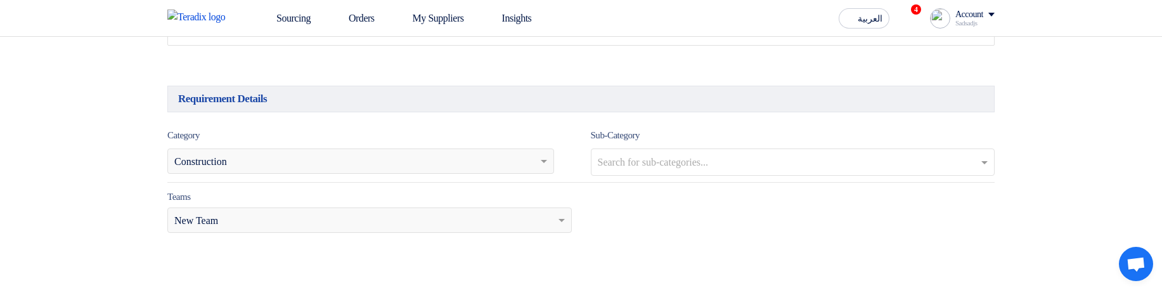
scroll to position [761, 0]
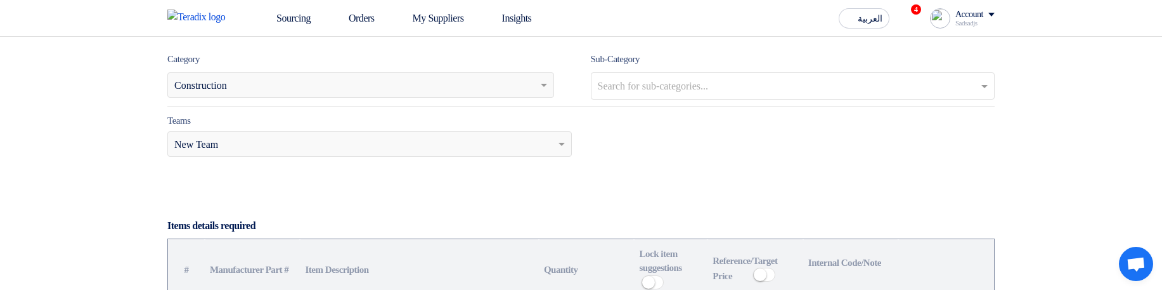
click at [678, 91] on input "text" at bounding box center [795, 87] width 394 height 21
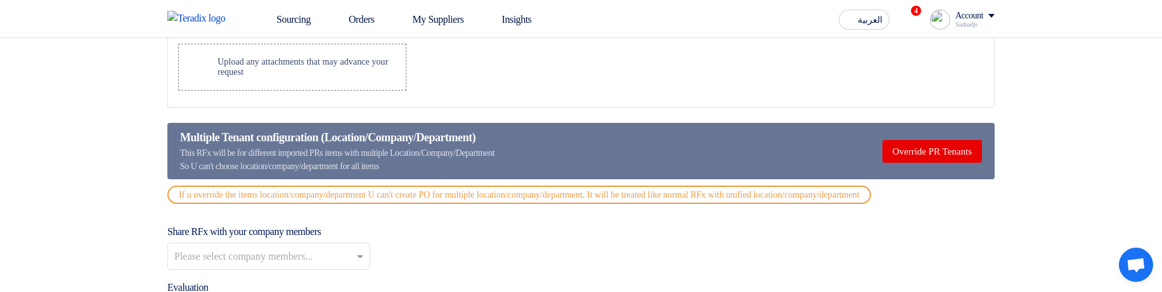
scroll to position [1446, 0]
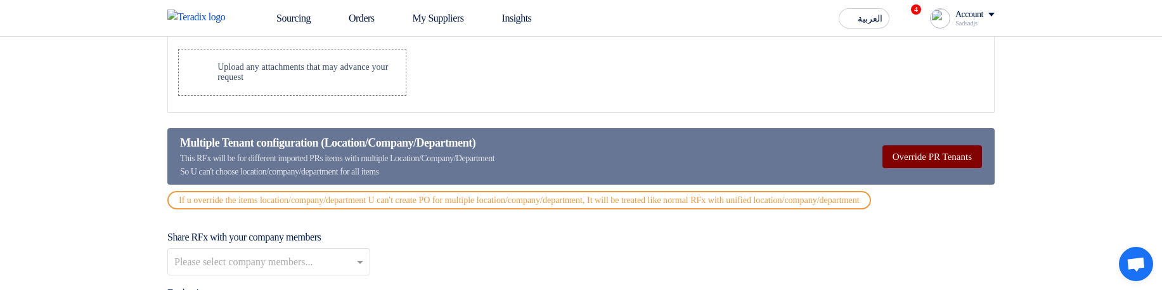
click at [915, 164] on button "Override PR Tenants" at bounding box center [933, 156] width 100 height 23
click at [925, 154] on button "Multiple Tenant" at bounding box center [941, 156] width 81 height 23
click at [925, 154] on button "Override PR Tenants" at bounding box center [933, 156] width 100 height 23
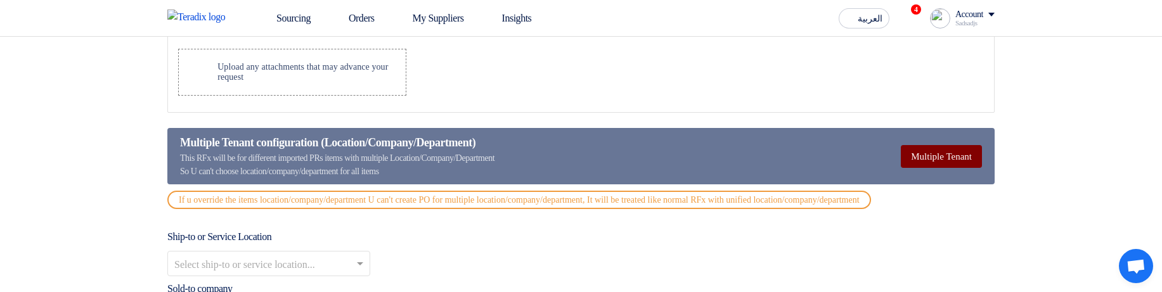
click at [947, 160] on button "Multiple Tenant" at bounding box center [941, 156] width 81 height 23
click at [947, 160] on button "Override PR Tenants" at bounding box center [933, 156] width 100 height 23
click at [947, 160] on button "Multiple Tenant" at bounding box center [941, 156] width 81 height 23
click at [947, 160] on button "Override PR Tenants" at bounding box center [933, 156] width 100 height 23
click at [947, 160] on button "Multiple Tenant" at bounding box center [941, 156] width 81 height 23
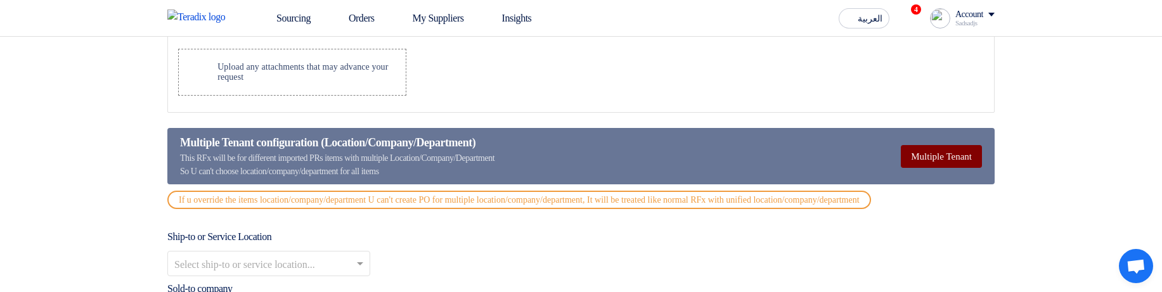
click at [947, 160] on button "Multiple Tenant" at bounding box center [941, 156] width 81 height 23
click at [947, 160] on button "Override PR Tenants" at bounding box center [933, 156] width 100 height 23
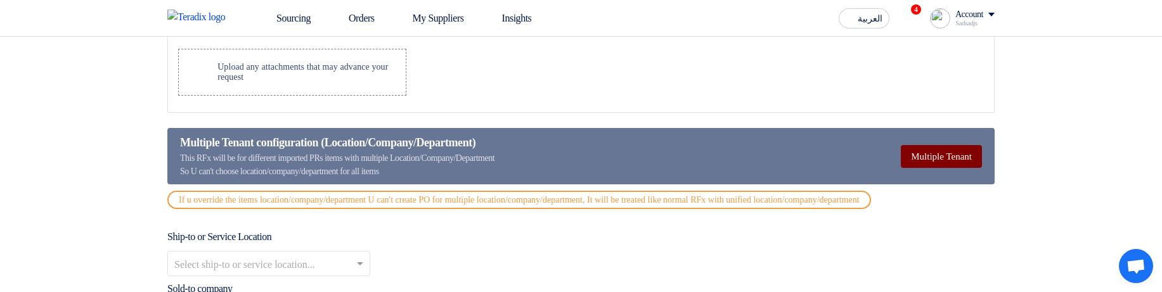
click at [947, 160] on button "Multiple Tenant" at bounding box center [941, 156] width 81 height 23
click at [947, 160] on button "Override PR Tenants" at bounding box center [933, 156] width 100 height 23
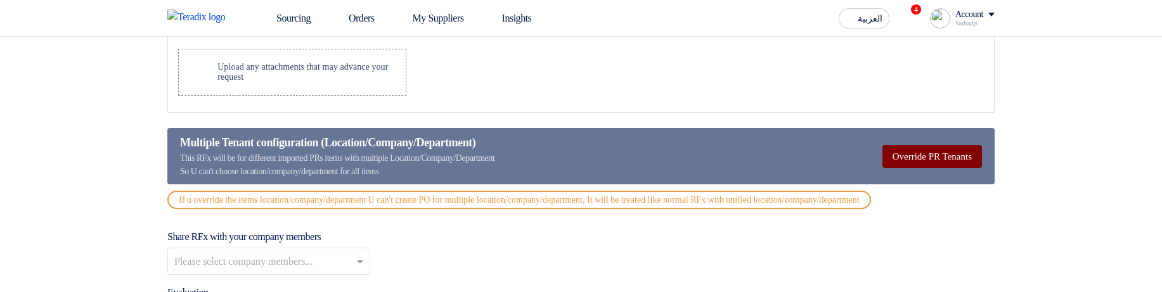
click at [932, 160] on button "Override PR Tenants" at bounding box center [933, 156] width 100 height 23
click at [932, 160] on button "Multiple Tenant" at bounding box center [941, 156] width 81 height 23
click at [932, 160] on button "Override PR Tenants" at bounding box center [933, 156] width 100 height 23
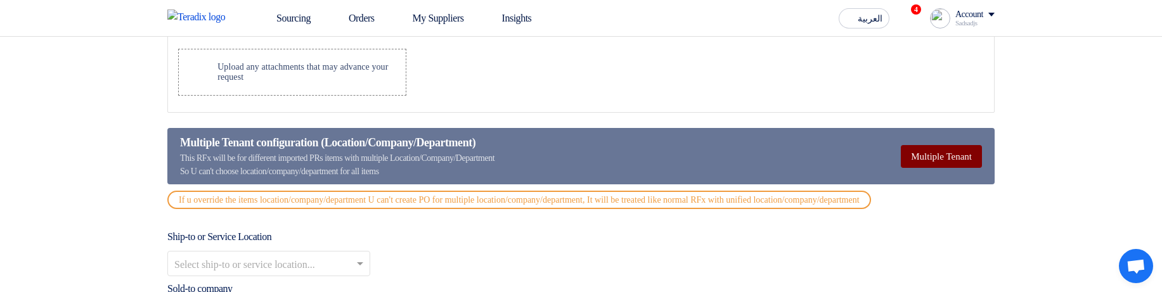
click at [932, 160] on button "Multiple Tenant" at bounding box center [941, 156] width 81 height 23
click at [932, 160] on button "Override PR Tenants" at bounding box center [933, 156] width 100 height 23
click at [932, 160] on button "Multiple Tenant" at bounding box center [941, 156] width 81 height 23
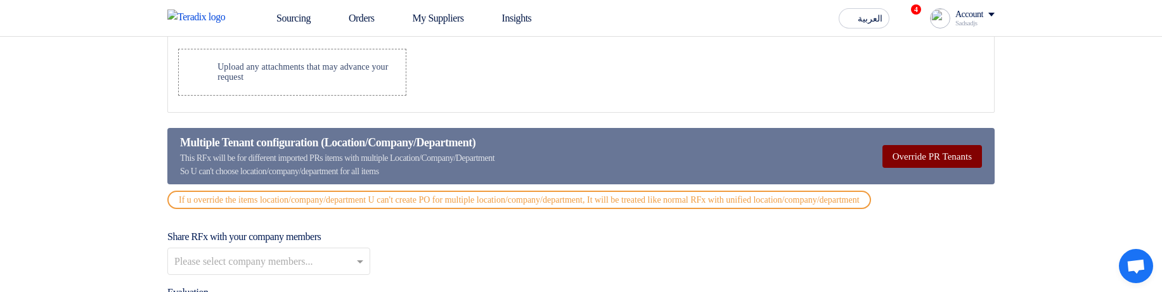
click at [932, 160] on button "Override PR Tenants" at bounding box center [933, 156] width 100 height 23
click at [932, 160] on button "Multiple Tenant" at bounding box center [941, 156] width 81 height 23
click at [932, 160] on button "Override PR Tenants" at bounding box center [933, 156] width 100 height 23
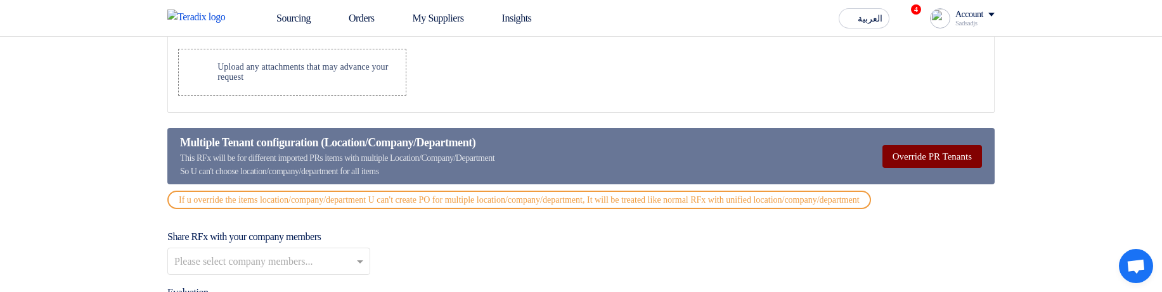
click at [932, 160] on button "Override PR Tenants" at bounding box center [933, 156] width 100 height 23
click at [932, 160] on button "Multiple Tenant" at bounding box center [941, 156] width 81 height 23
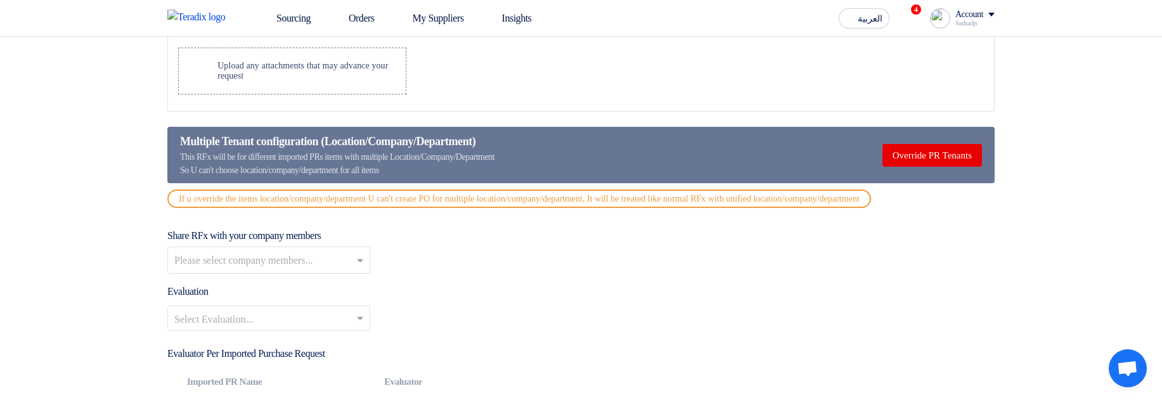
scroll to position [1449, 0]
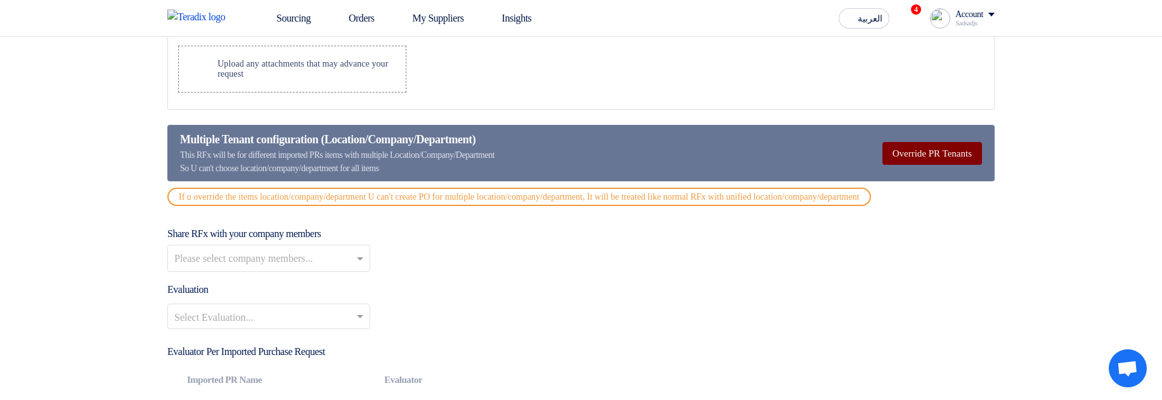
click at [905, 165] on button "Override PR Tenants" at bounding box center [933, 153] width 100 height 23
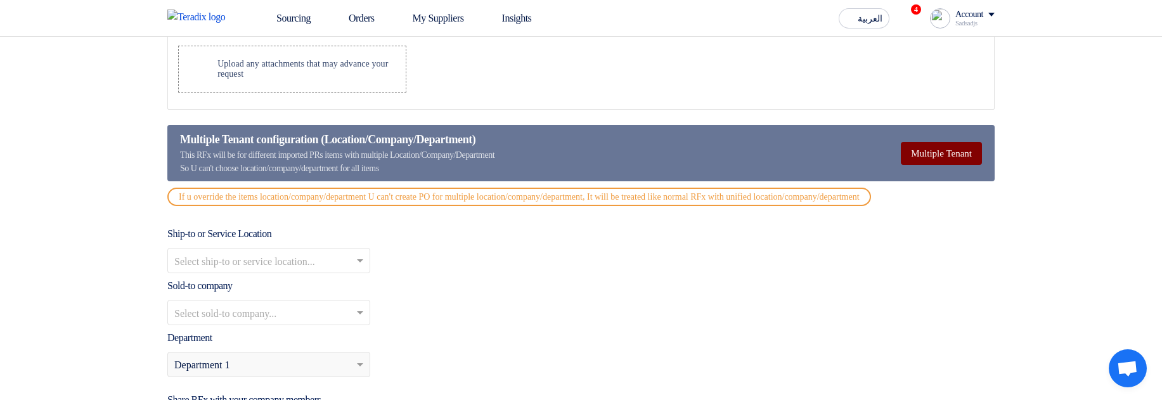
click at [906, 163] on button "Multiple Tenant" at bounding box center [941, 153] width 81 height 23
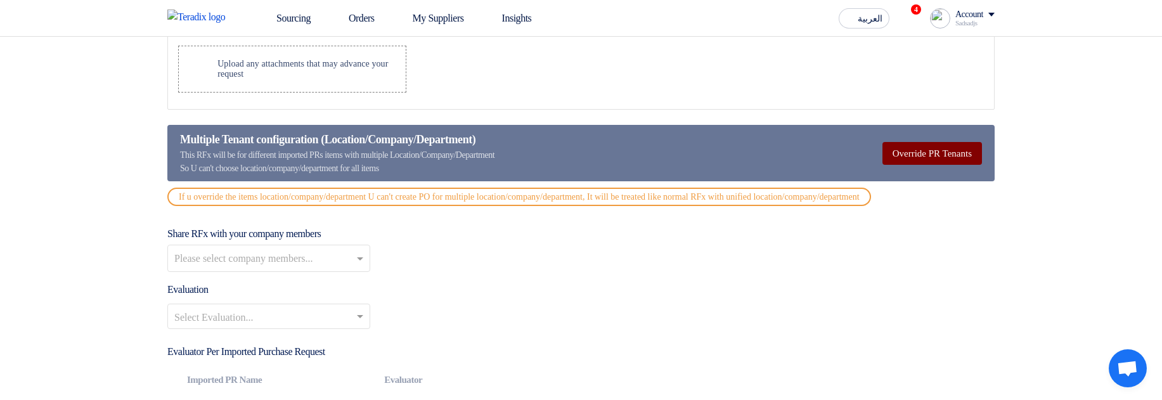
click at [906, 163] on button "Override PR Tenants" at bounding box center [933, 153] width 100 height 23
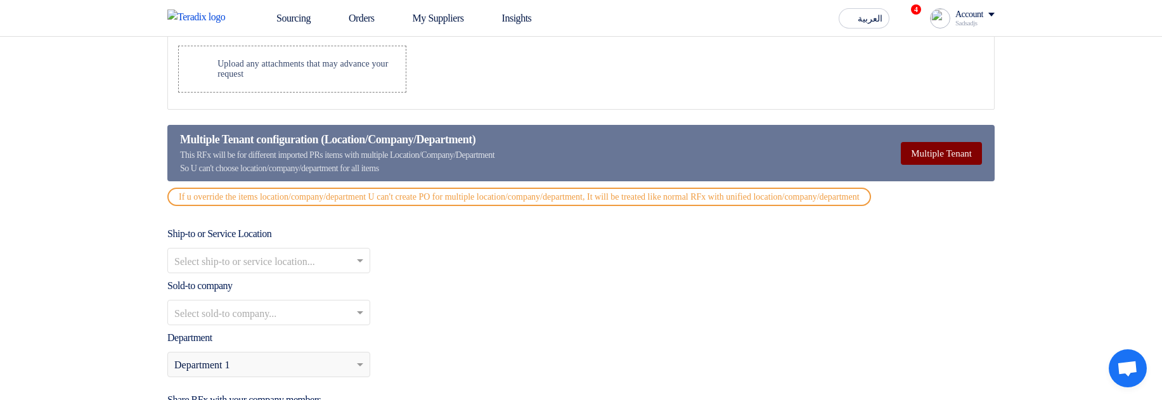
click at [906, 163] on button "Multiple Tenant" at bounding box center [941, 153] width 81 height 23
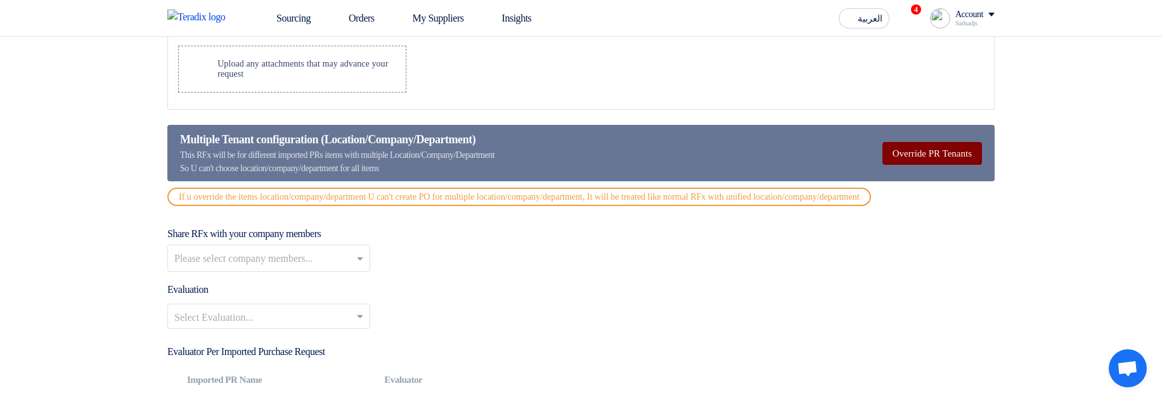
click at [906, 163] on button "Override PR Tenants" at bounding box center [933, 153] width 100 height 23
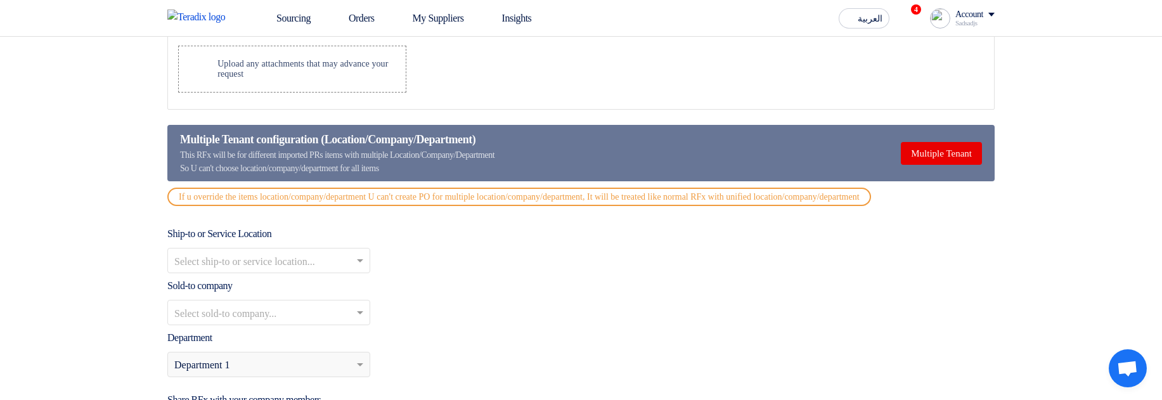
click at [294, 273] on input "text" at bounding box center [262, 262] width 176 height 21
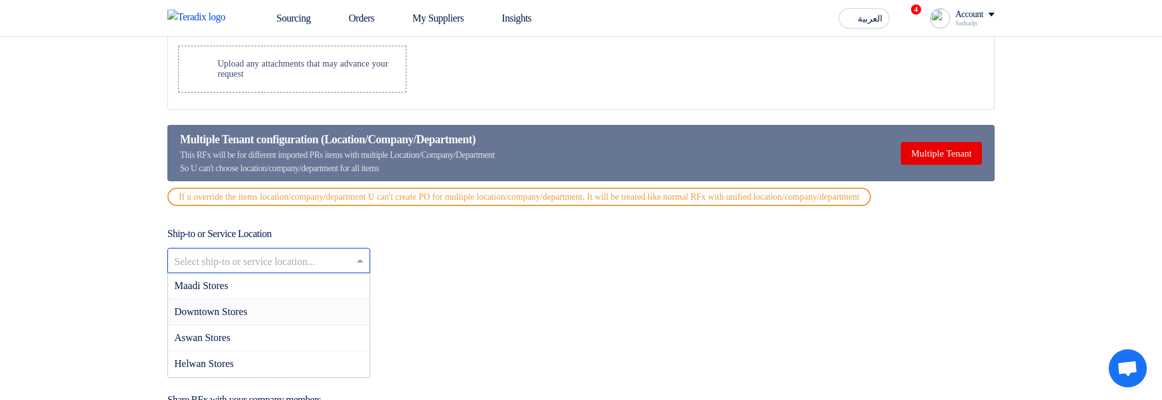
click at [278, 325] on div "Downtown Stores" at bounding box center [269, 312] width 202 height 26
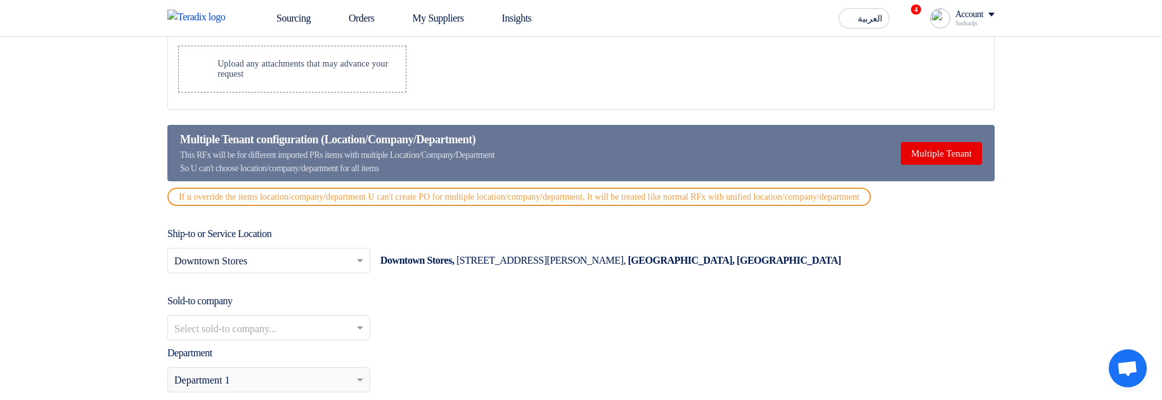
click at [285, 340] on input "text" at bounding box center [262, 329] width 176 height 21
click at [288, 306] on div "Alfa Logo" at bounding box center [269, 301] width 202 height 25
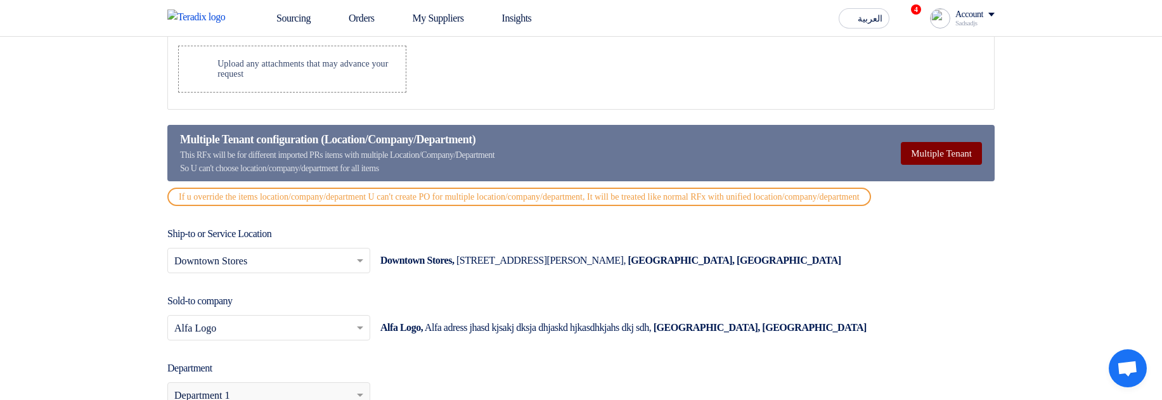
click at [908, 155] on button "Multiple Tenant" at bounding box center [941, 153] width 81 height 23
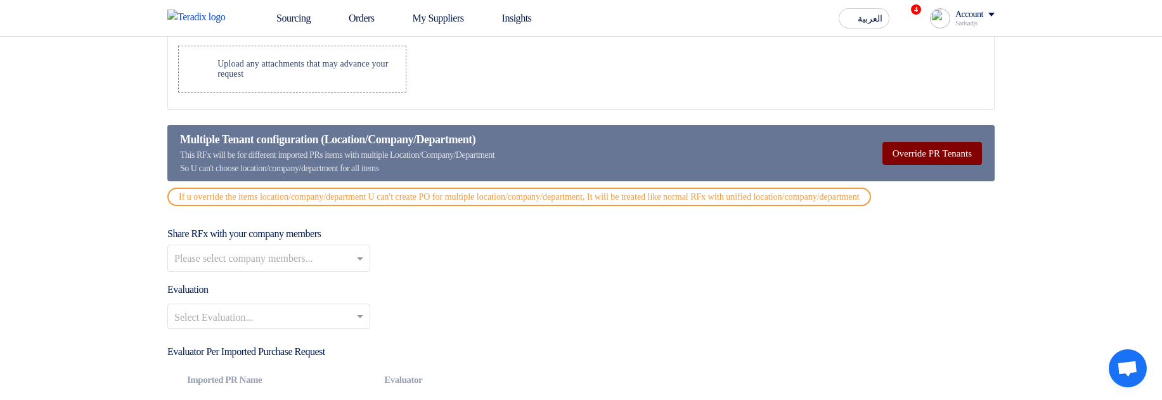
click at [938, 152] on button "Override PR Tenants" at bounding box center [933, 153] width 100 height 23
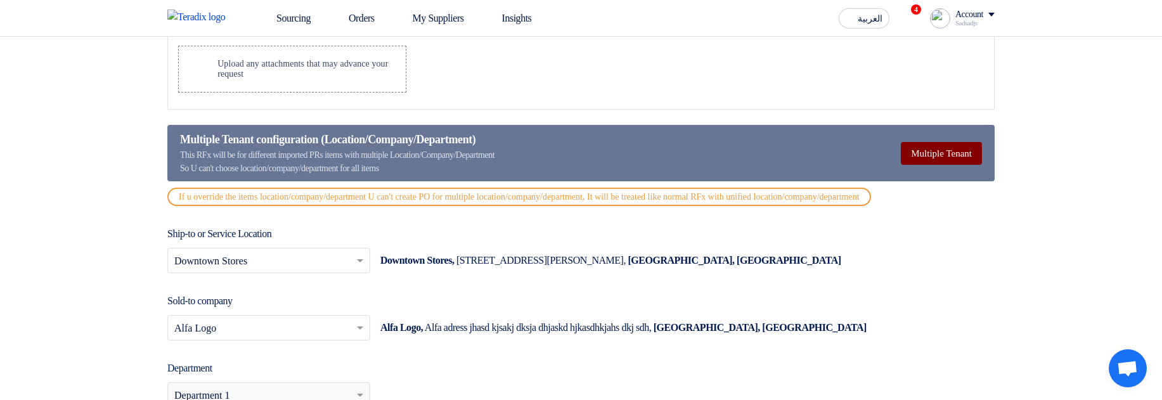
click at [937, 153] on button "Multiple Tenant" at bounding box center [941, 153] width 81 height 23
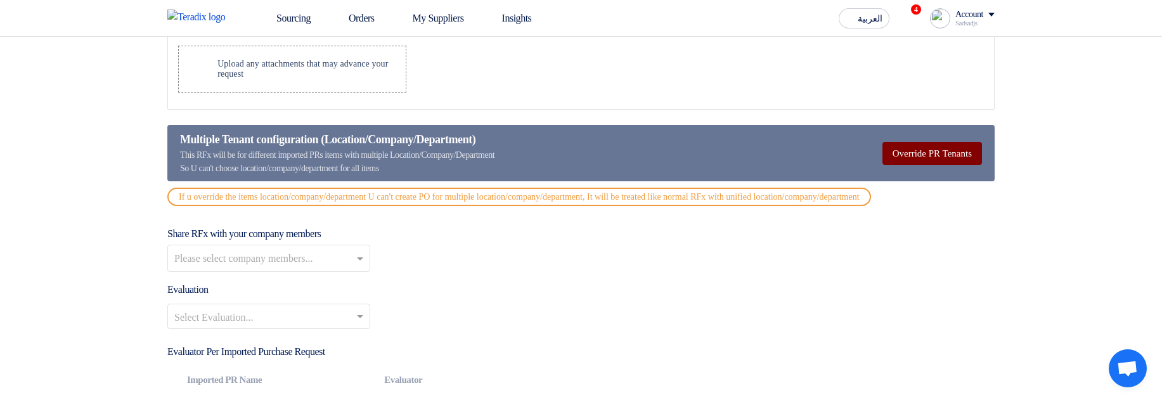
click at [937, 154] on button "Override PR Tenants" at bounding box center [933, 153] width 100 height 23
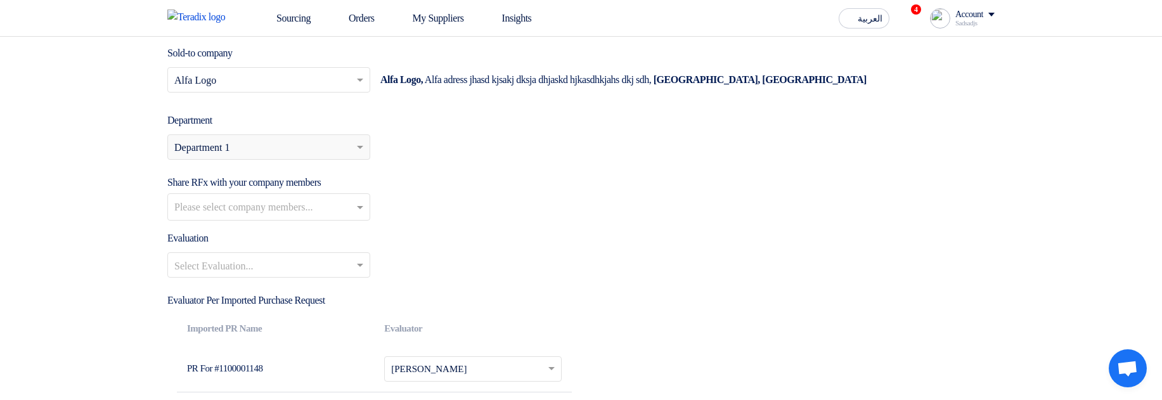
scroll to position [1753, 0]
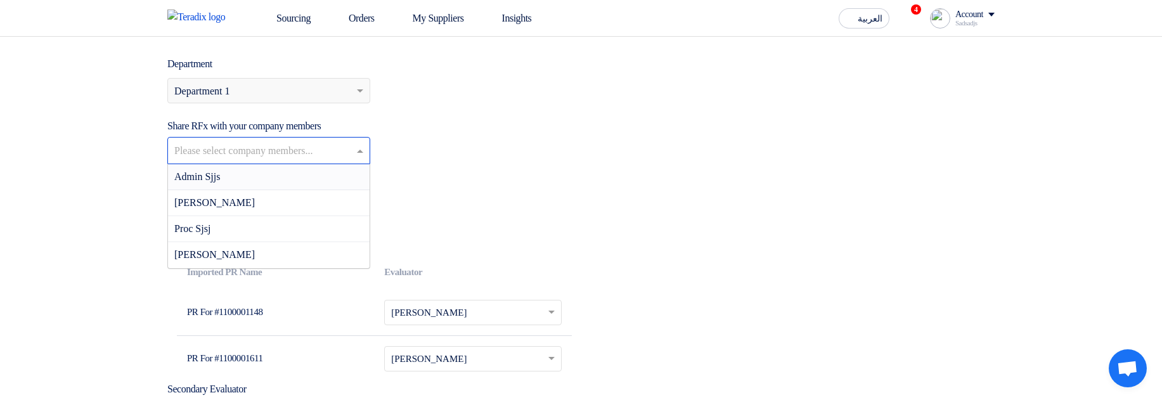
click at [316, 160] on input "text" at bounding box center [270, 151] width 192 height 21
click at [551, 114] on div "Please select department... × Department 1" at bounding box center [581, 96] width 828 height 36
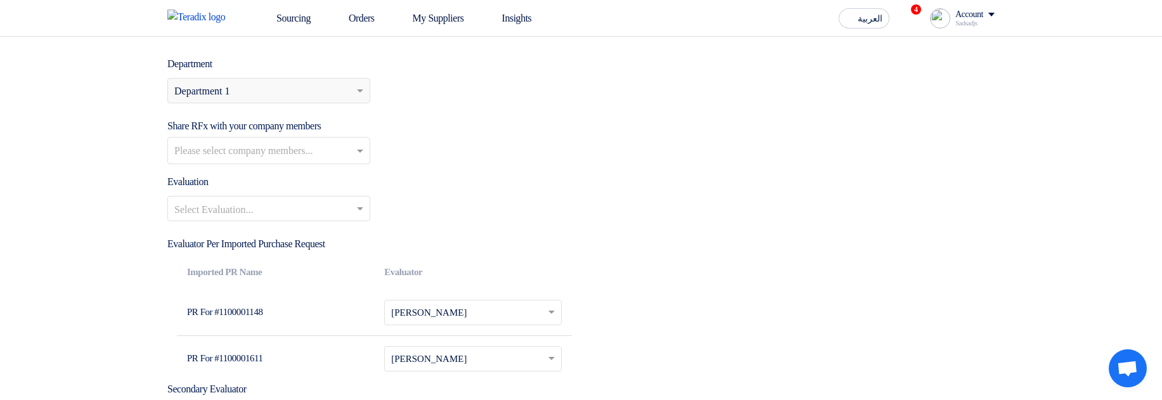
click at [257, 97] on div "Please select department... × Department 1" at bounding box center [261, 90] width 186 height 15
click at [502, 97] on div "Please select department... × Department 1" at bounding box center [581, 96] width 828 height 36
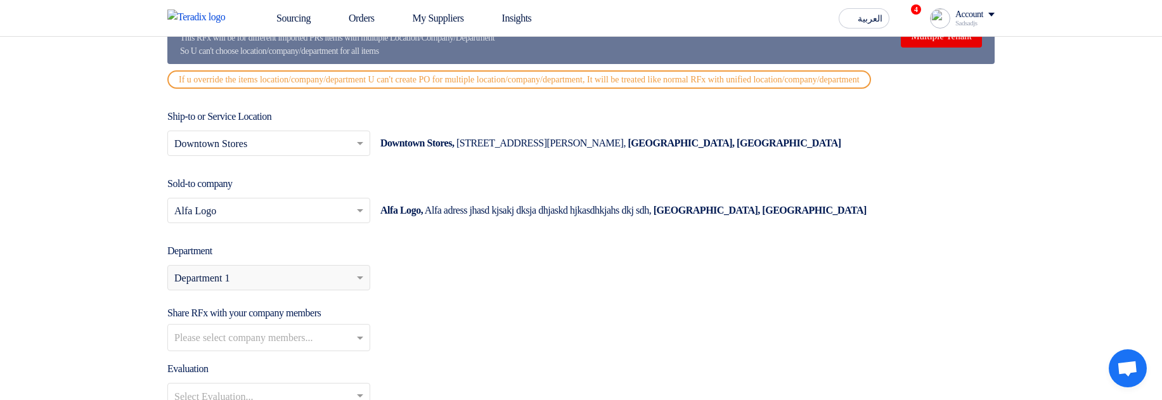
scroll to position [1525, 0]
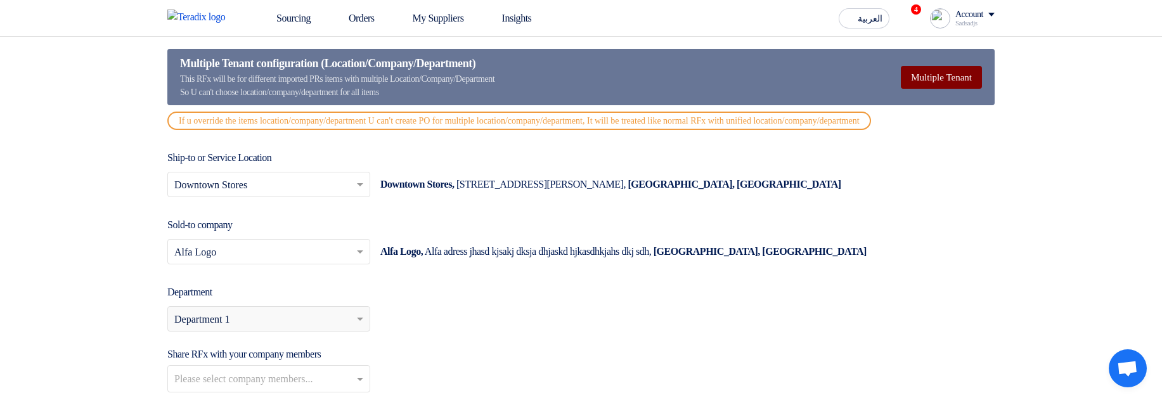
click at [926, 89] on button "Multiple Tenant" at bounding box center [941, 77] width 81 height 23
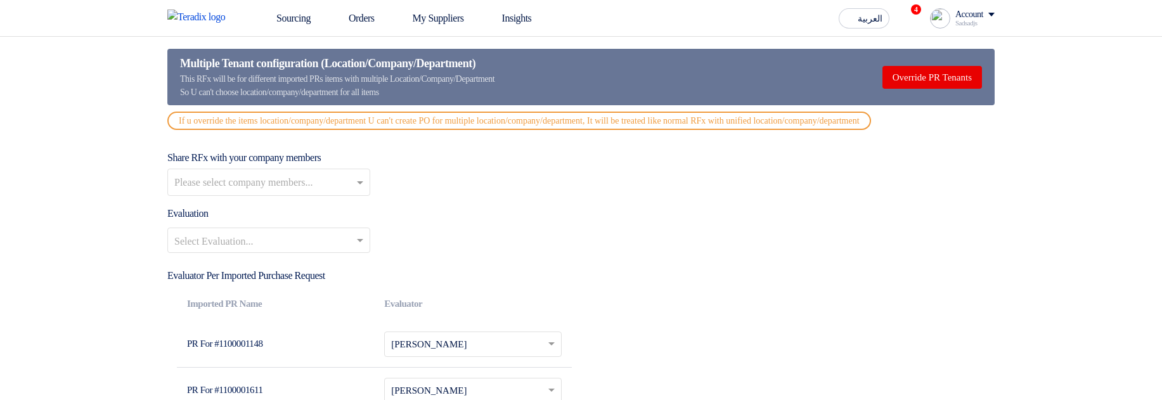
scroll to position [1525, 0]
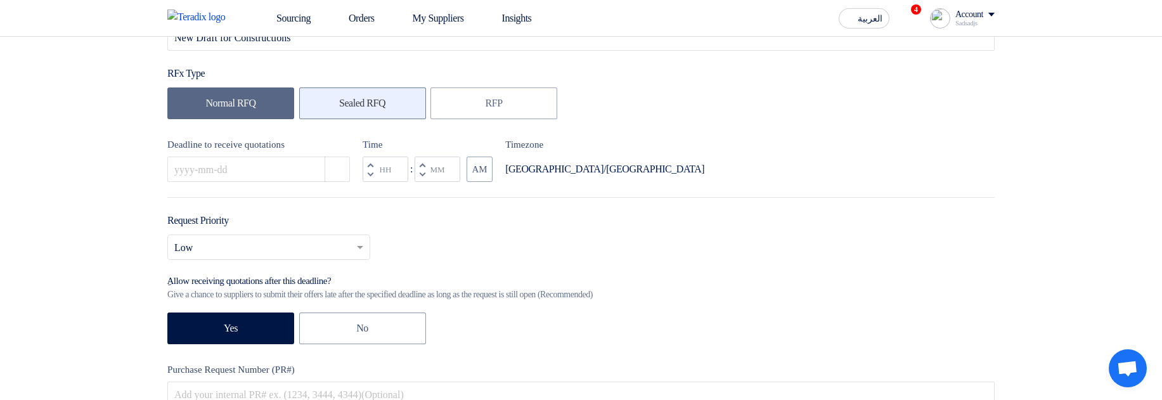
scroll to position [228, 0]
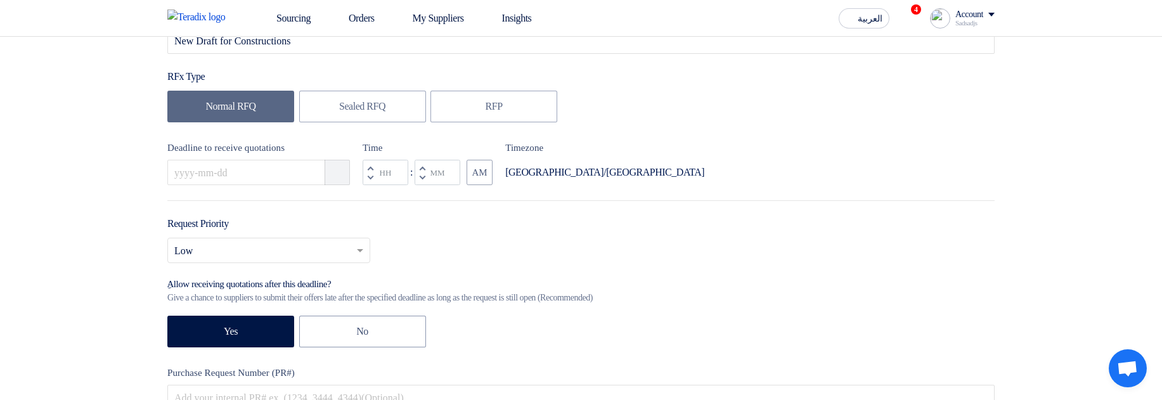
click at [343, 169] on icon "Pick a date" at bounding box center [338, 172] width 13 height 13
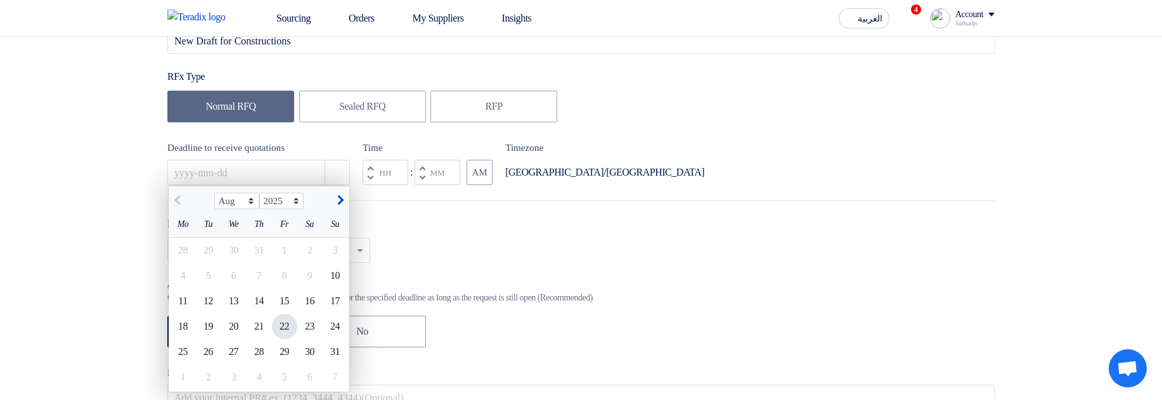
click at [282, 335] on div "22" at bounding box center [284, 326] width 25 height 25
type input "8/22/2025"
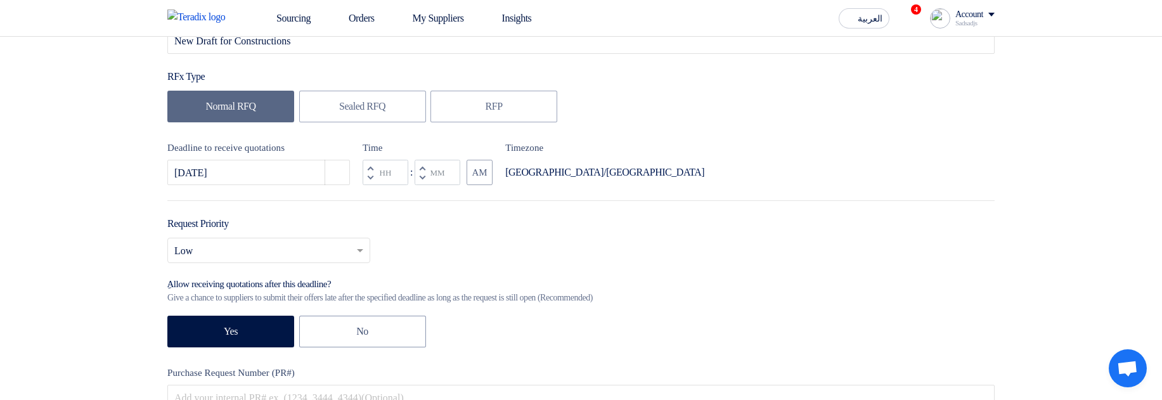
click at [424, 181] on span "button" at bounding box center [422, 177] width 4 height 7
type input "11"
type input "59"
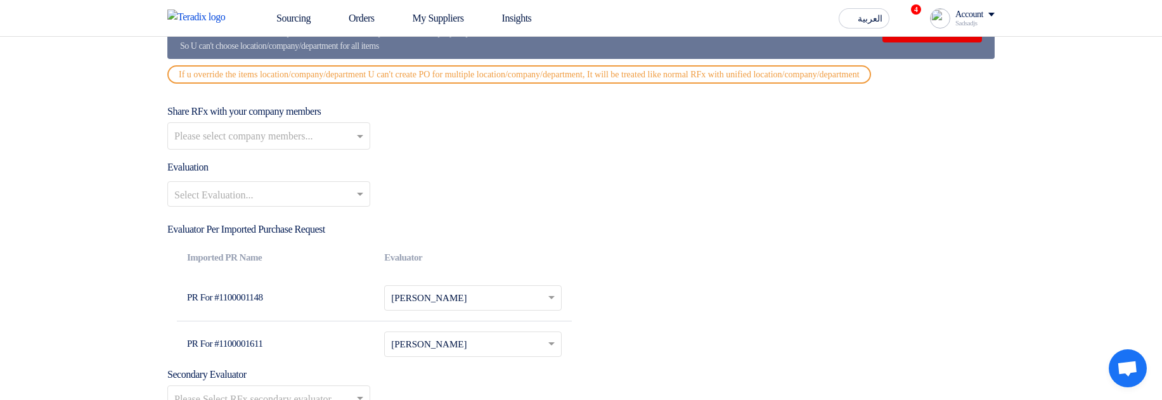
scroll to position [1598, 0]
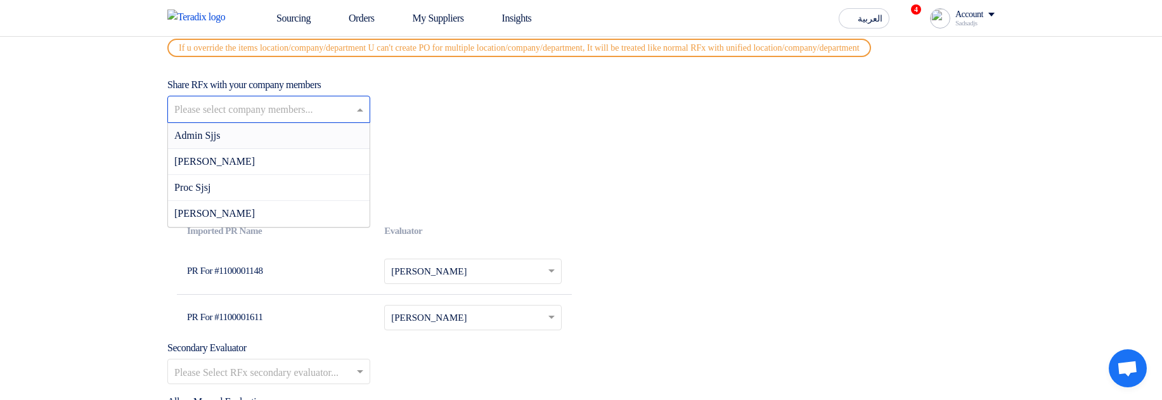
click at [296, 121] on input "text" at bounding box center [270, 110] width 192 height 21
click at [306, 141] on div "Admin Sjjs" at bounding box center [269, 136] width 202 height 26
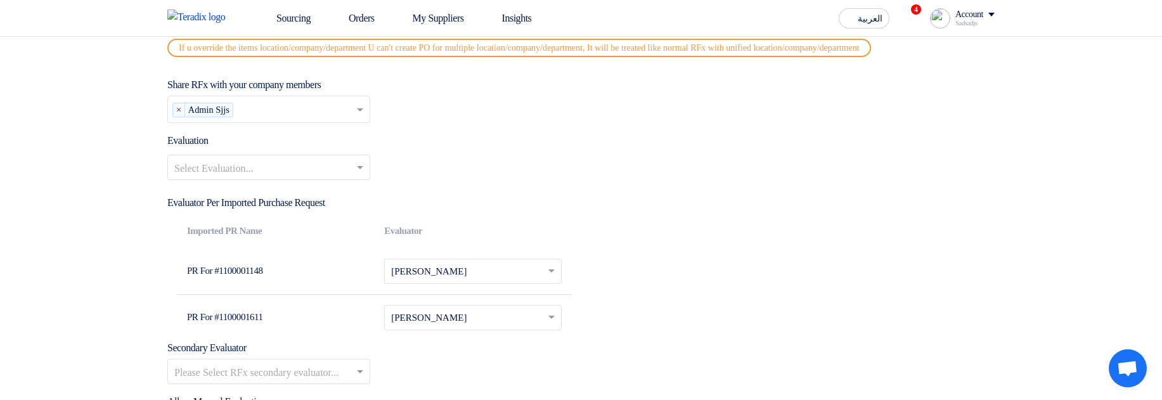
click at [281, 169] on div "Select Evaluation..." at bounding box center [268, 167] width 203 height 25
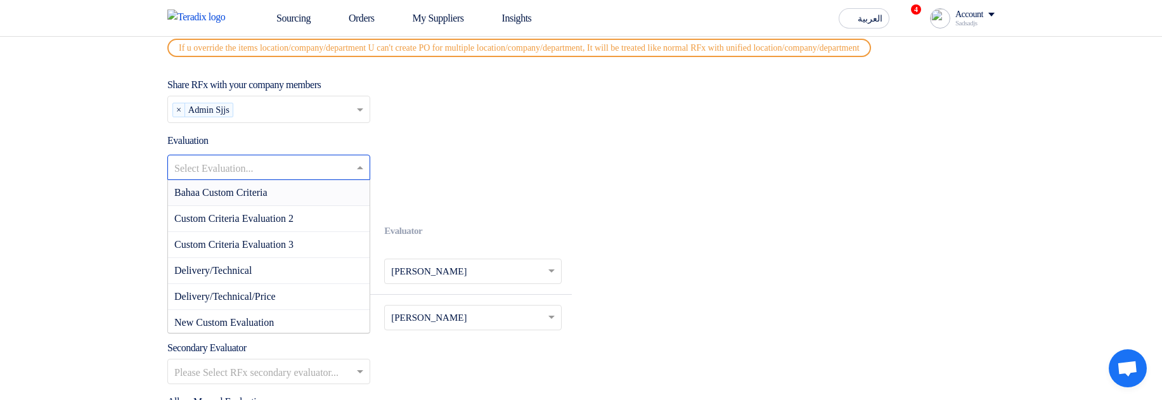
click at [287, 206] on div "Bahaa Custom Criteria" at bounding box center [269, 193] width 202 height 26
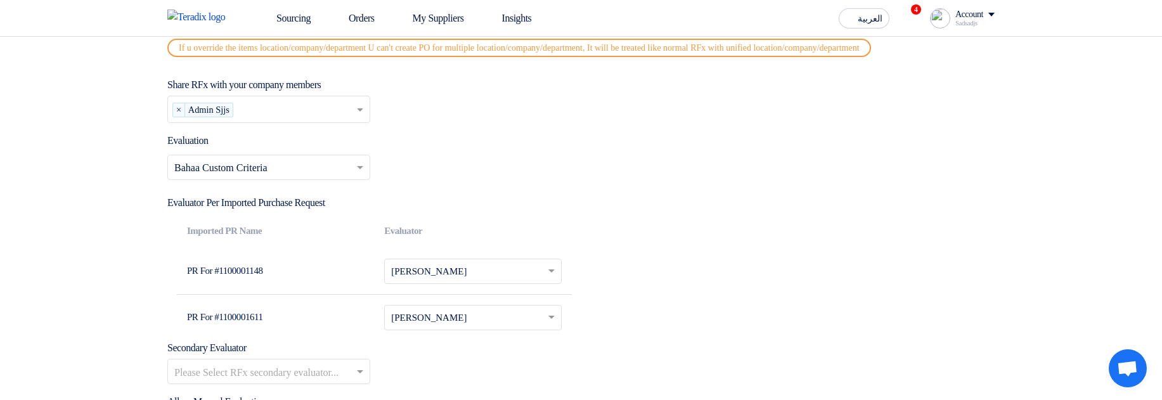
click at [723, 190] on div "Select Evaluation... × Bahaa Custom Criteria ×" at bounding box center [581, 173] width 828 height 36
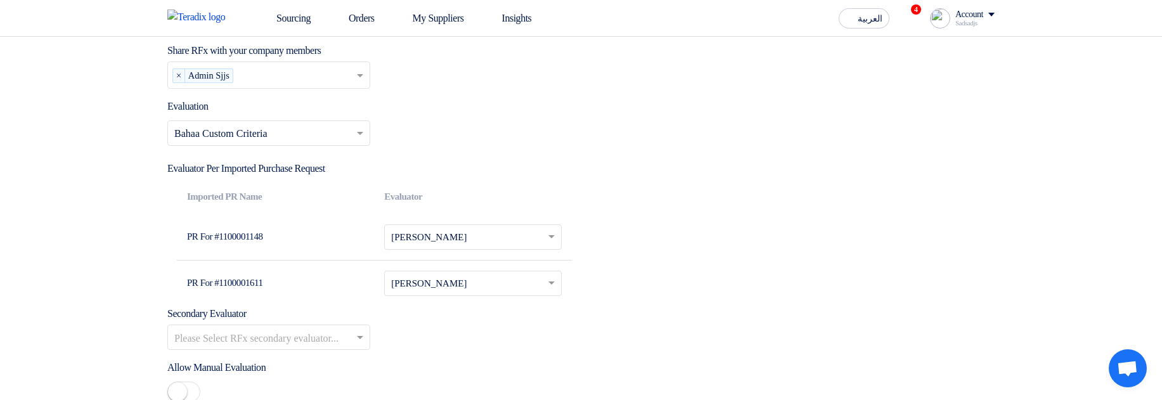
scroll to position [1826, 0]
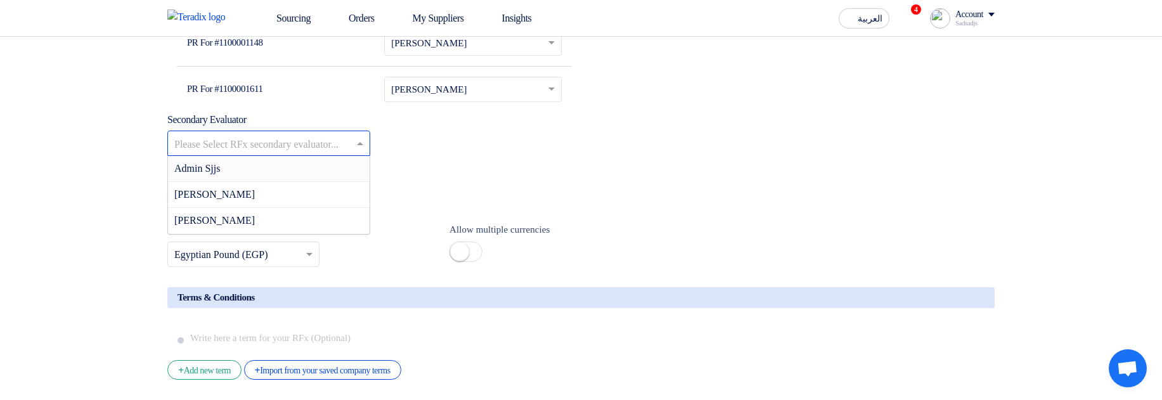
click at [228, 155] on input "text" at bounding box center [262, 144] width 176 height 21
click at [264, 181] on div "Admin Sjjs" at bounding box center [269, 169] width 202 height 26
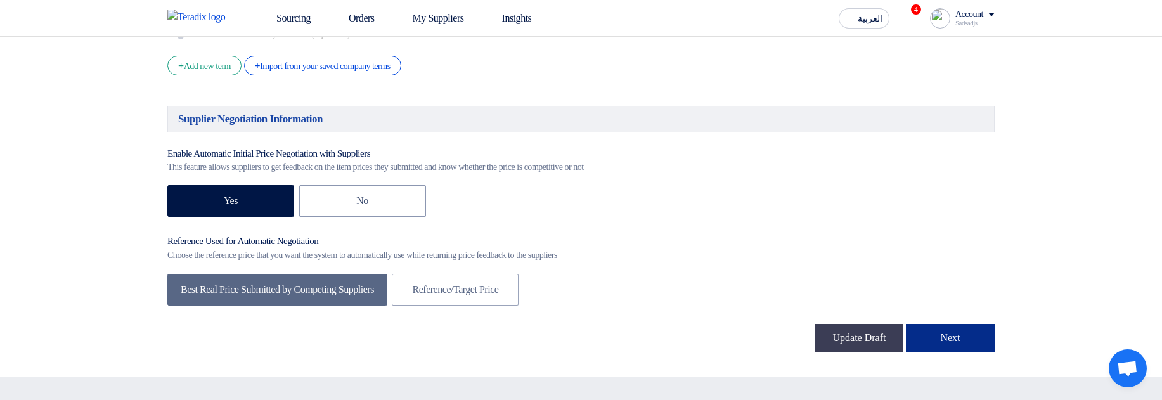
click at [958, 352] on button "Next" at bounding box center [950, 338] width 89 height 28
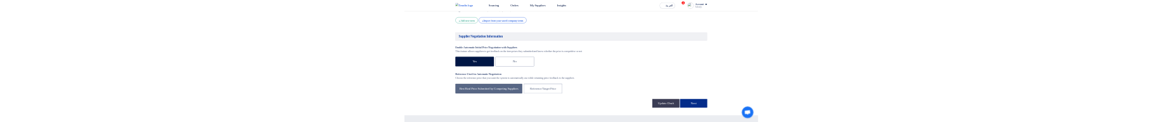
scroll to position [190, 0]
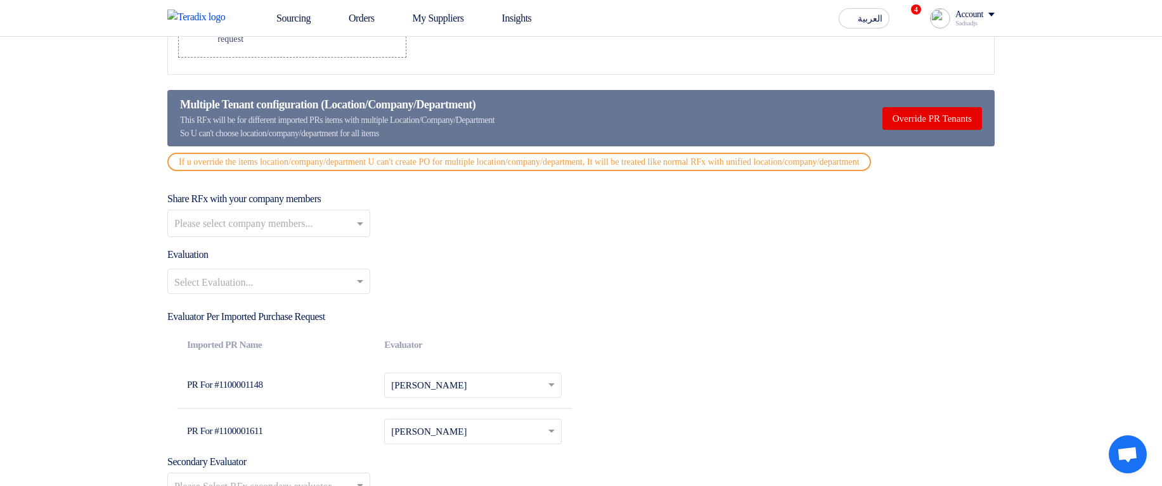
scroll to position [1560, 0]
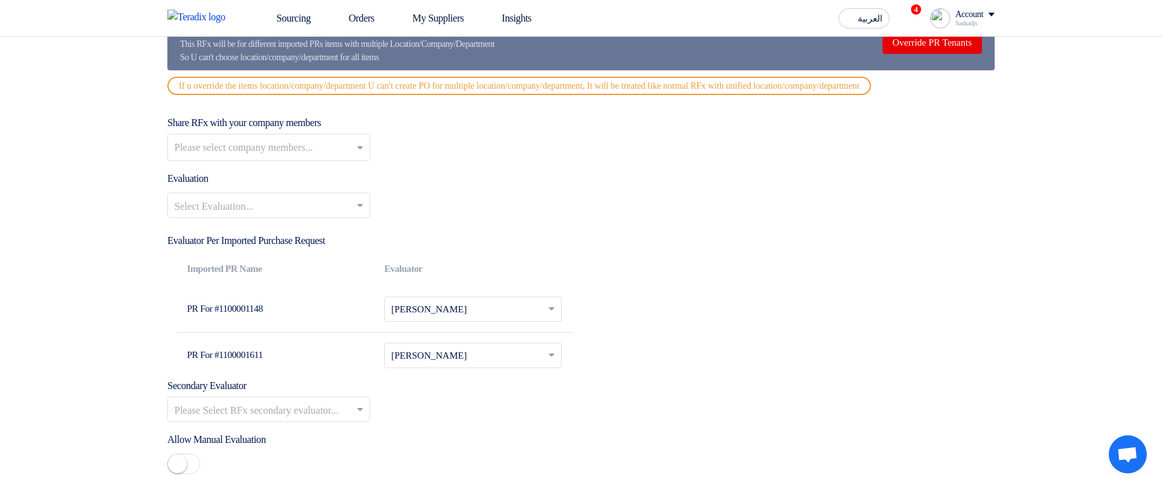
click at [327, 122] on input "text" at bounding box center [270, 148] width 192 height 21
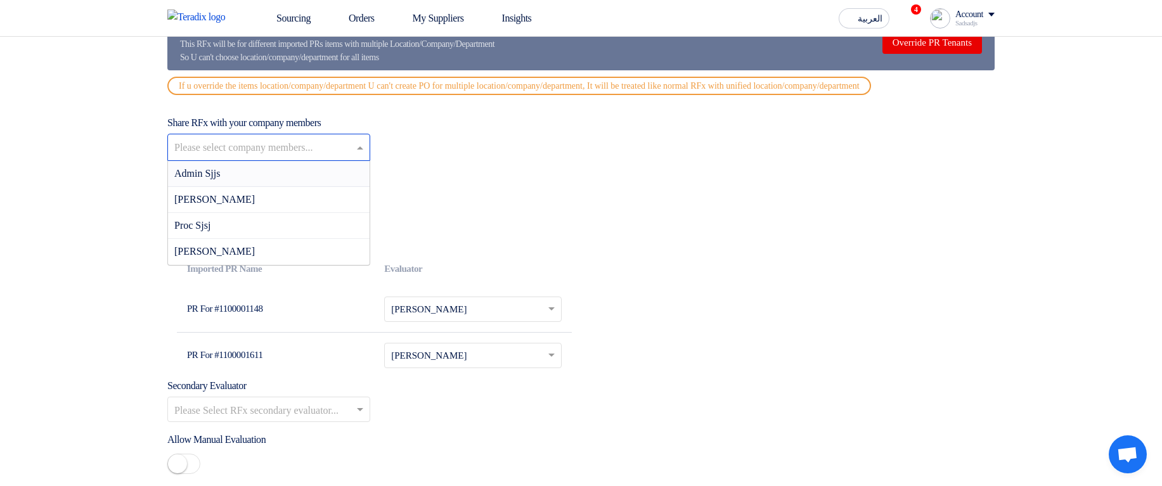
click at [658, 122] on div "Share RFx with your company members Please select company members... Admin Sjjs…" at bounding box center [581, 138] width 828 height 46
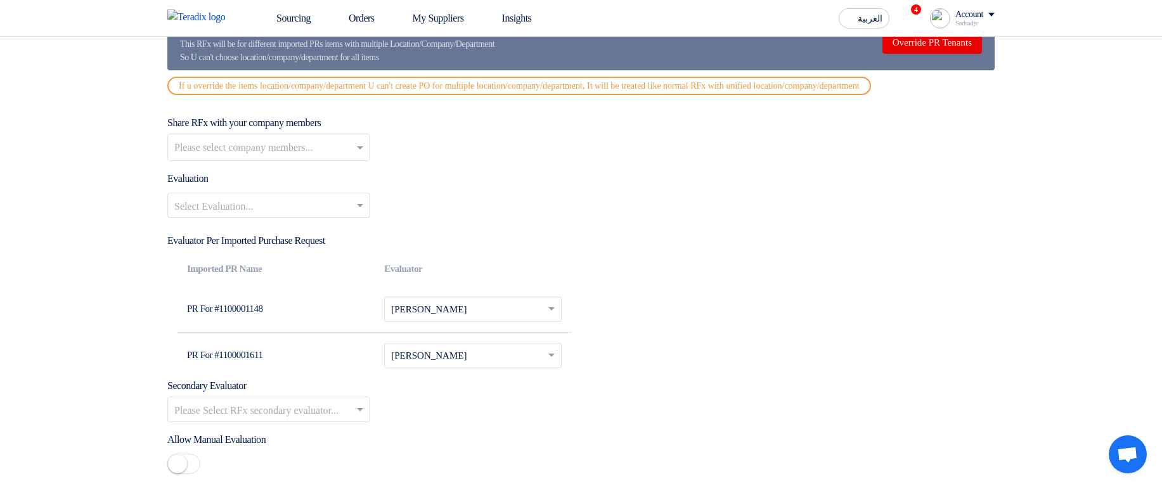
click at [302, 122] on input "text" at bounding box center [262, 207] width 176 height 21
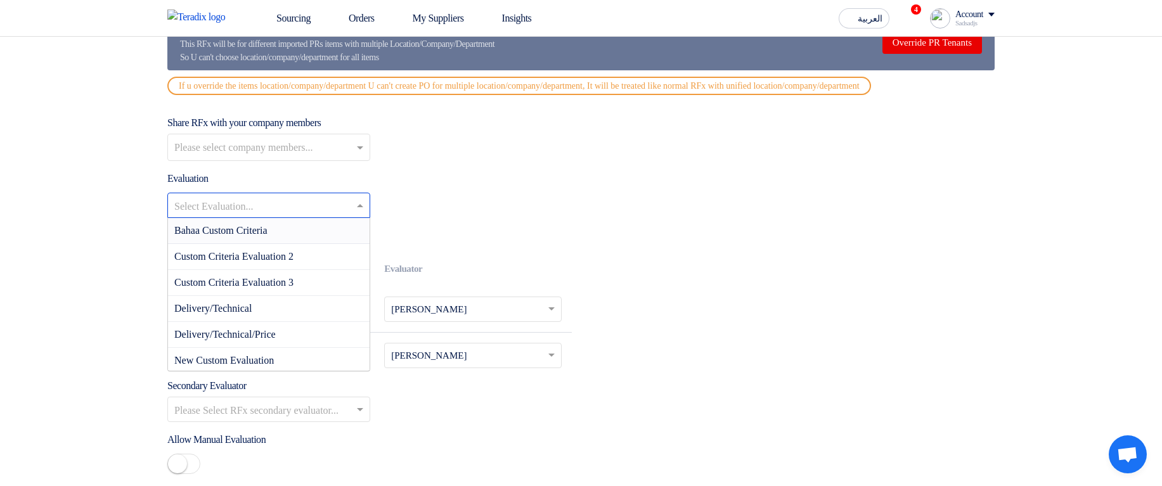
drag, startPoint x: 285, startPoint y: 285, endPoint x: 317, endPoint y: 249, distance: 48.1
click at [317, 122] on div "Bahaa Custom Criteria Custom Criteria Evaluation 2 Custom Criteria Evaluation 3…" at bounding box center [269, 412] width 202 height 389
click at [317, 122] on div "Bahaa Custom Criteria" at bounding box center [269, 231] width 202 height 26
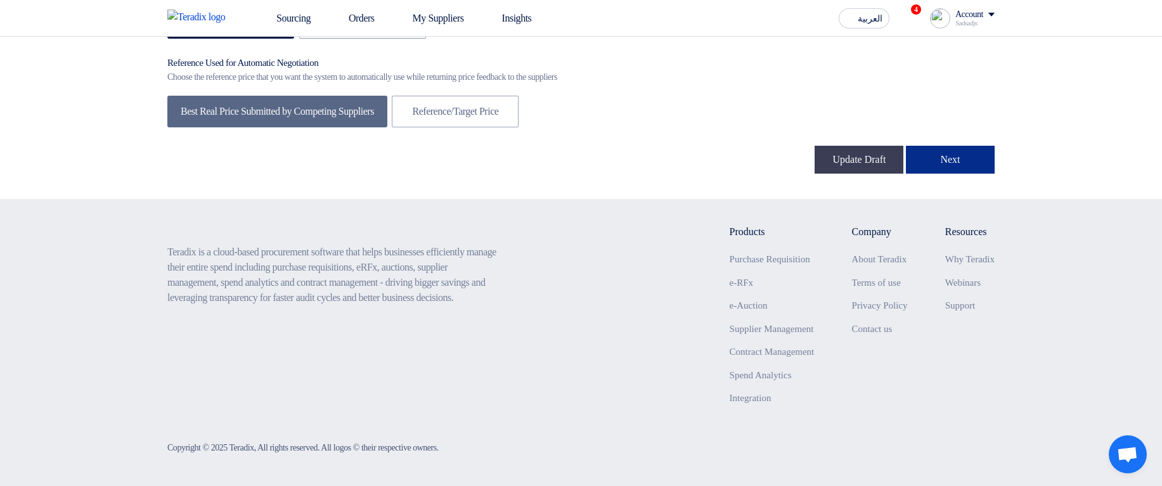
click at [965, 122] on button "Next" at bounding box center [950, 160] width 89 height 28
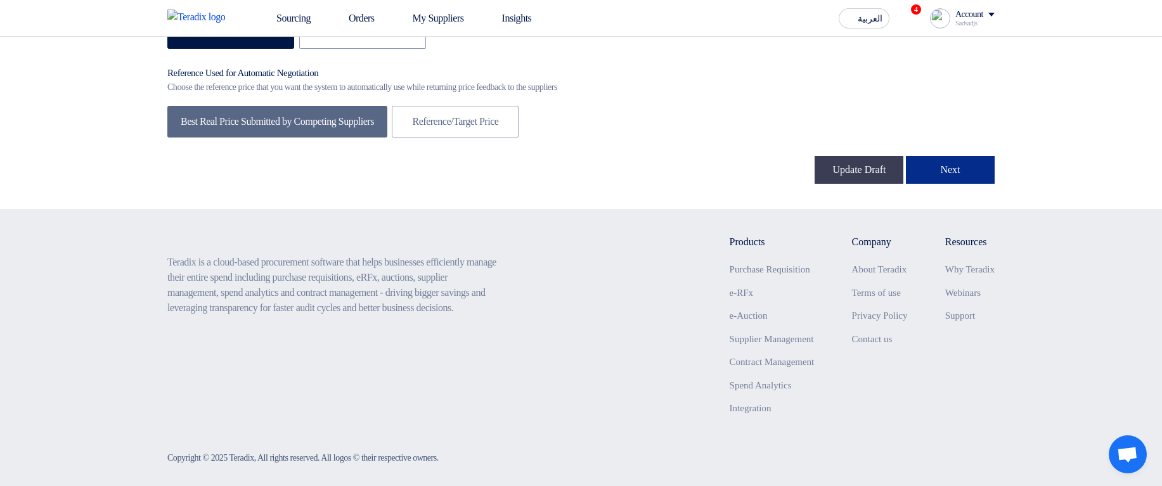
scroll to position [190, 0]
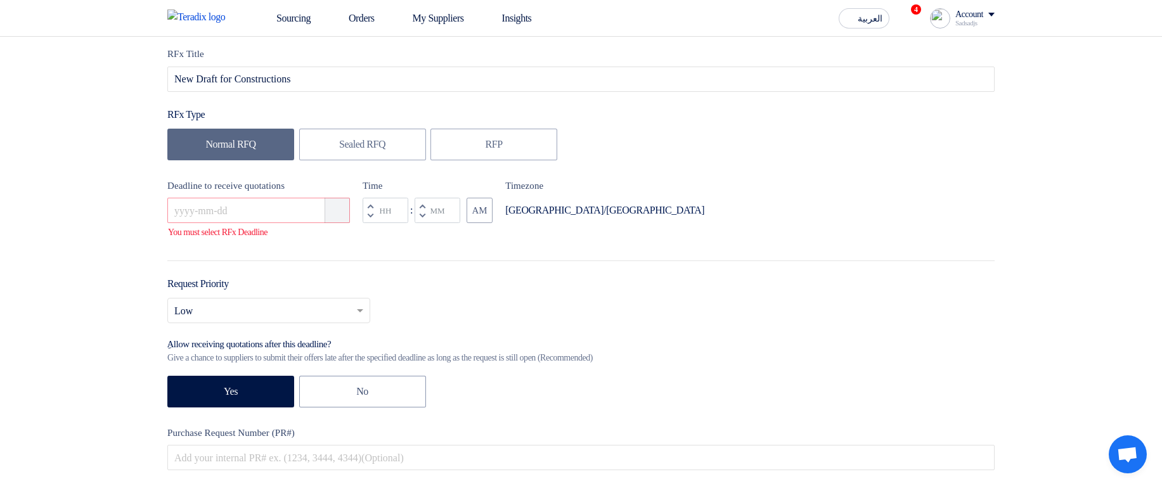
click at [336, 122] on icon "Pick a date" at bounding box center [338, 210] width 13 height 13
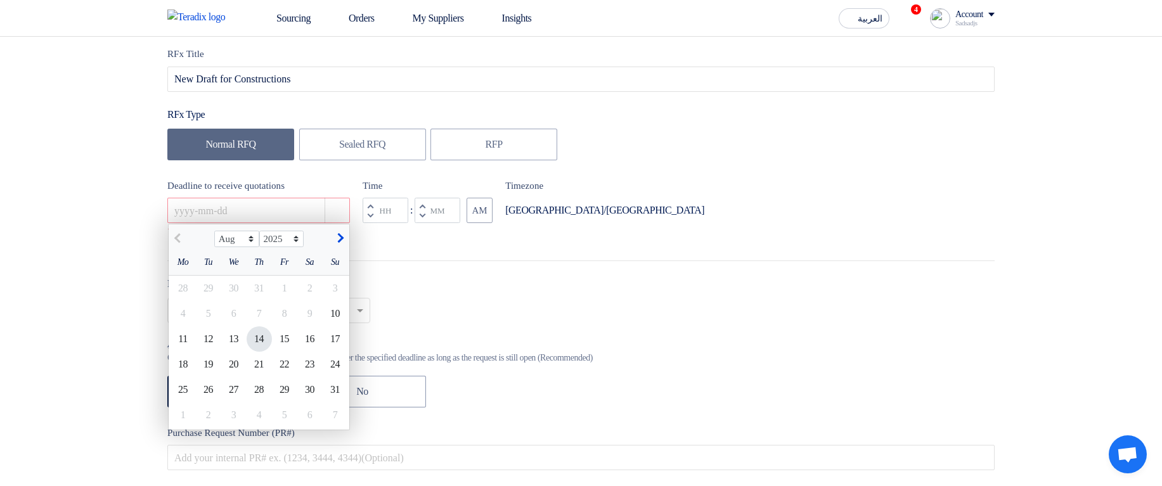
click at [263, 122] on div "14" at bounding box center [259, 339] width 25 height 25
type input "8/14/2025"
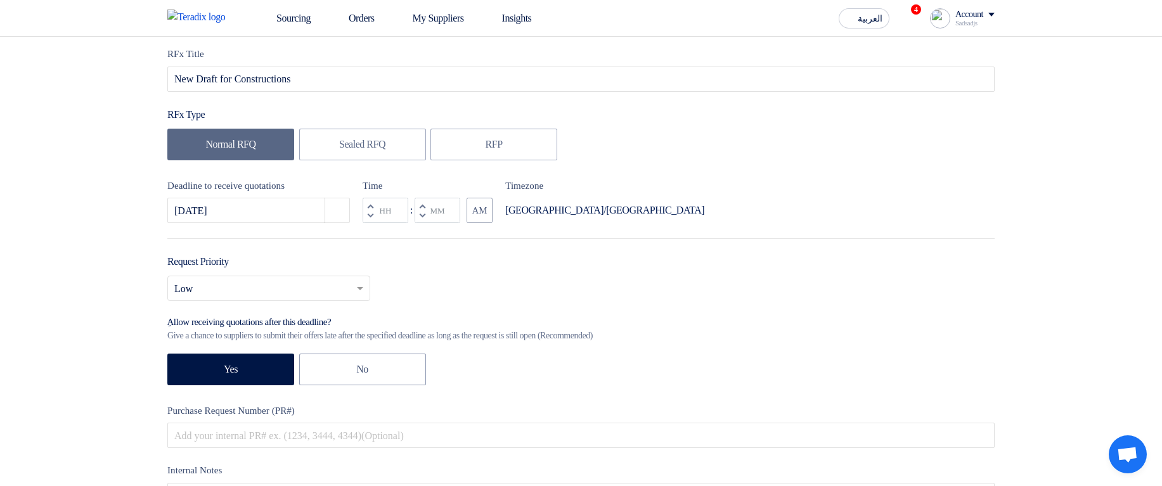
click at [428, 122] on button "Decrement minutes" at bounding box center [422, 216] width 15 height 16
type input "11"
type input "59"
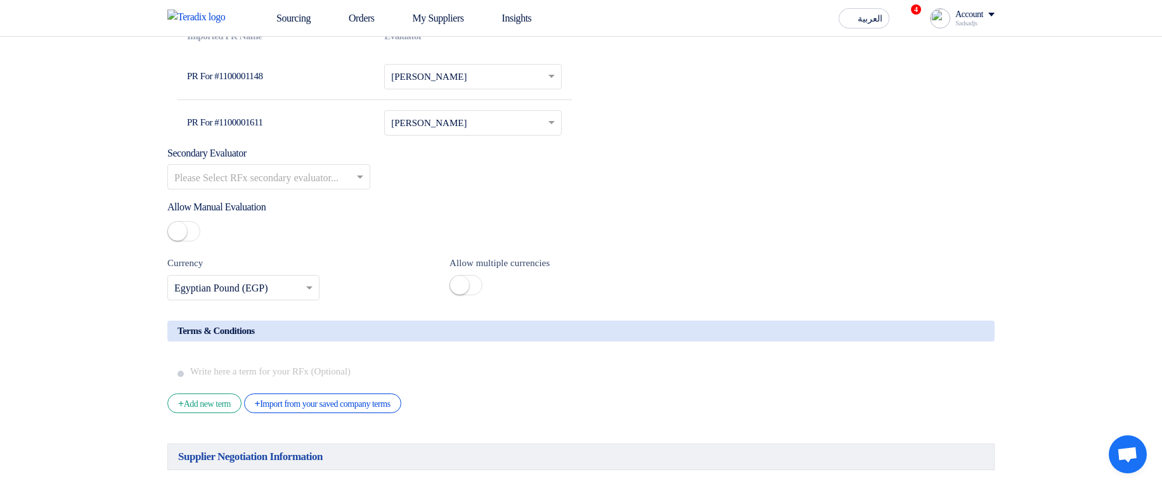
scroll to position [2245, 0]
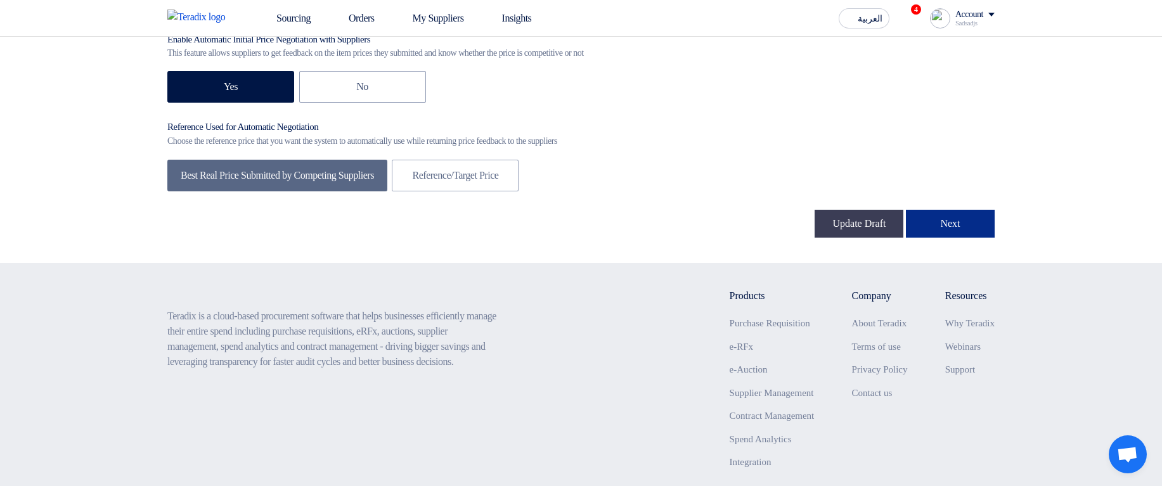
click at [968, 122] on button "Next" at bounding box center [950, 224] width 89 height 28
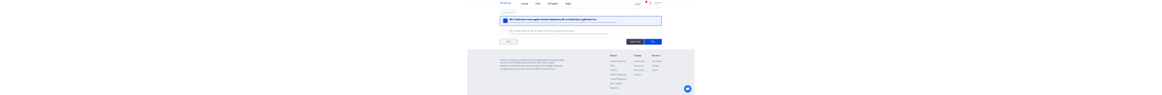
scroll to position [380, 0]
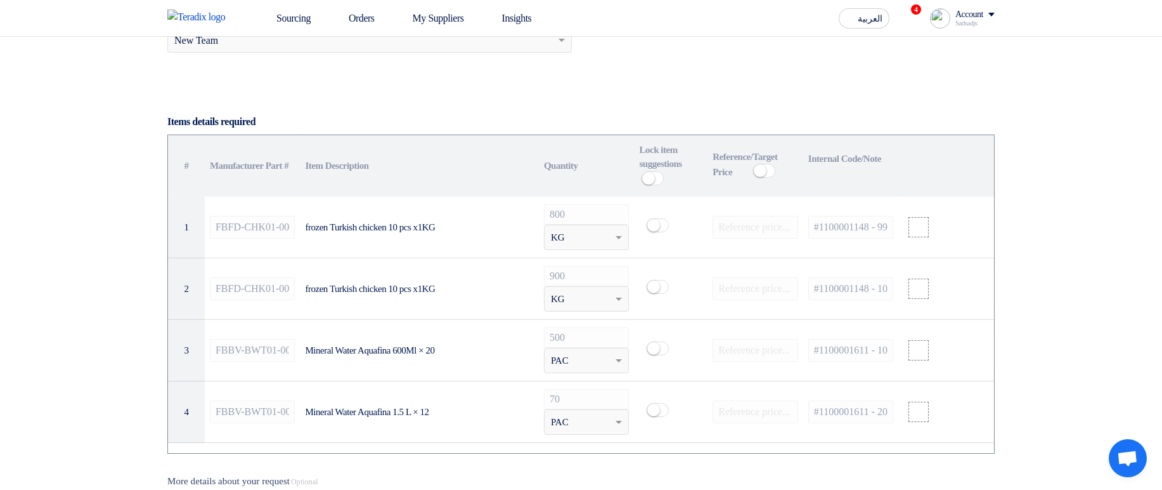
scroll to position [837, 0]
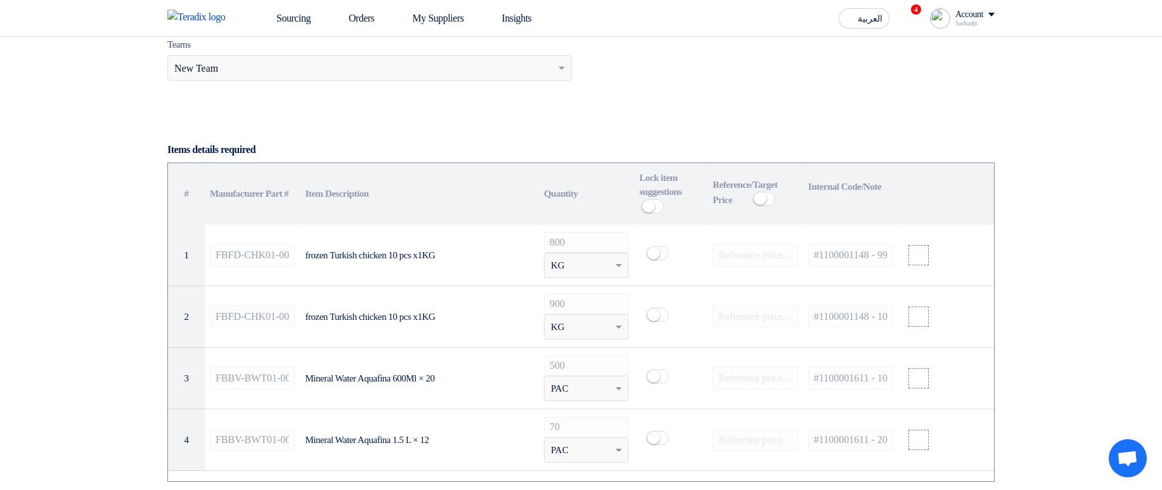
click at [1102, 94] on section "Basic Information RFx Title New Draft for Constructions RFx Type Normal RFQ Sea…" at bounding box center [581, 499] width 1162 height 2343
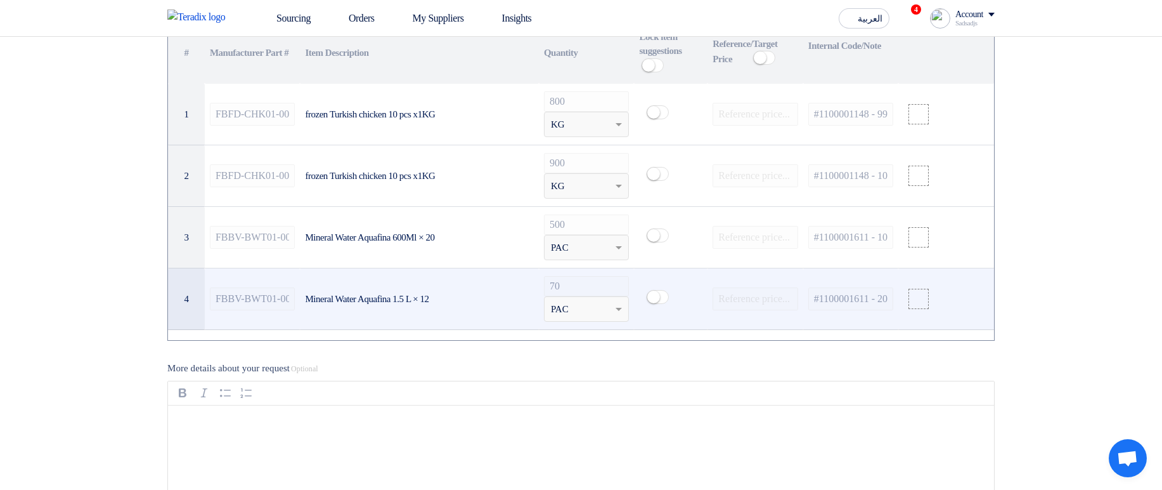
scroll to position [879, 0]
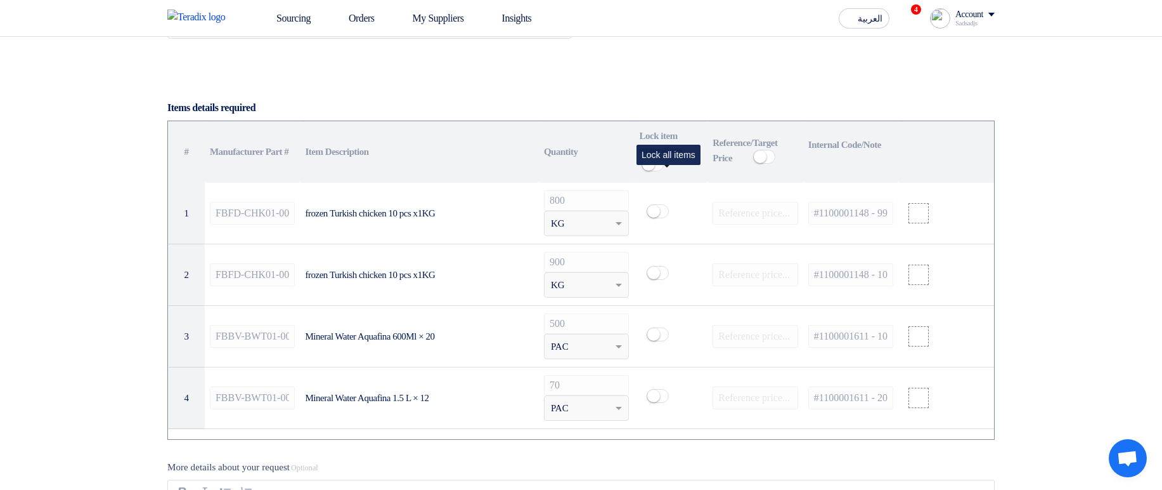
click at [655, 94] on small at bounding box center [648, 164] width 13 height 13
click at [664, 94] on span at bounding box center [653, 164] width 22 height 14
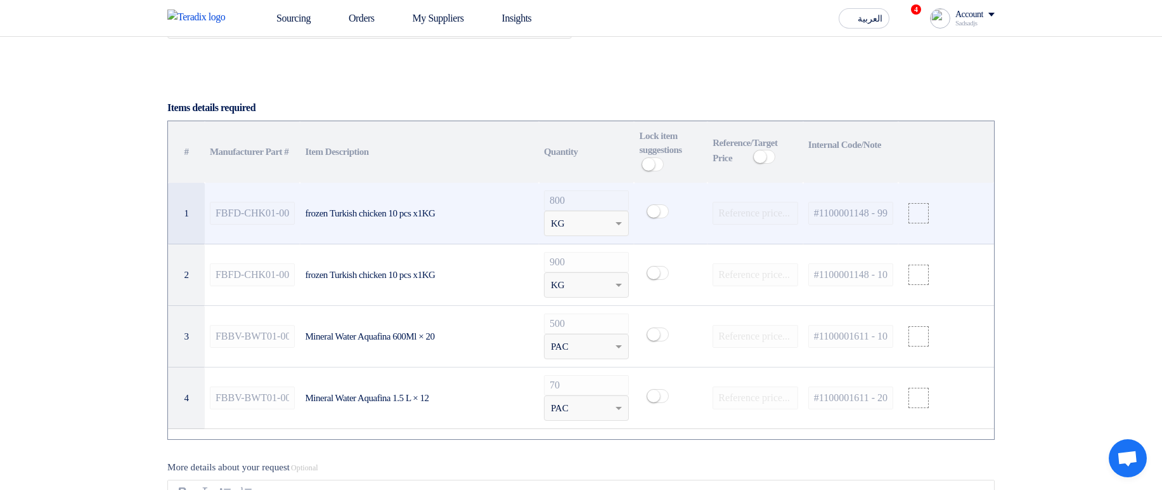
click at [663, 94] on span at bounding box center [658, 211] width 22 height 14
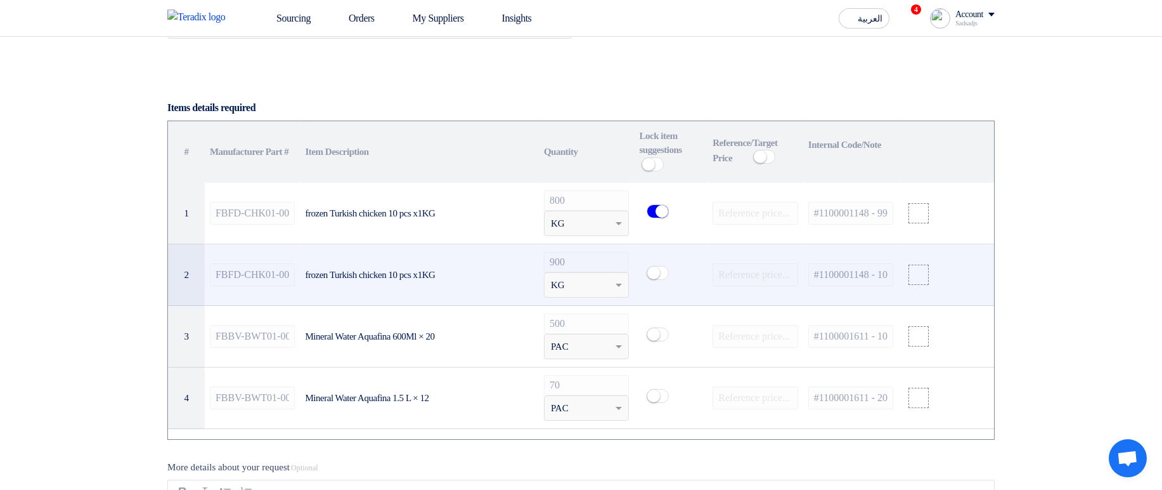
click at [661, 94] on td at bounding box center [671, 275] width 74 height 62
click at [658, 94] on small at bounding box center [653, 272] width 13 height 13
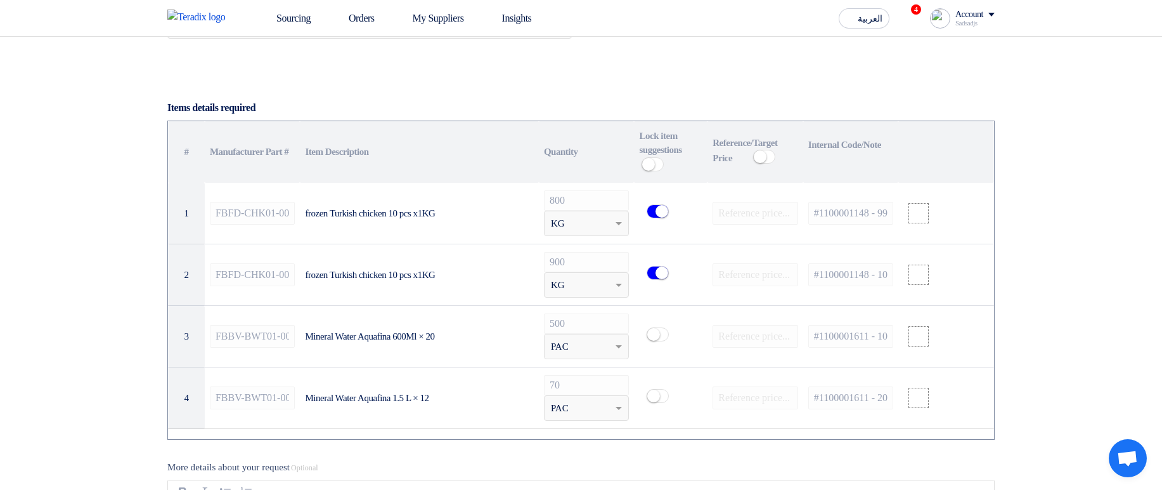
click at [679, 94] on th "Lock item suggestions Info" at bounding box center [671, 152] width 74 height 62
click at [655, 94] on small at bounding box center [648, 164] width 13 height 13
click at [663, 94] on small at bounding box center [657, 164] width 13 height 13
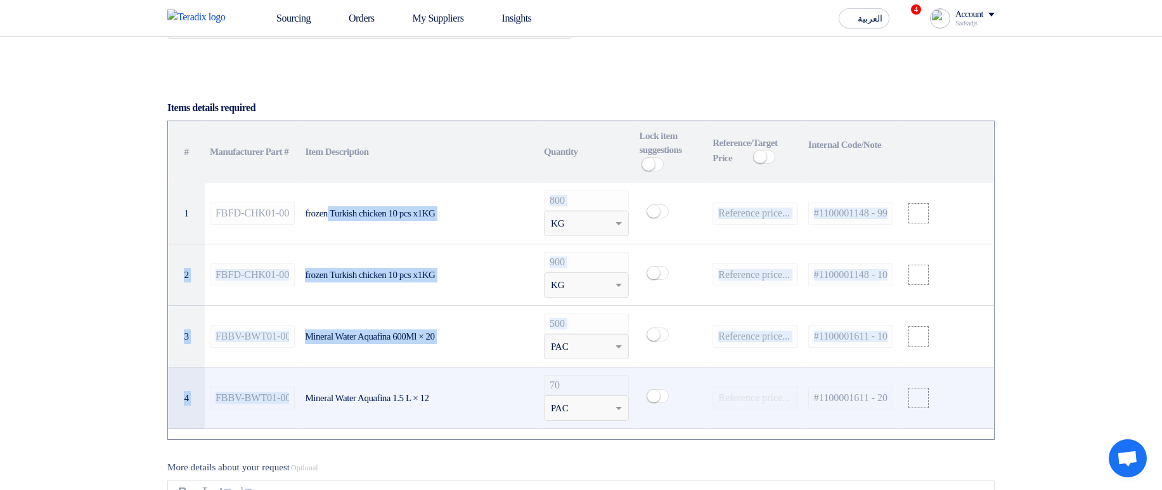
drag, startPoint x: 361, startPoint y: 297, endPoint x: 399, endPoint y: 380, distance: 91.4
click at [399, 94] on tbody "1 FBFD-CHK01-0037 frozen Turkish chicken 10 pcs x1KG 800 Unit × KG #1100001148 …" at bounding box center [581, 306] width 826 height 246
click at [400, 94] on td "Mineral Water Aquafina 1.5 L × 12" at bounding box center [419, 398] width 238 height 62
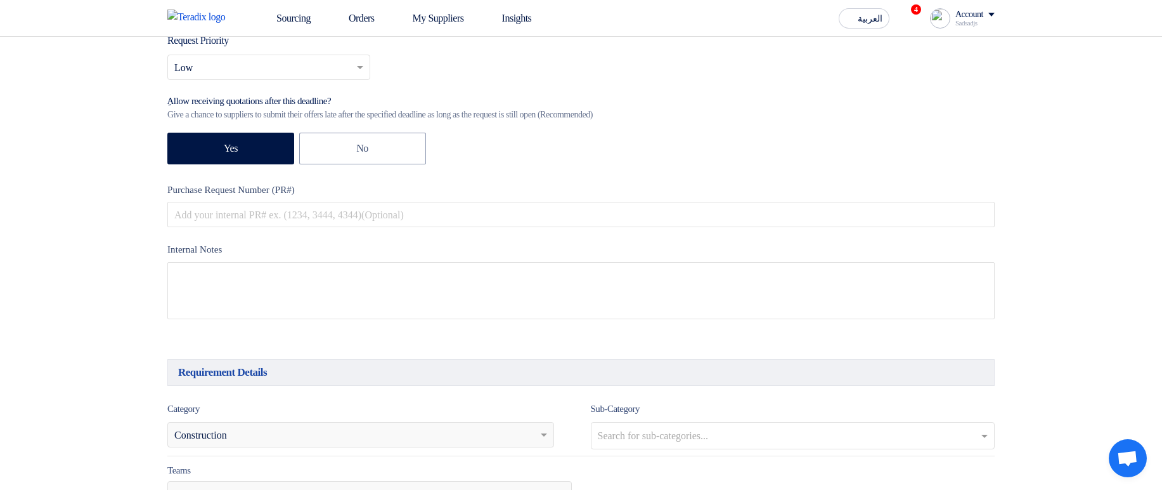
scroll to position [270, 0]
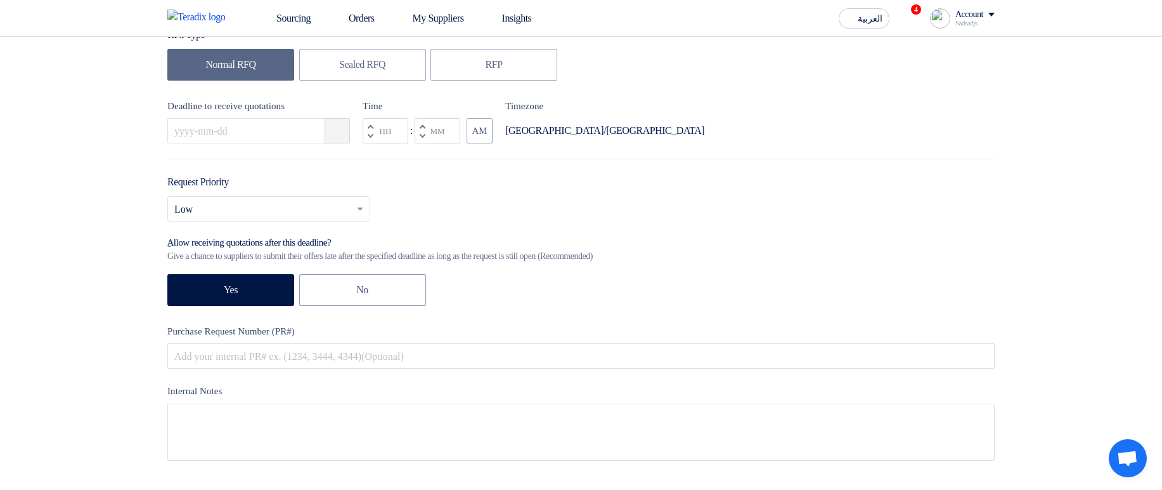
click at [339, 94] on button "Pick a date" at bounding box center [337, 130] width 25 height 25
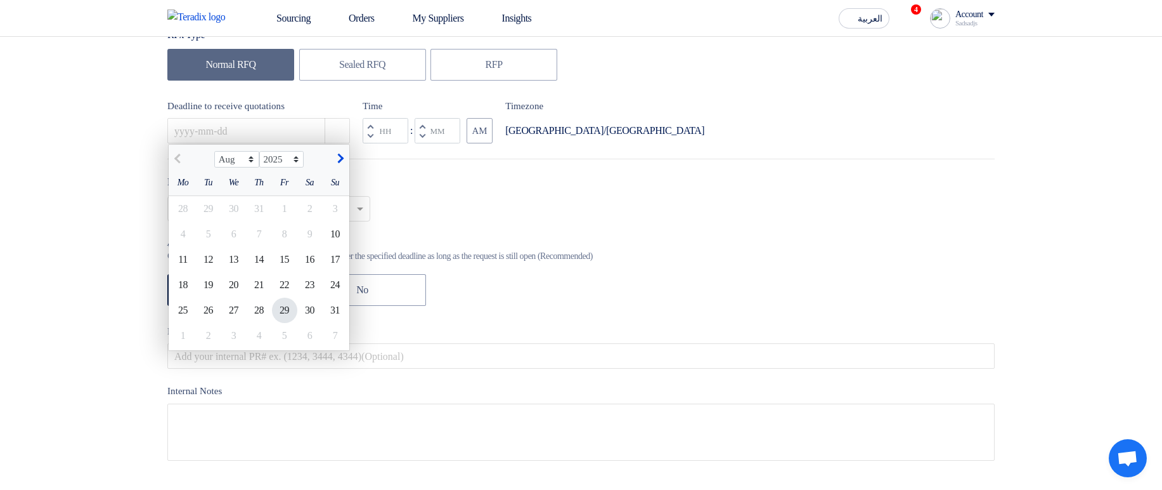
click at [283, 94] on div "29" at bounding box center [284, 309] width 25 height 25
type input "8/29/2025"
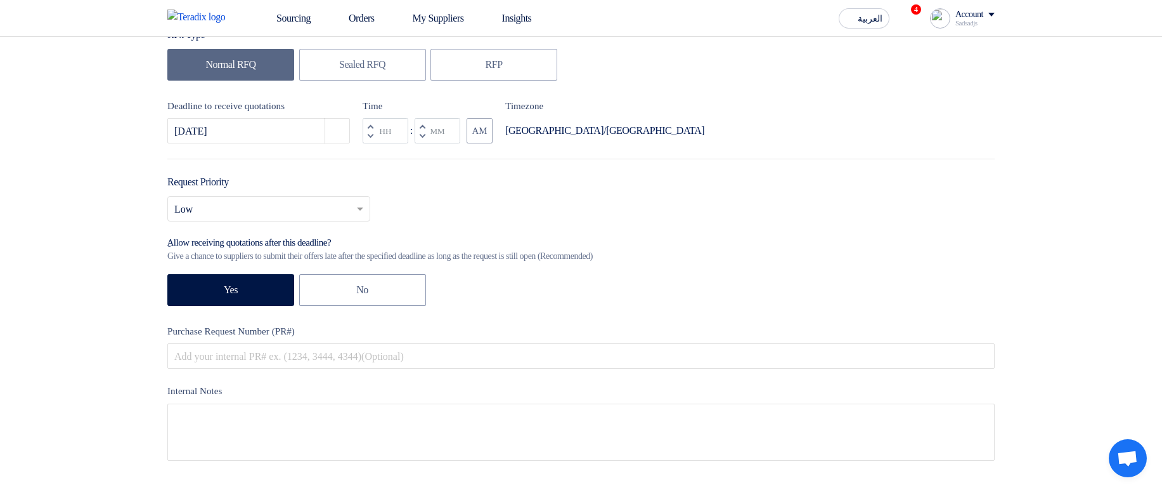
click at [422, 94] on span "button" at bounding box center [422, 135] width 4 height 7
type input "11"
type input "59"
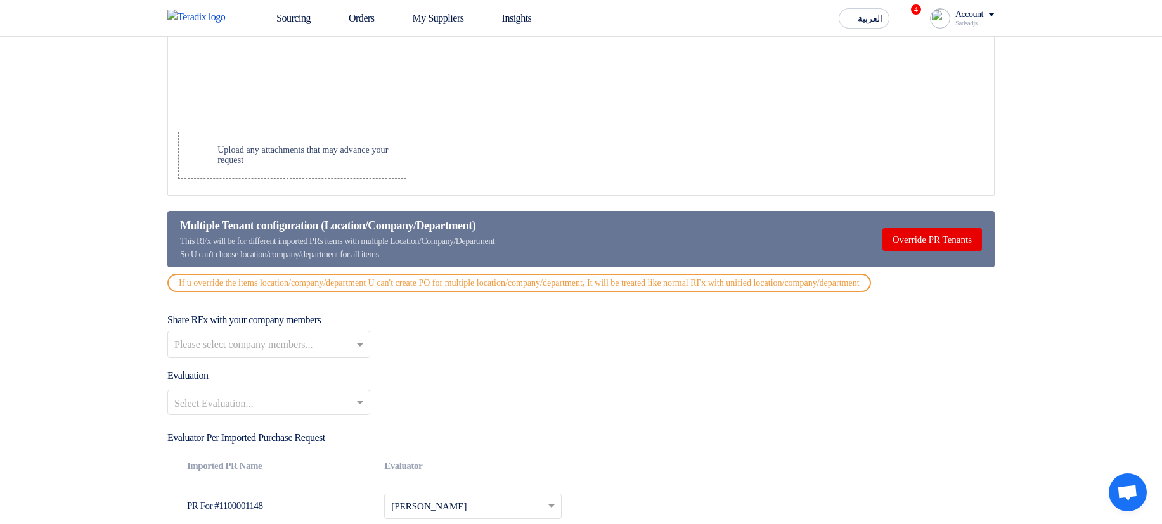
scroll to position [1412, 0]
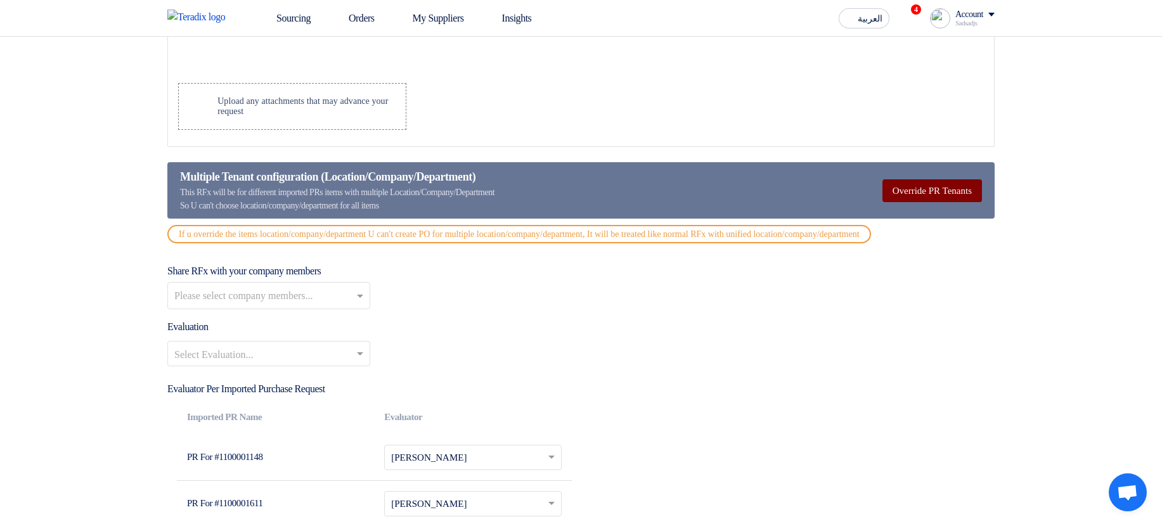
click at [932, 94] on button "Override PR Tenants" at bounding box center [933, 190] width 100 height 23
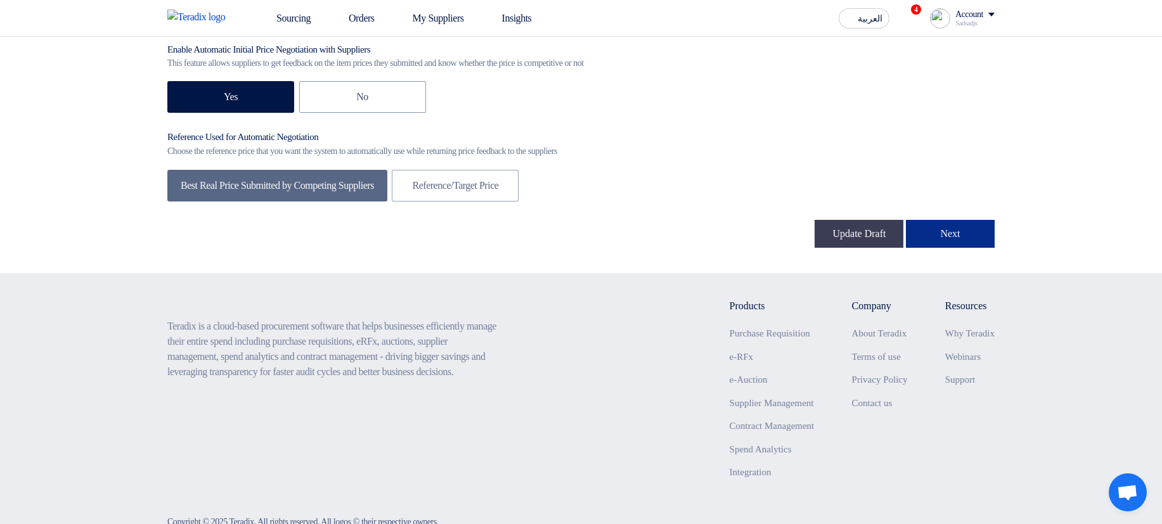
click at [953, 94] on button "Next" at bounding box center [950, 234] width 89 height 28
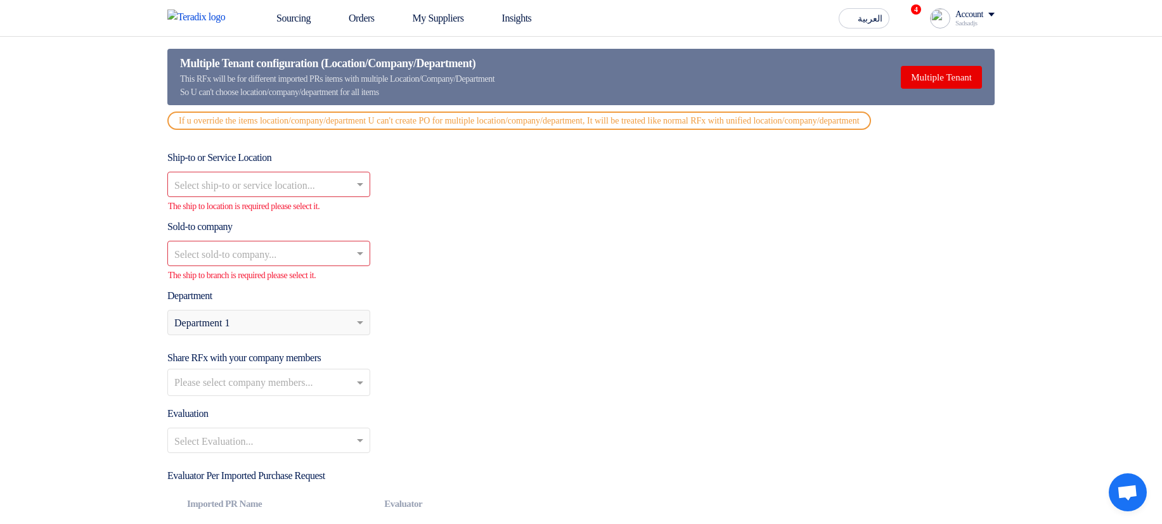
scroll to position [1560, 0]
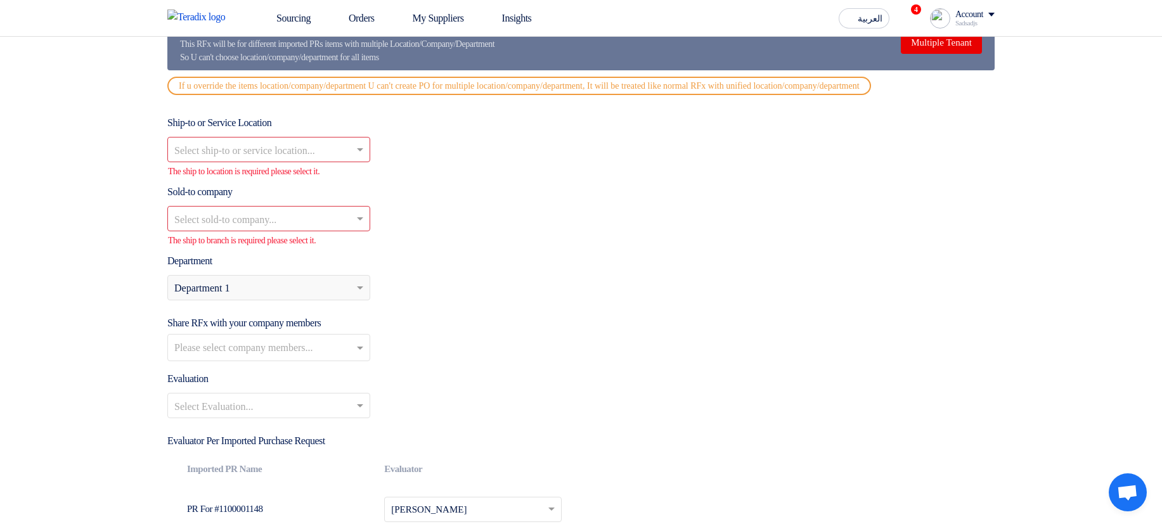
click at [249, 94] on div "Please select department... × Department 1" at bounding box center [261, 287] width 186 height 15
click at [717, 94] on div "Select sold-to company..." at bounding box center [581, 218] width 828 height 25
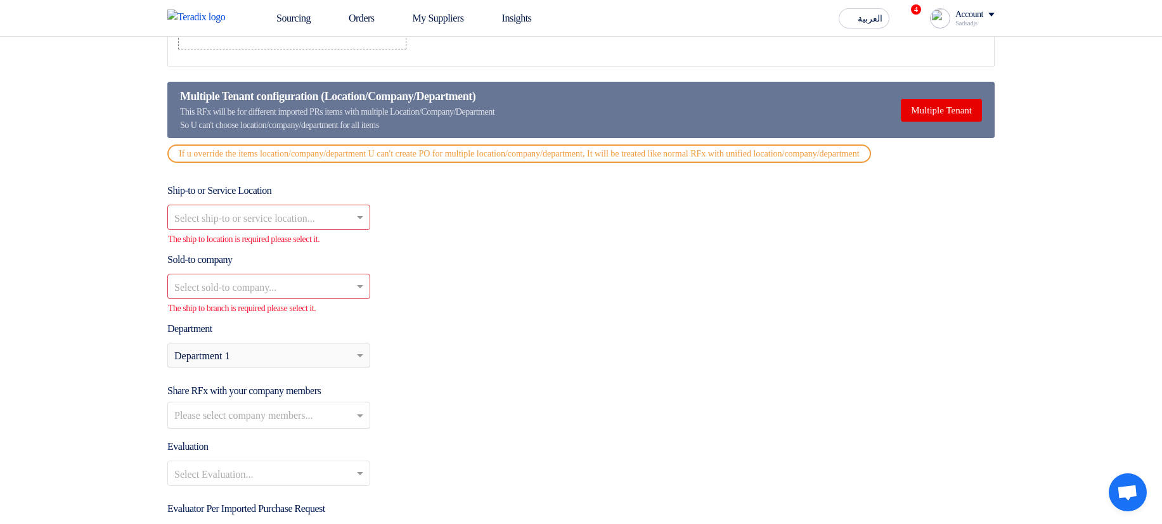
scroll to position [1484, 0]
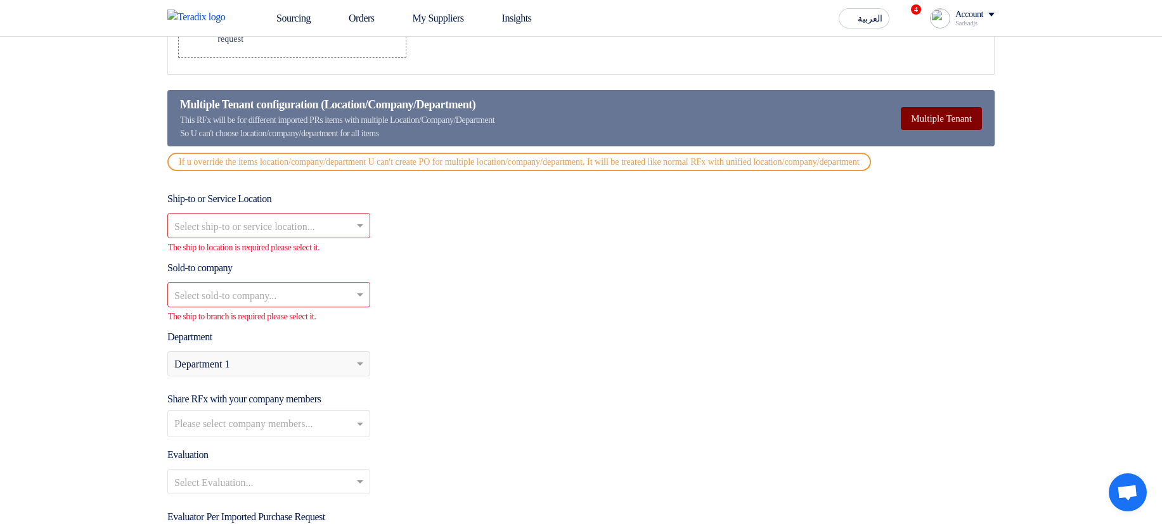
click at [940, 94] on button "Multiple Tenant" at bounding box center [941, 118] width 81 height 23
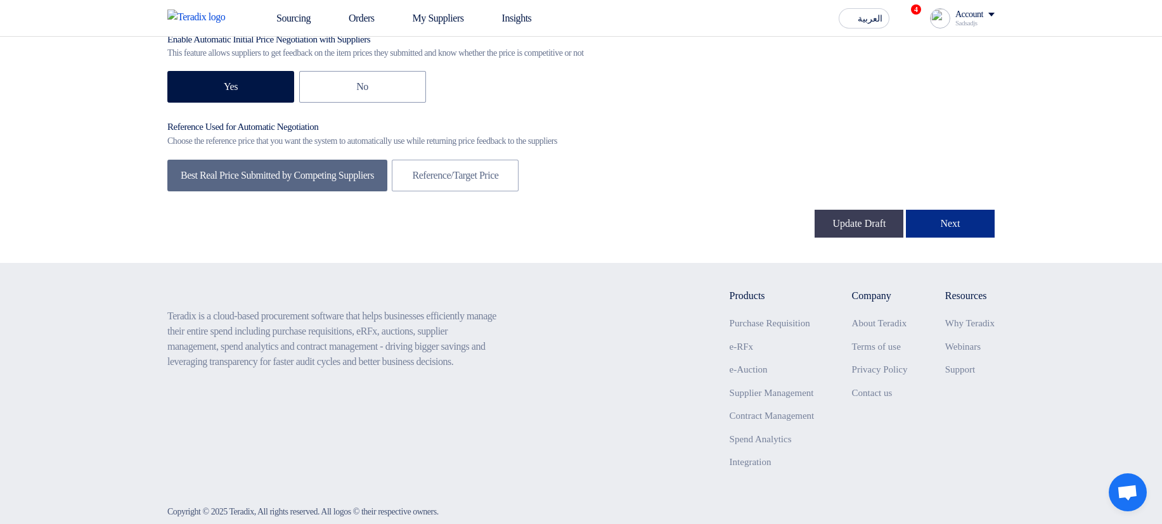
click at [944, 94] on button "Next" at bounding box center [950, 224] width 89 height 28
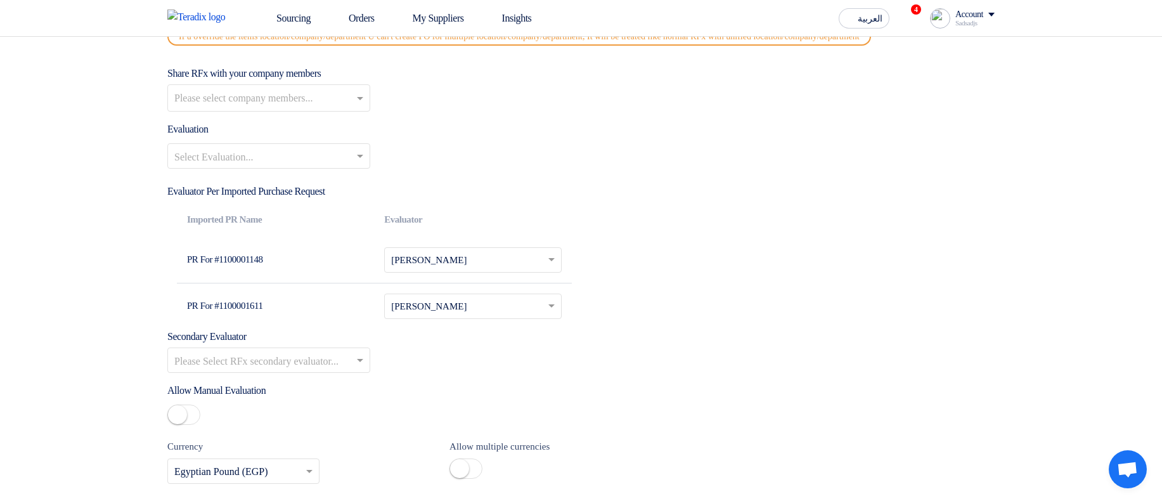
scroll to position [1636, 0]
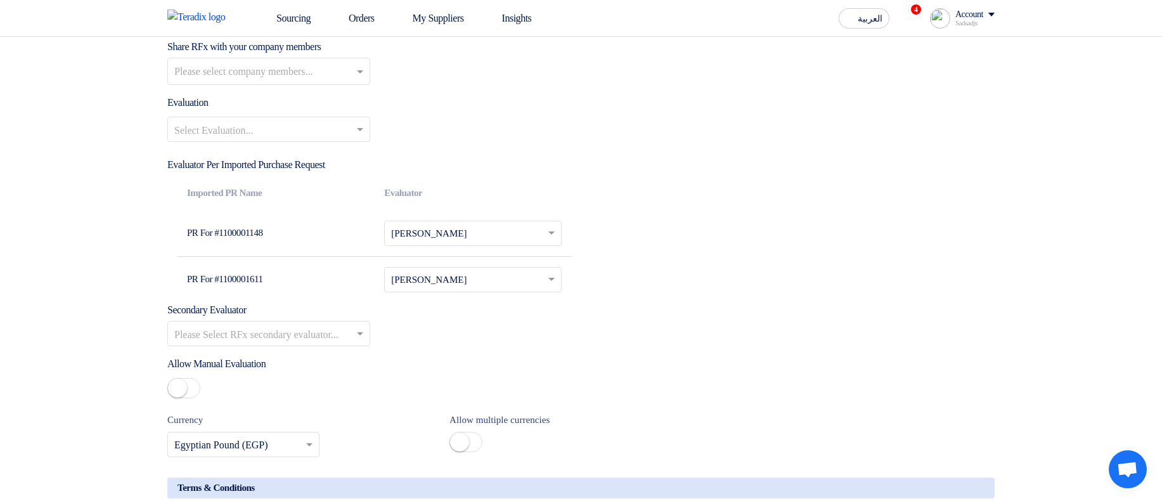
click at [266, 94] on input "text" at bounding box center [262, 130] width 176 height 21
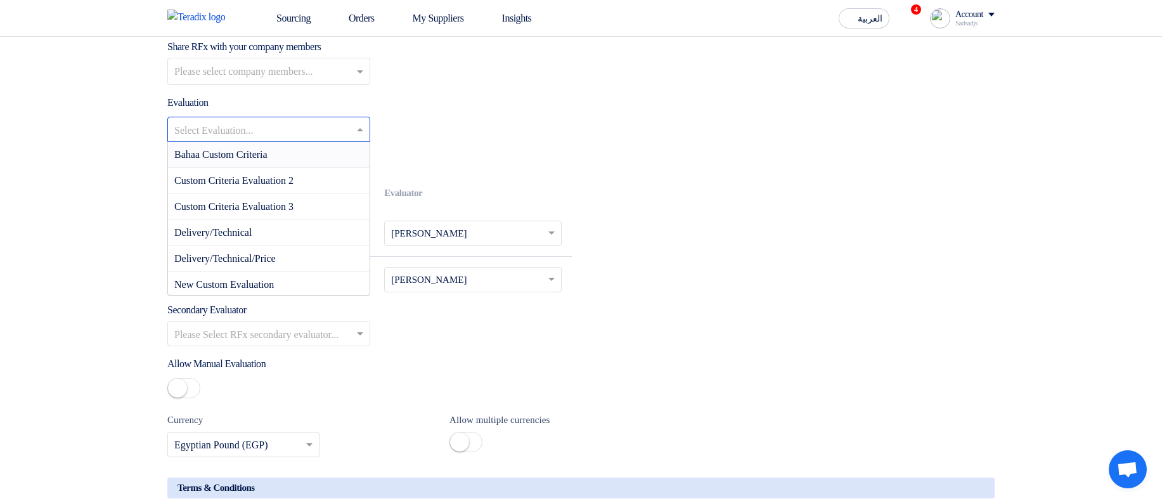
click at [268, 94] on span "Bahaa Custom Criteria" at bounding box center [220, 154] width 93 height 11
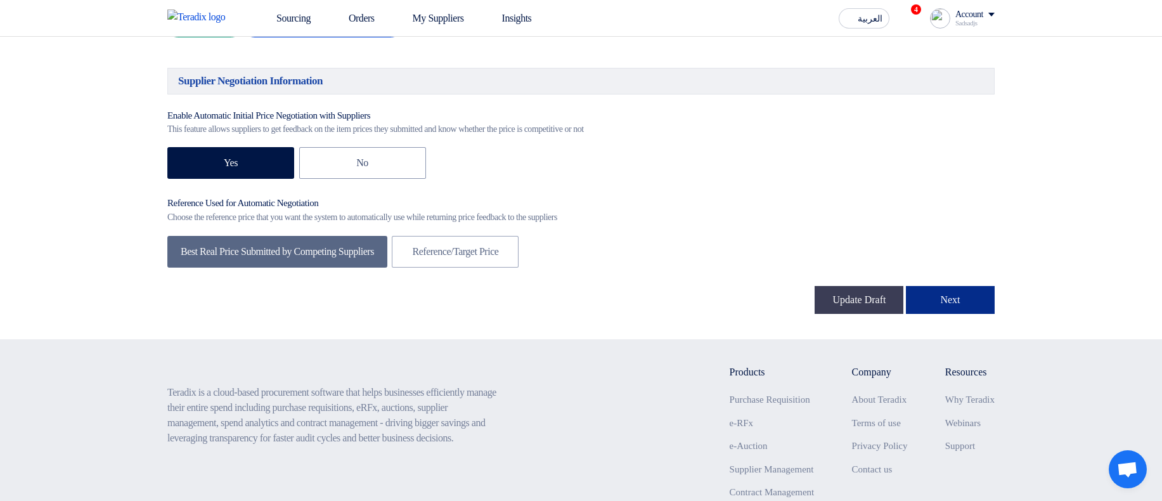
click at [951, 94] on button "Next" at bounding box center [950, 300] width 89 height 28
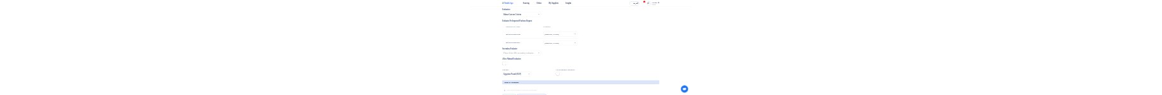
scroll to position [1788, 0]
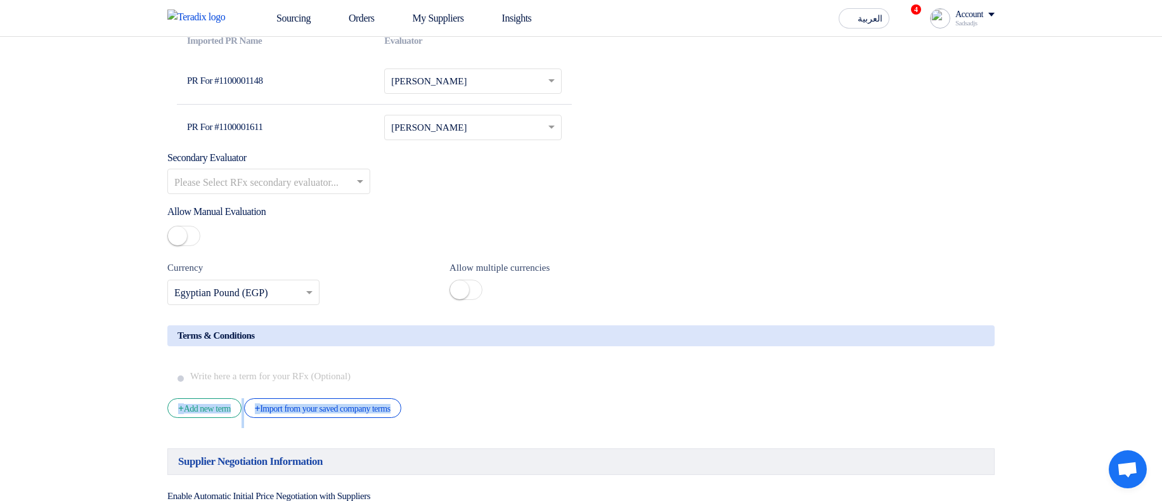
drag, startPoint x: 588, startPoint y: 467, endPoint x: 588, endPoint y: 411, distance: 56.4
click at [762, 94] on h5 "Terms & Conditions" at bounding box center [581, 335] width 828 height 21
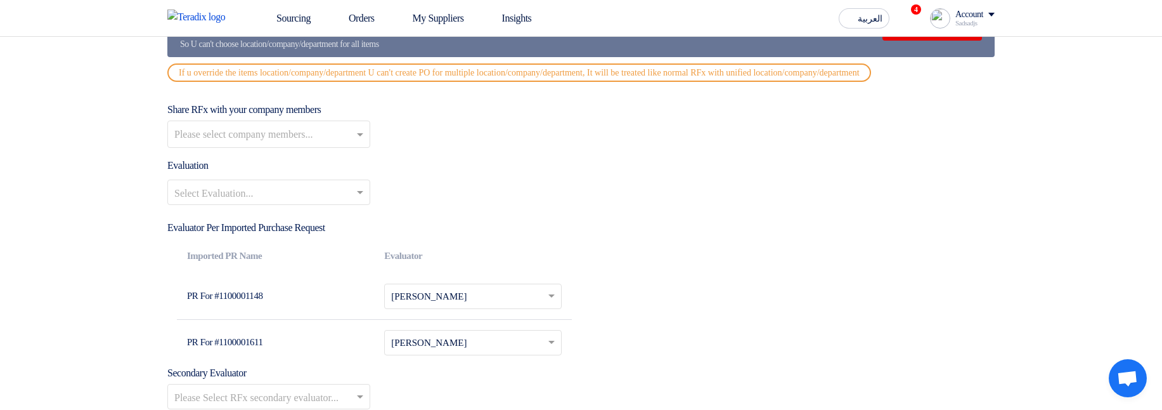
scroll to position [1560, 0]
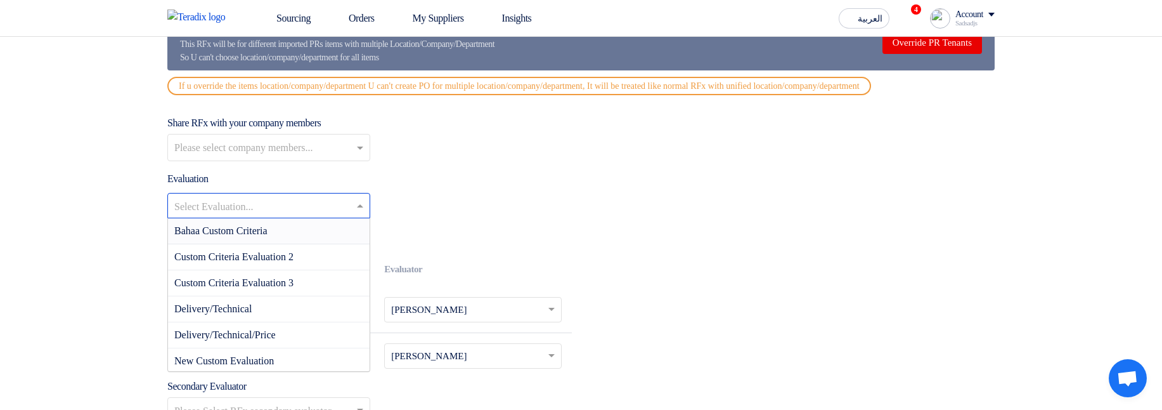
click at [338, 94] on input "text" at bounding box center [262, 207] width 176 height 21
click at [337, 94] on div "Bahaa Custom Criteria" at bounding box center [269, 231] width 202 height 26
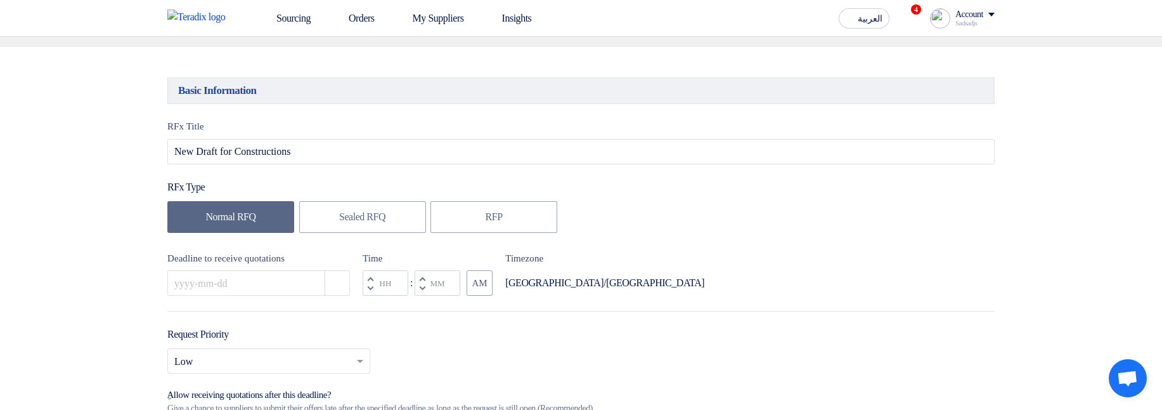
scroll to position [114, 0]
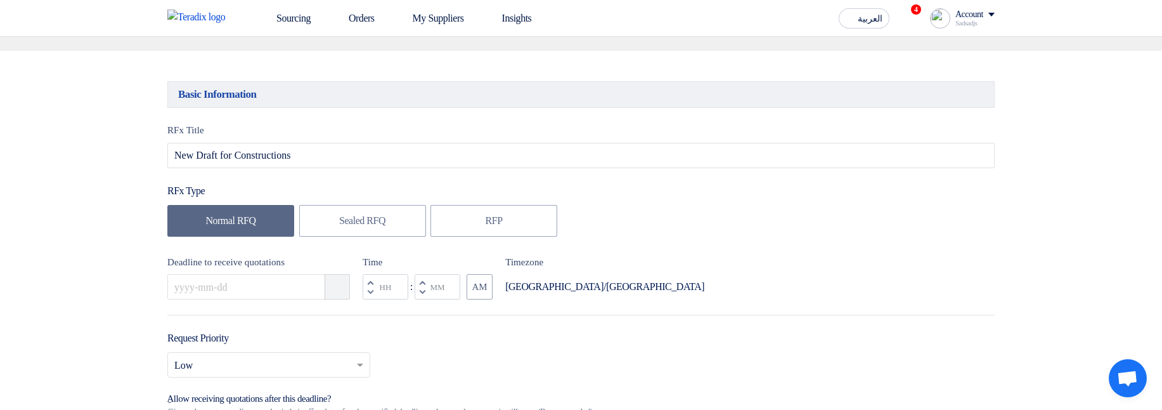
click at [342, 94] on icon "Pick a date" at bounding box center [338, 286] width 13 height 13
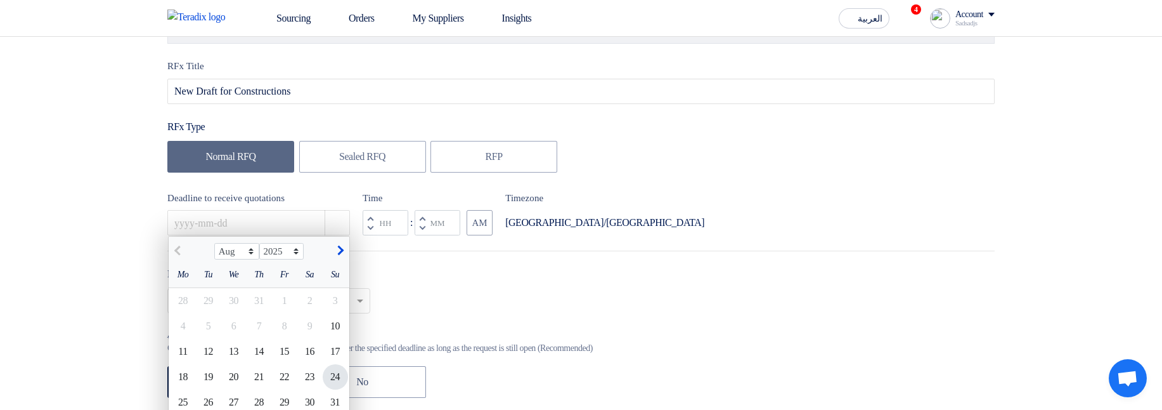
scroll to position [266, 0]
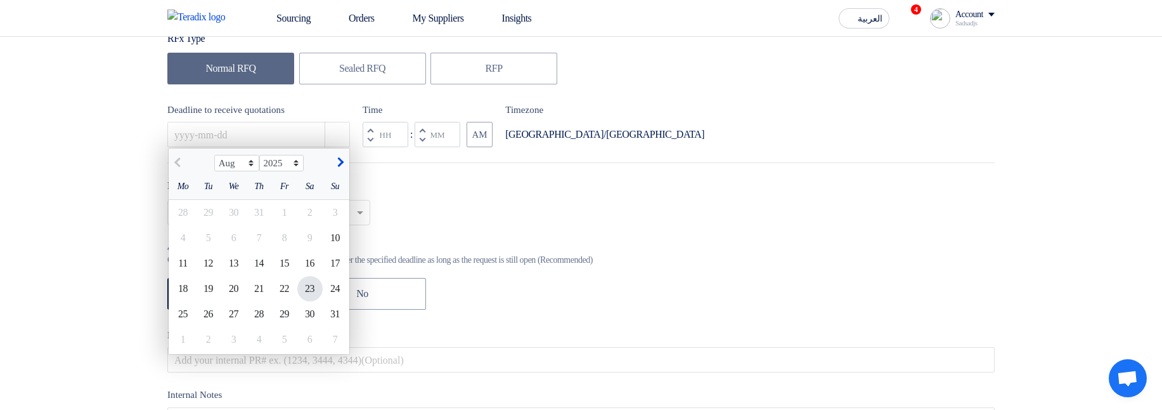
drag, startPoint x: 303, startPoint y: 294, endPoint x: 318, endPoint y: 273, distance: 25.0
click at [304, 94] on div "23" at bounding box center [309, 288] width 25 height 25
type input "8/23/2025"
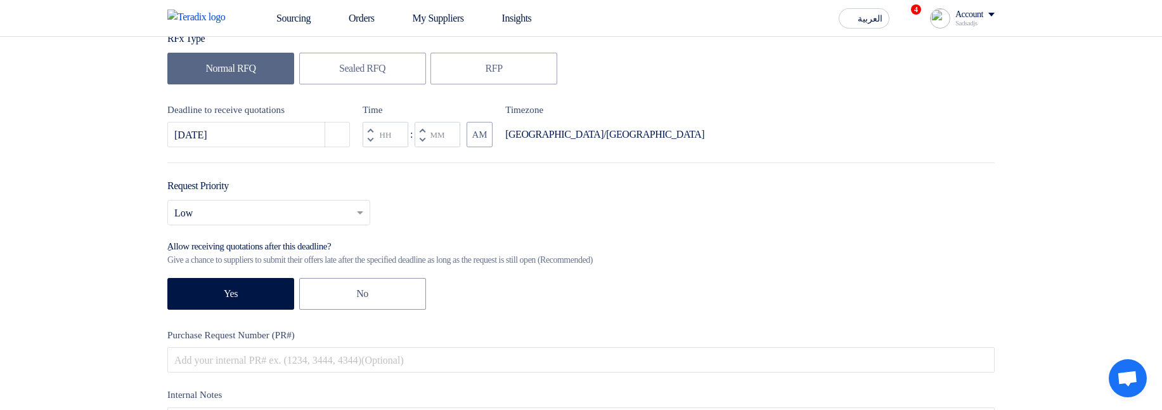
click at [425, 94] on button "Decrement minutes" at bounding box center [422, 140] width 15 height 16
type input "11"
type input "59"
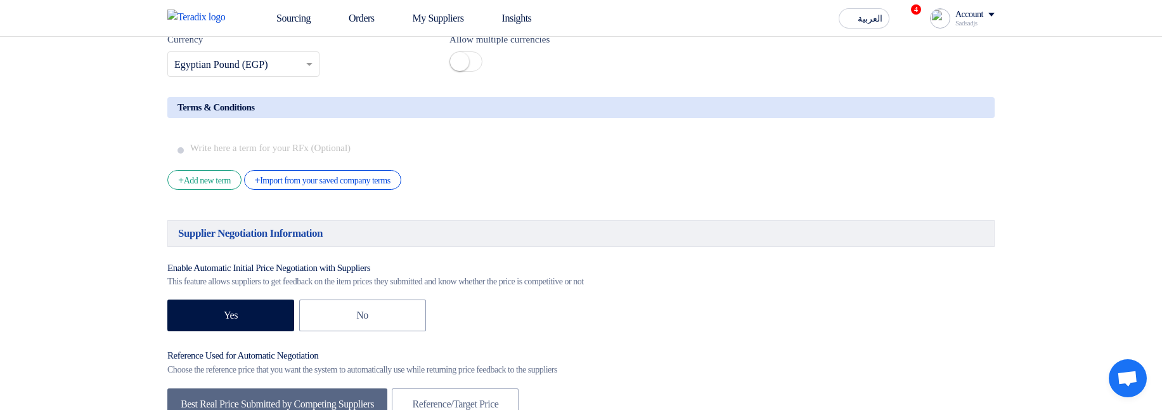
scroll to position [2169, 0]
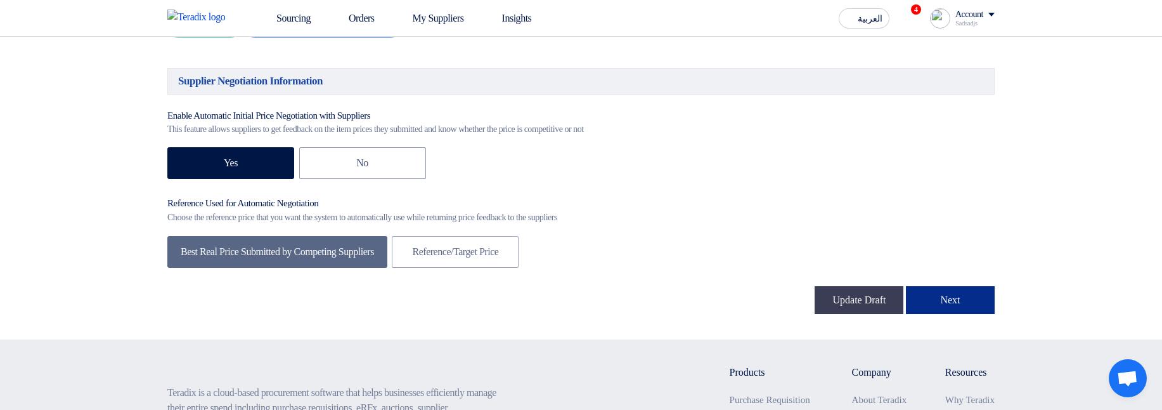
click at [949, 94] on button "Next" at bounding box center [950, 300] width 89 height 28
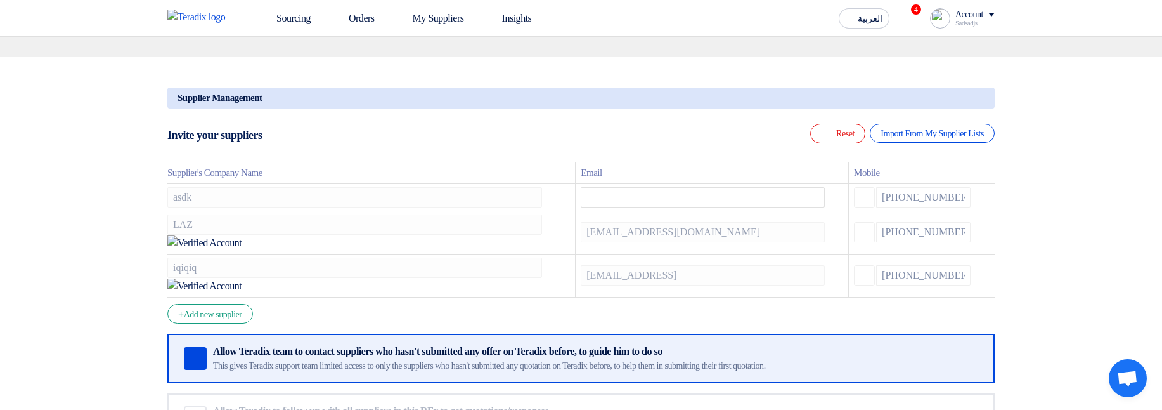
scroll to position [380, 0]
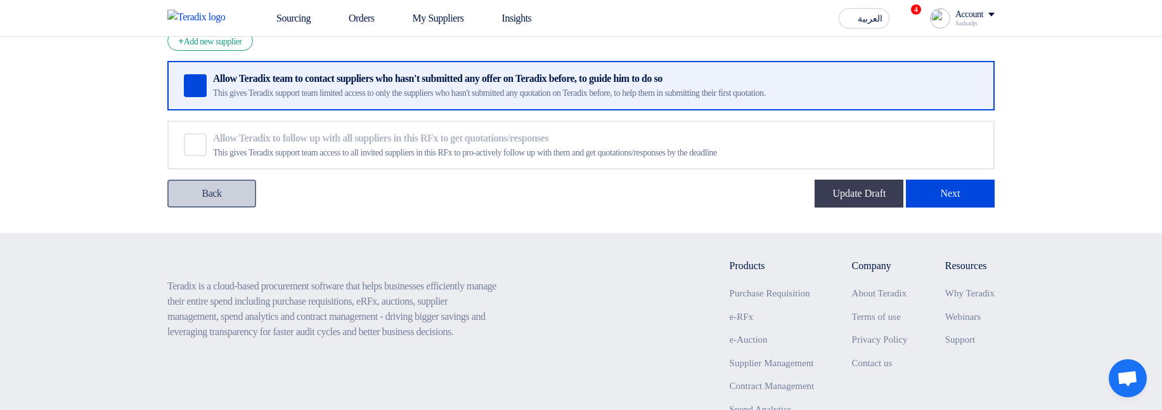
click at [211, 94] on link "Back" at bounding box center [211, 193] width 89 height 28
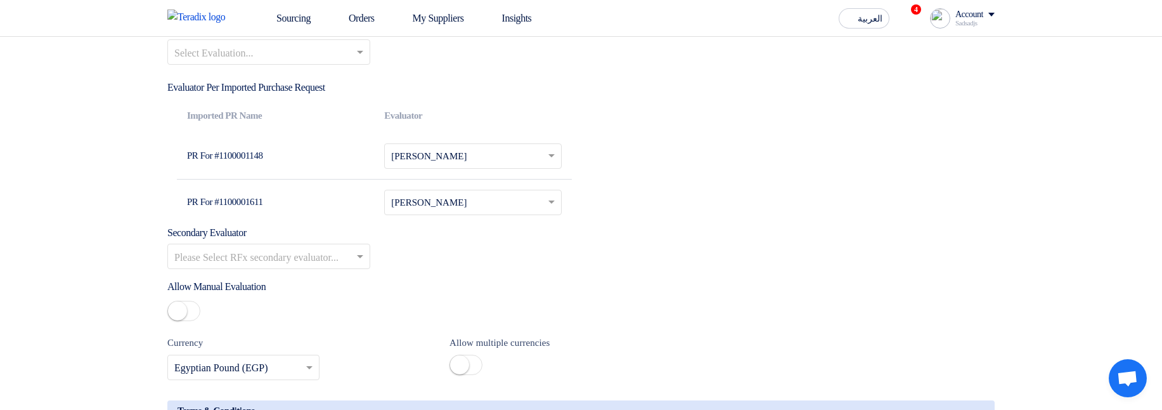
scroll to position [1598, 0]
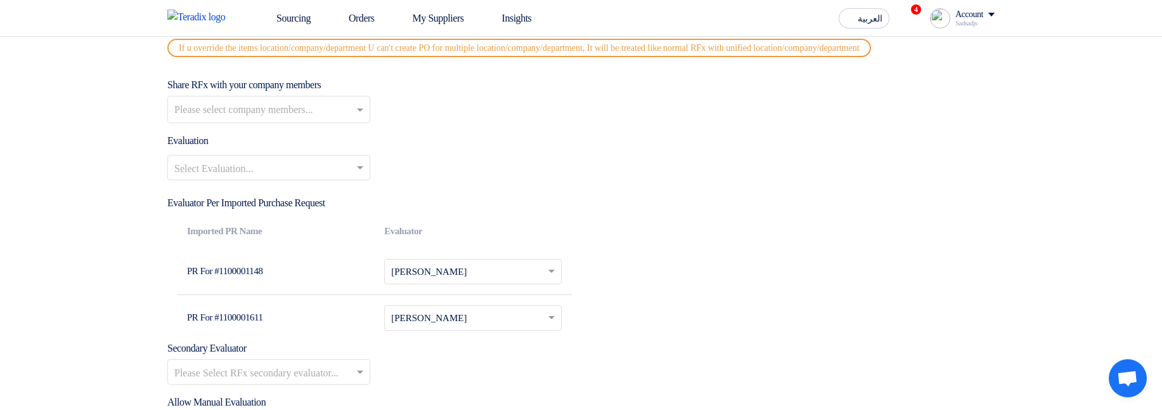
click at [295, 94] on input "text" at bounding box center [262, 169] width 176 height 21
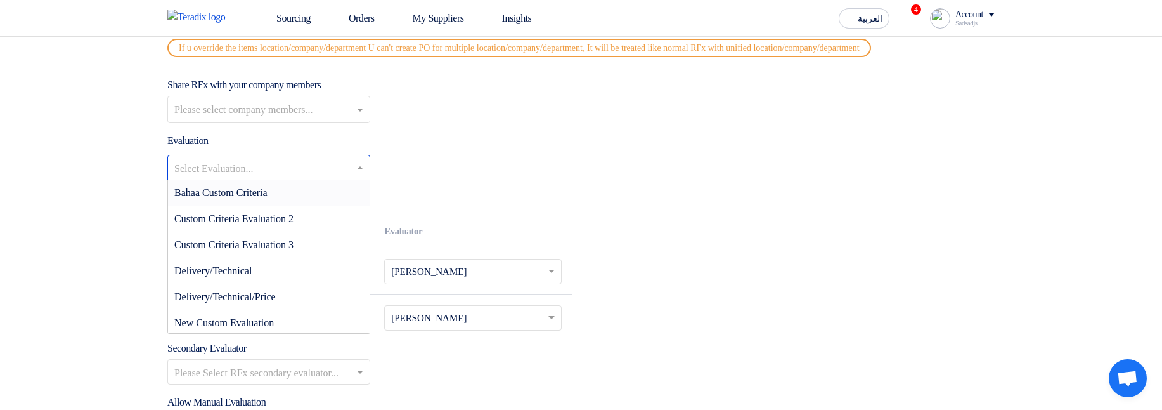
click at [301, 94] on div "Bahaa Custom Criteria" at bounding box center [269, 193] width 202 height 26
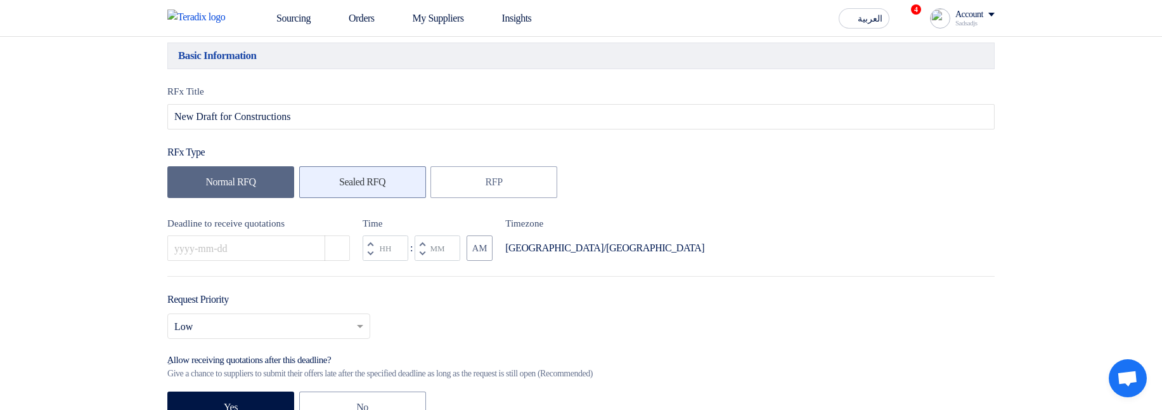
scroll to position [152, 0]
click at [331, 94] on button "Pick a date" at bounding box center [337, 248] width 25 height 25
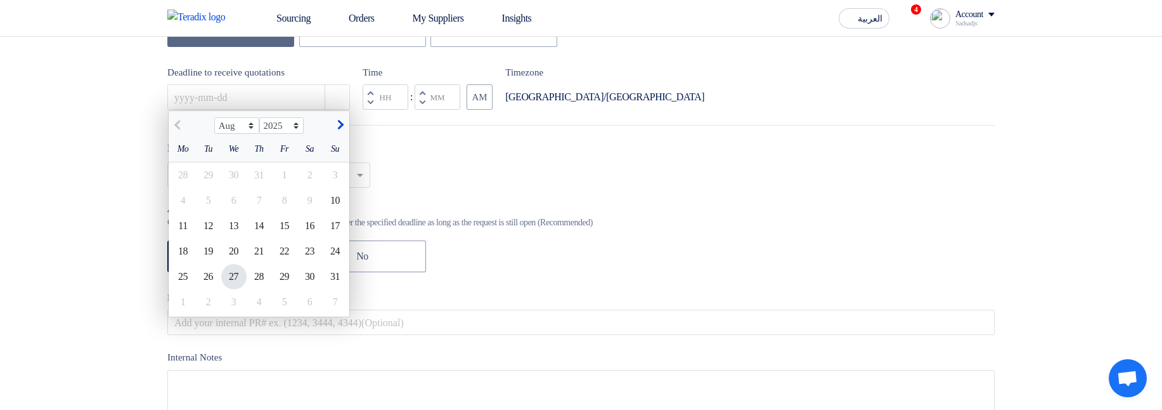
scroll to position [304, 0]
click at [231, 94] on div "20" at bounding box center [233, 250] width 25 height 25
type input "8/20/2025"
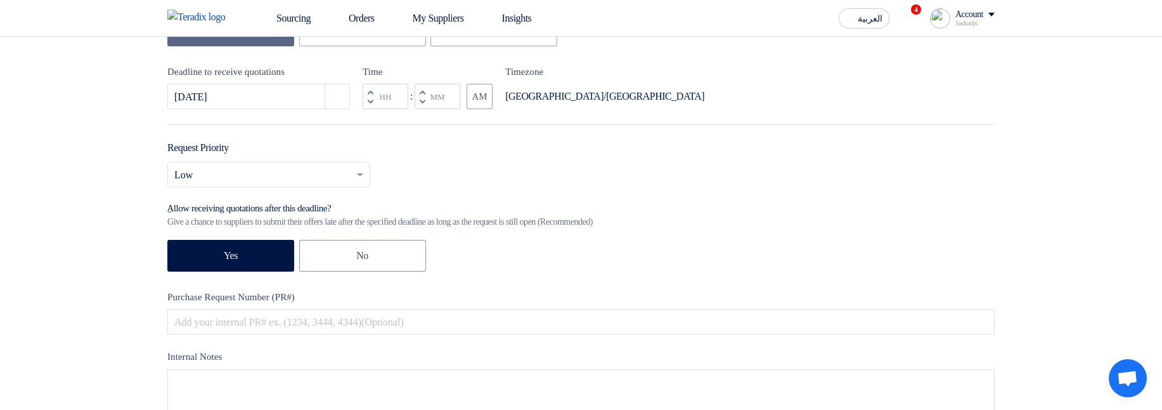
click at [420, 94] on button "Decrement minutes" at bounding box center [422, 102] width 15 height 16
type input "11"
type input "59"
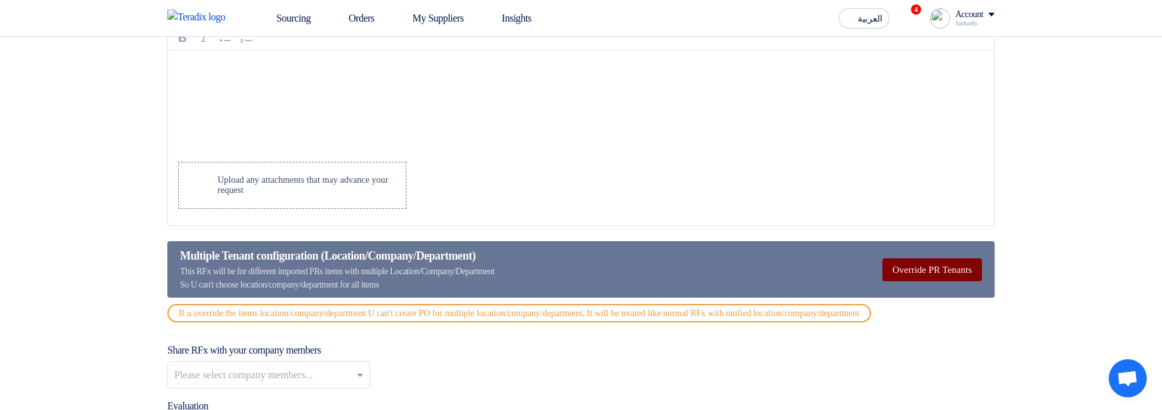
scroll to position [1370, 0]
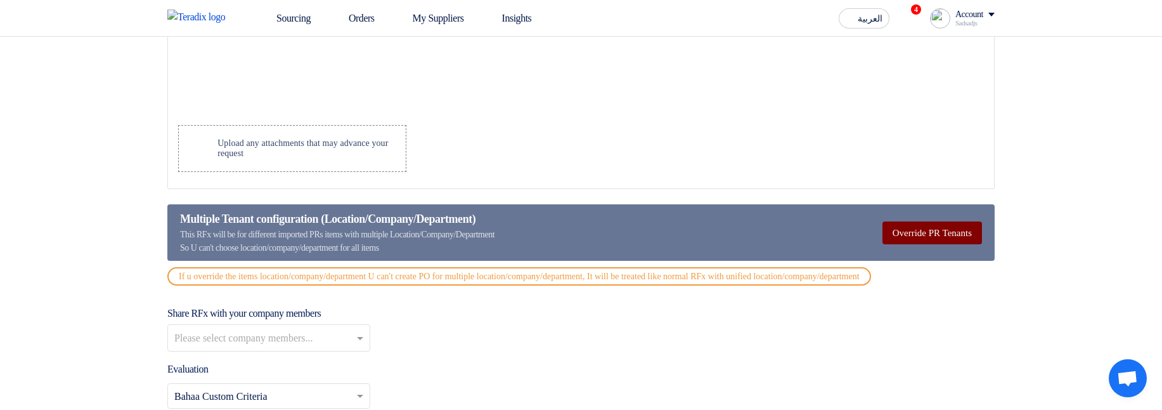
click at [900, 94] on button "Override PR Tenants" at bounding box center [933, 232] width 100 height 23
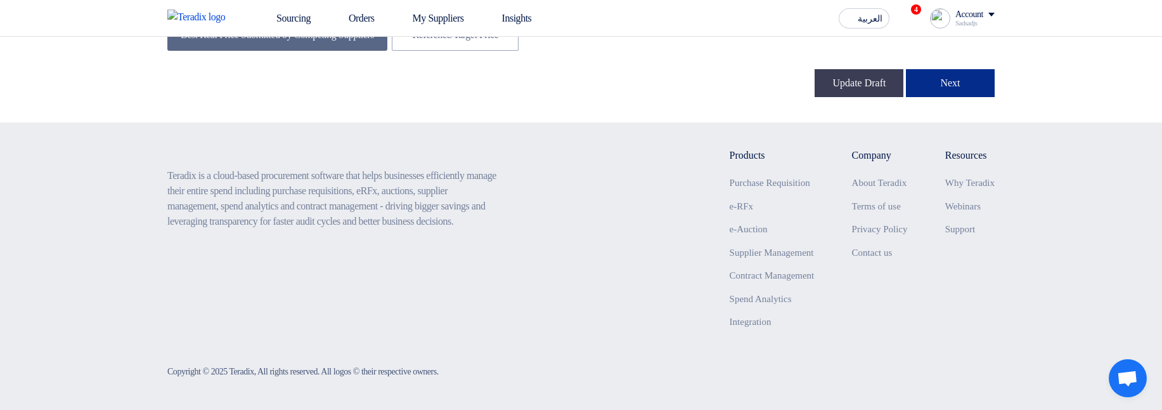
click at [965, 89] on button "Next" at bounding box center [950, 83] width 89 height 28
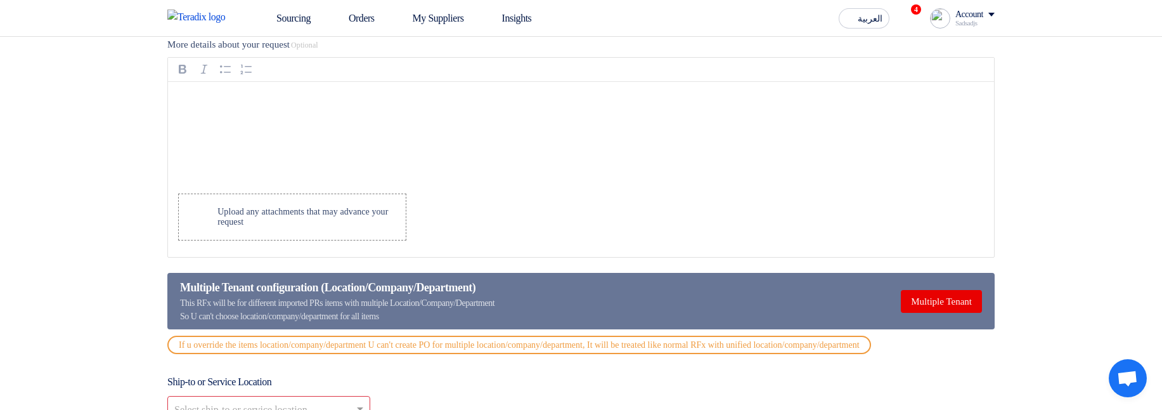
scroll to position [1408, 0]
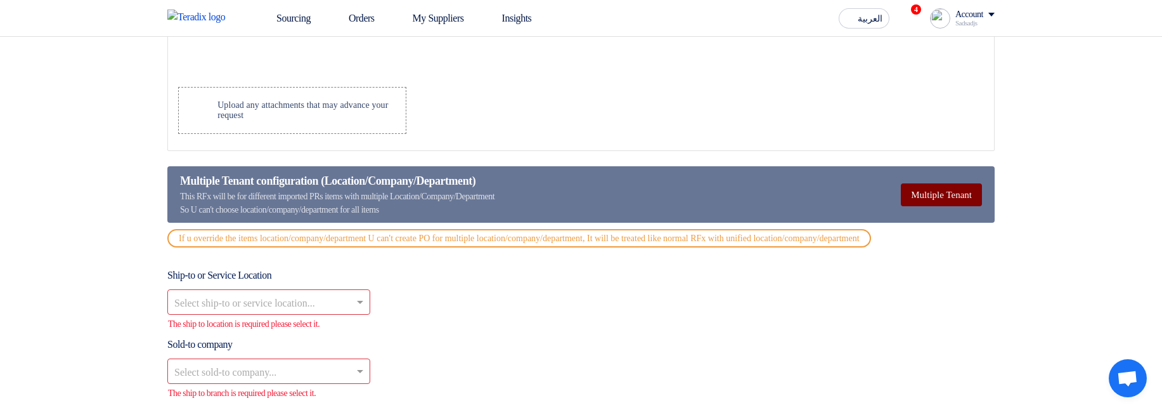
click at [925, 94] on button "Multiple Tenant" at bounding box center [941, 194] width 81 height 23
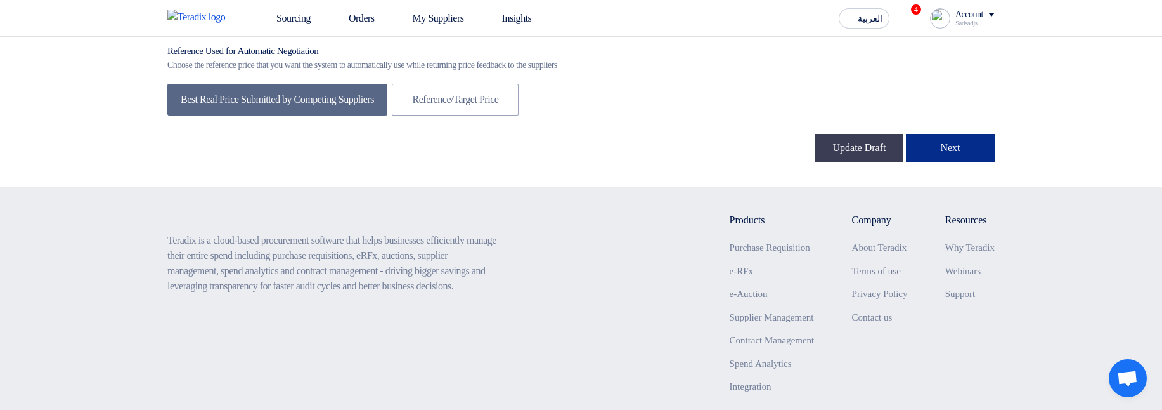
click at [972, 94] on button "Next" at bounding box center [950, 148] width 89 height 28
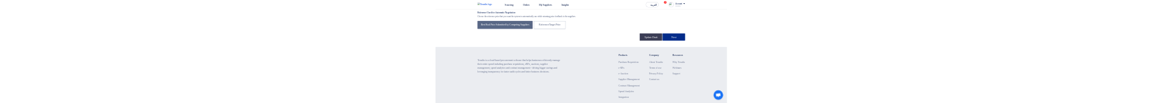
scroll to position [190, 0]
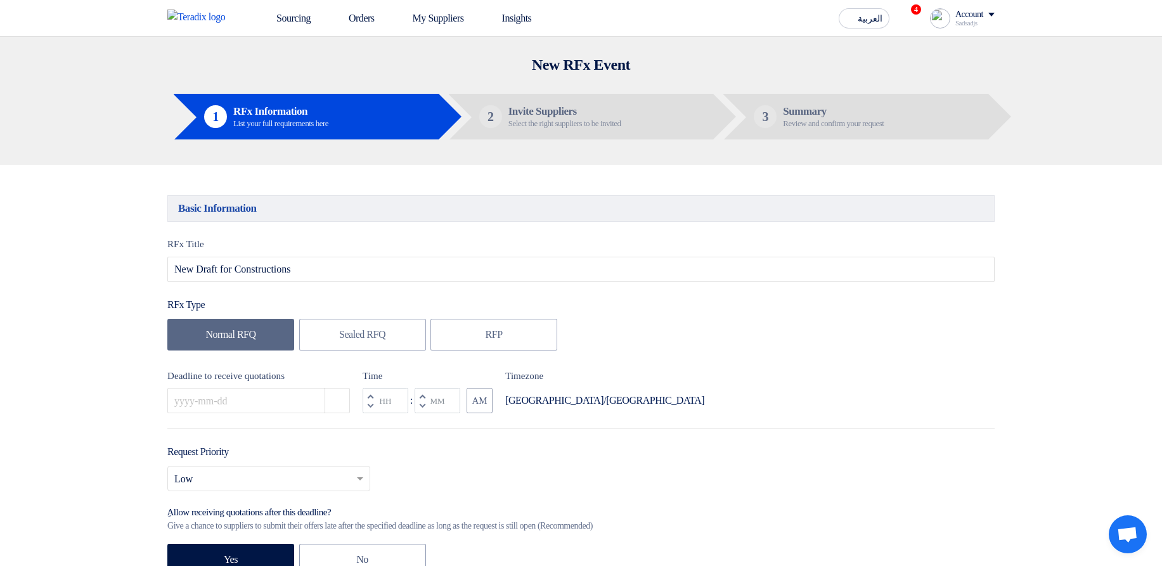
scroll to position [152, 0]
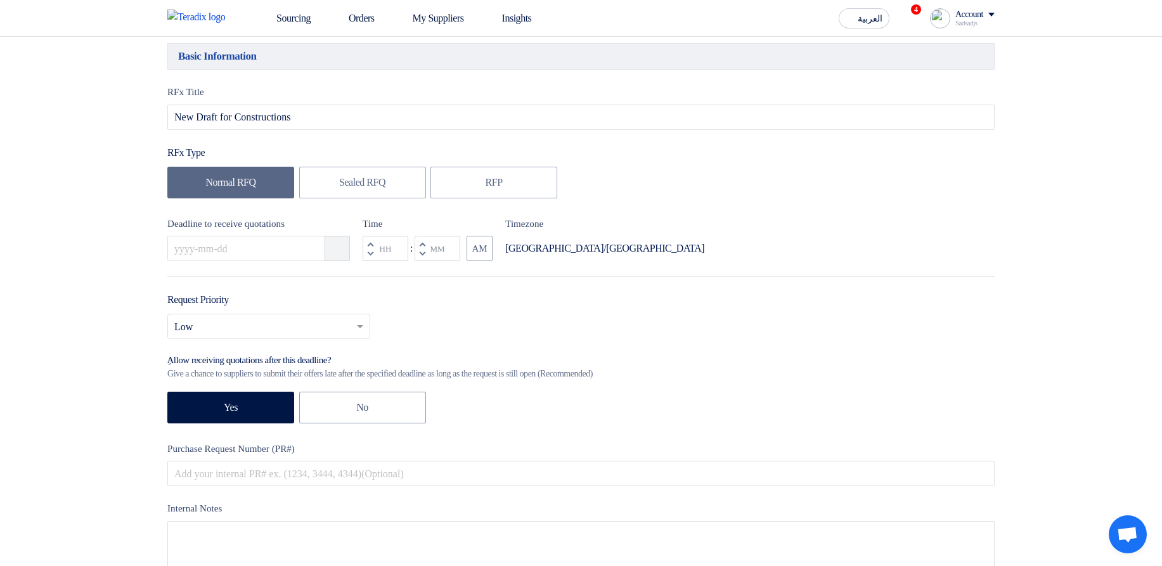
drag, startPoint x: 343, startPoint y: 254, endPoint x: 341, endPoint y: 263, distance: 8.6
click at [344, 102] on icon "Pick a date" at bounding box center [338, 248] width 13 height 13
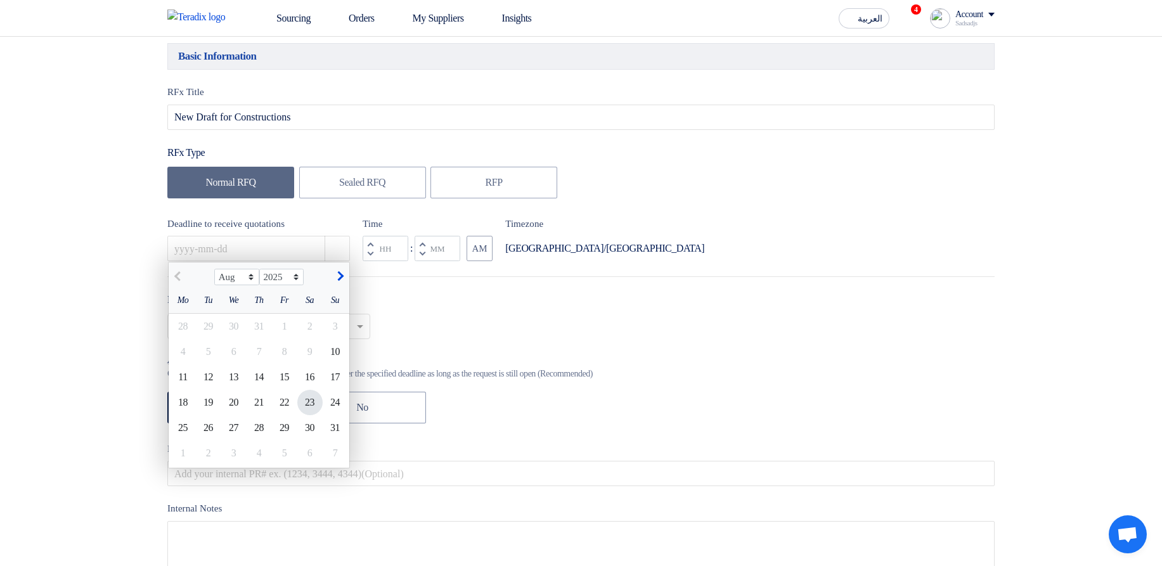
click at [307, 102] on div "23" at bounding box center [309, 402] width 25 height 25
type input "[DATE]"
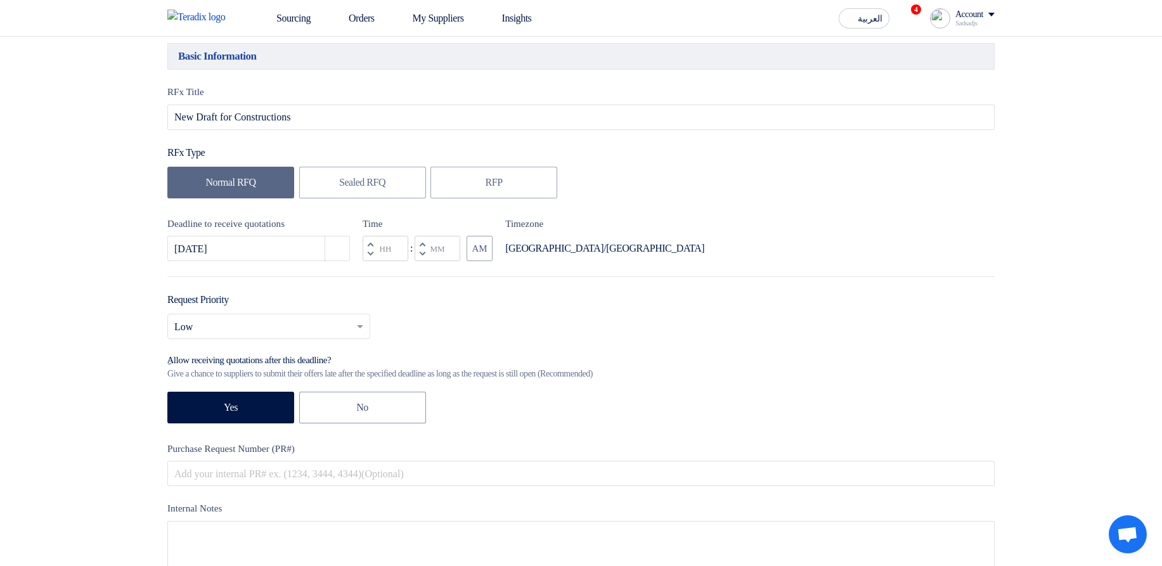
drag, startPoint x: 419, startPoint y: 259, endPoint x: 438, endPoint y: 275, distance: 25.7
click at [419, 102] on button "Decrement minutes" at bounding box center [422, 254] width 15 height 16
type input "11"
type input "59"
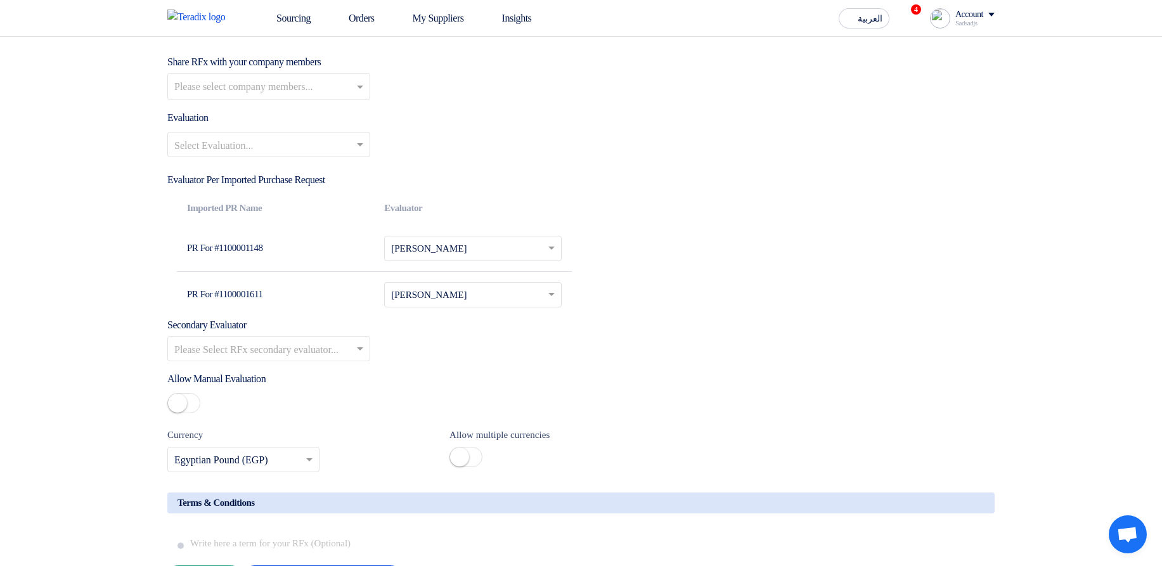
scroll to position [1522, 0]
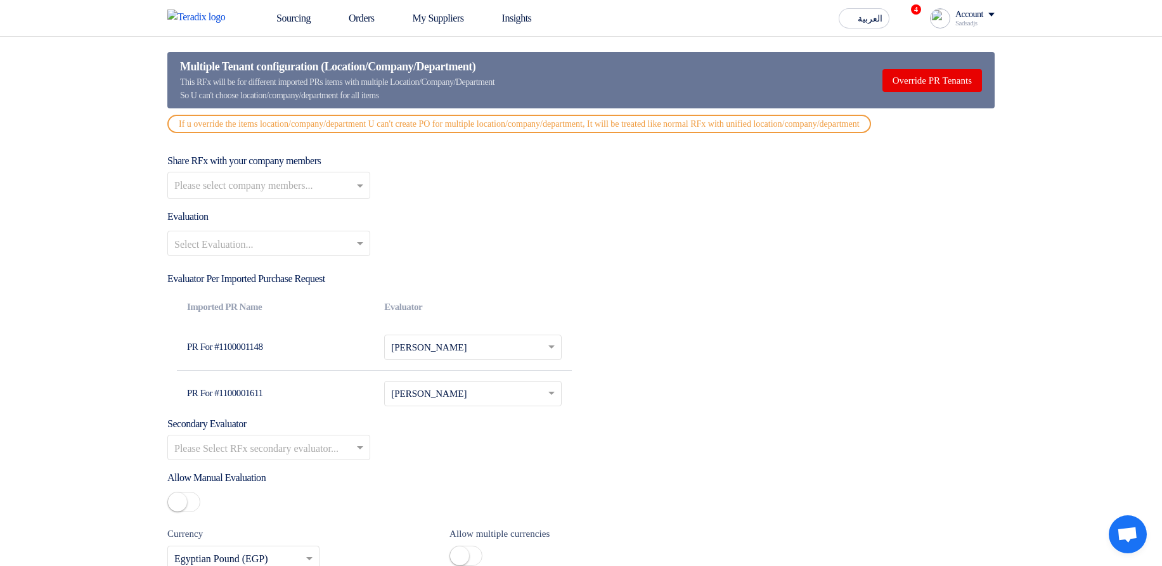
click at [275, 102] on input "text" at bounding box center [262, 245] width 176 height 21
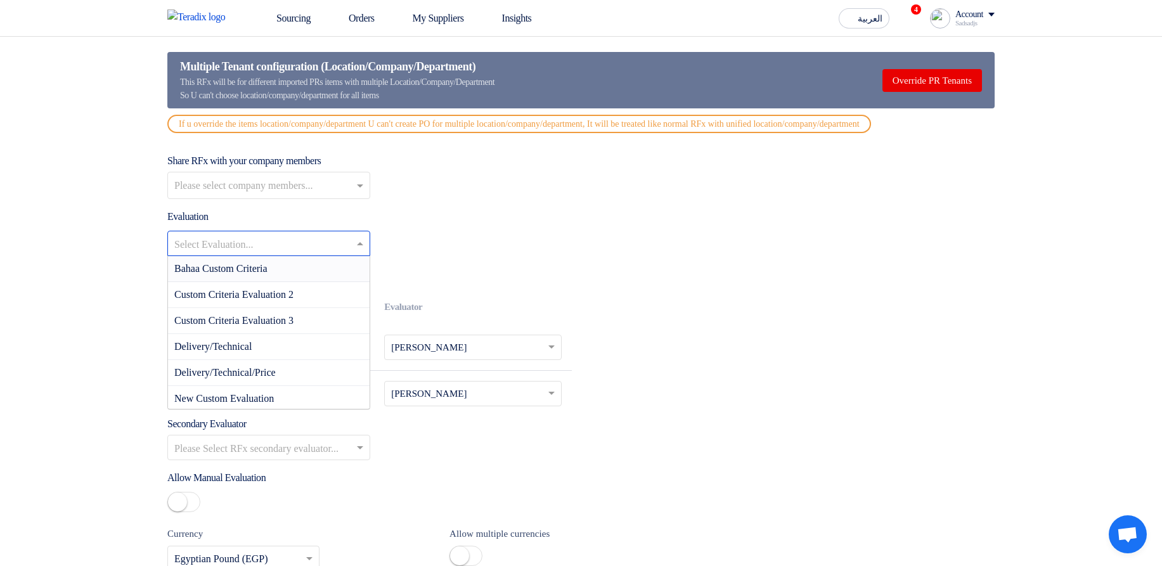
click at [289, 102] on div "Bahaa Custom Criteria" at bounding box center [269, 269] width 202 height 26
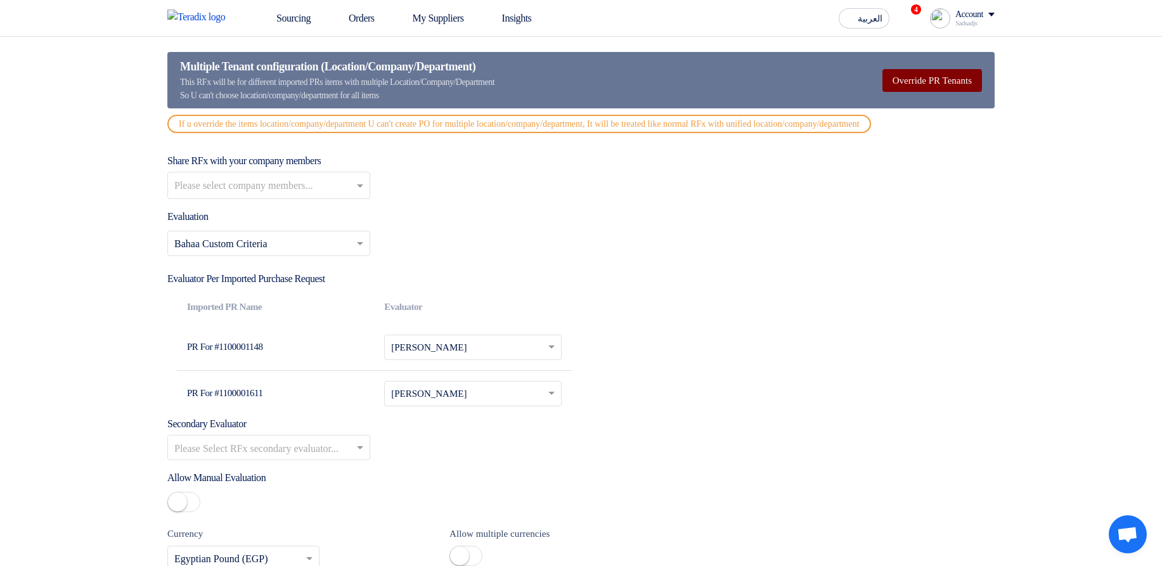
click at [943, 88] on button "Override PR Tenants" at bounding box center [933, 80] width 100 height 23
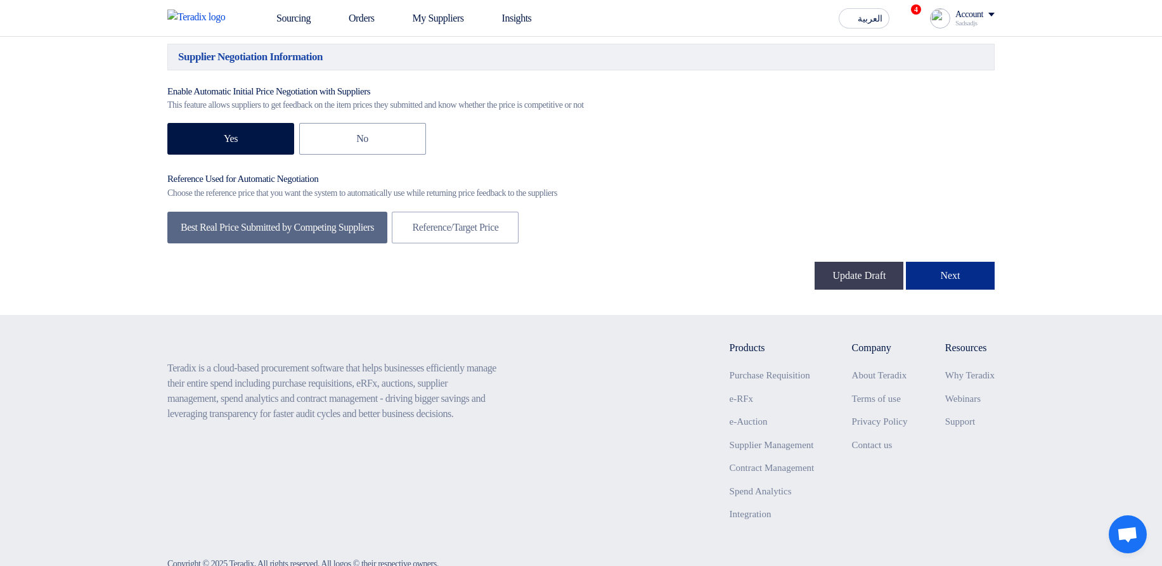
click at [963, 102] on button "Next" at bounding box center [950, 276] width 89 height 28
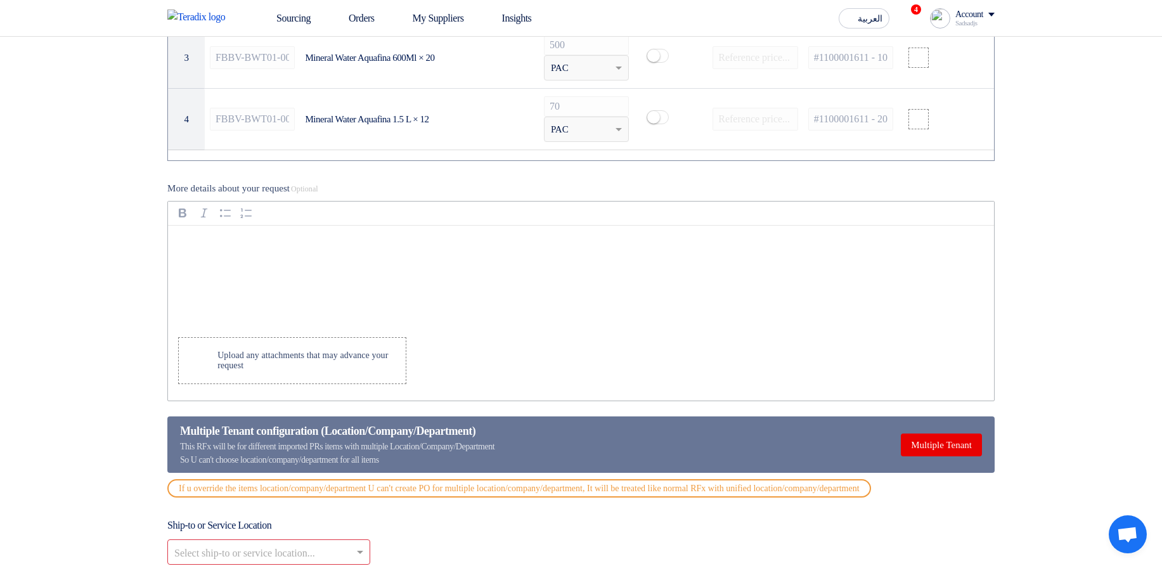
scroll to position [1370, 0]
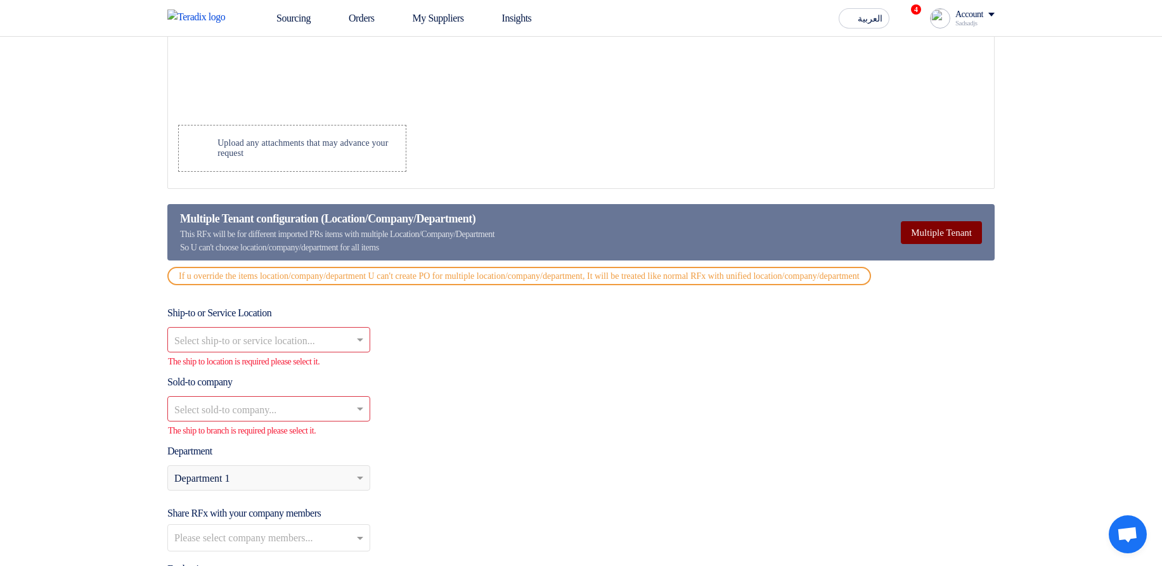
click at [911, 102] on button "Multiple Tenant" at bounding box center [941, 232] width 81 height 23
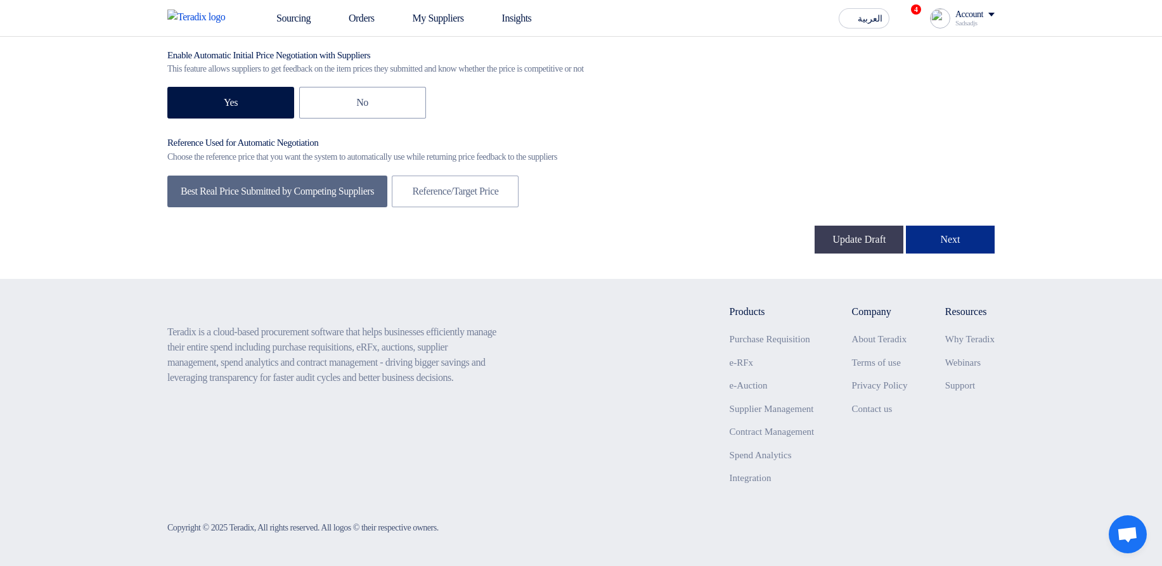
click at [955, 102] on button "Next" at bounding box center [950, 240] width 89 height 28
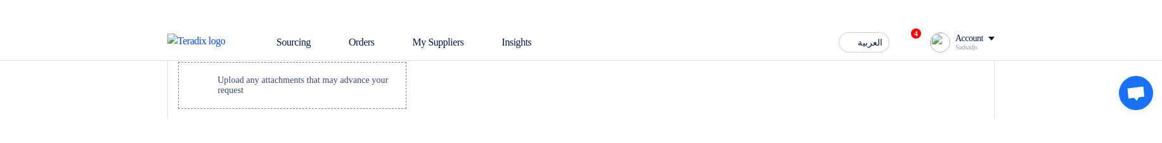
scroll to position [1560, 0]
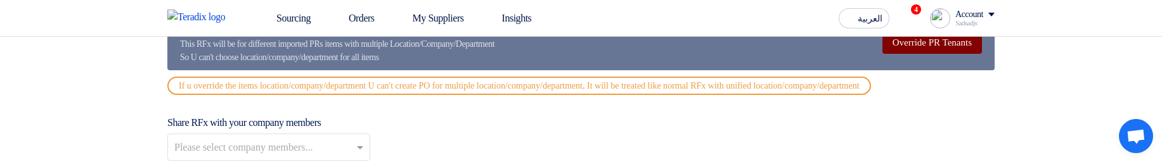
click at [896, 50] on button "Override PR Tenants" at bounding box center [933, 42] width 100 height 23
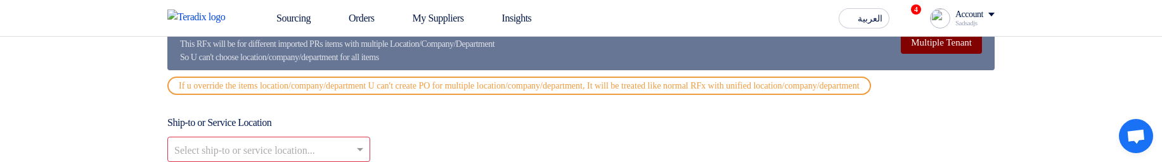
click at [925, 48] on button "Multiple Tenant" at bounding box center [941, 42] width 81 height 23
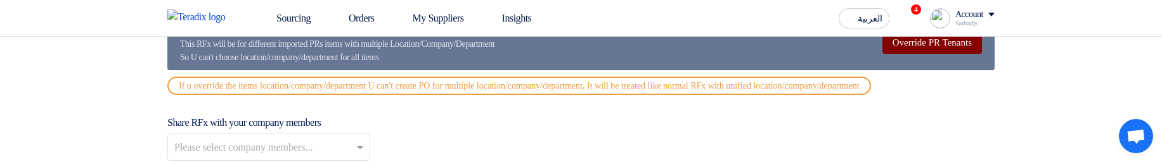
click at [925, 48] on button "Override PR Tenants" at bounding box center [933, 42] width 100 height 23
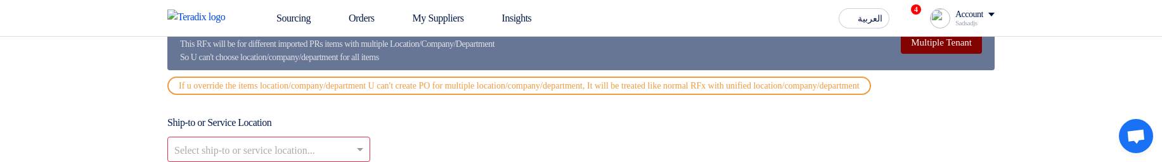
click at [927, 52] on button "Multiple Tenant" at bounding box center [941, 42] width 81 height 23
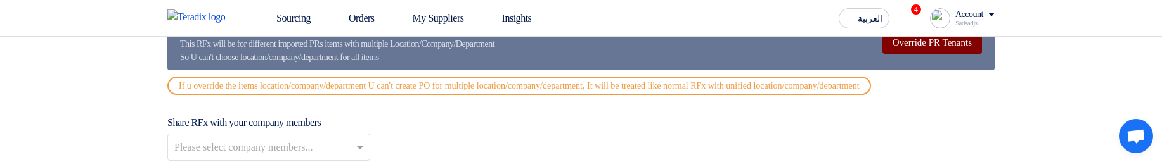
click at [920, 54] on button "Override PR Tenants" at bounding box center [933, 42] width 100 height 23
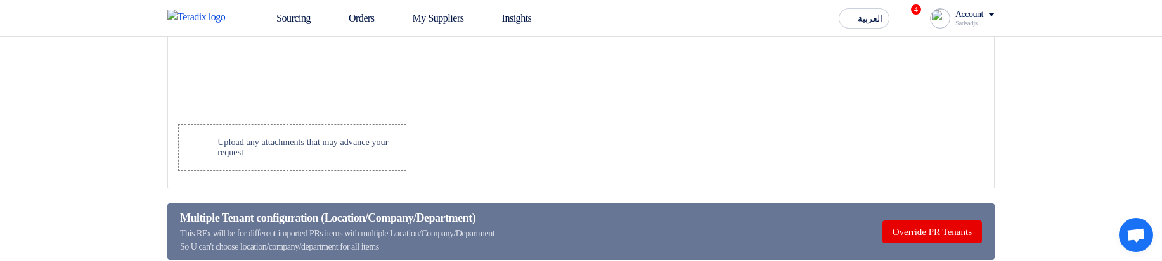
scroll to position [1408, 0]
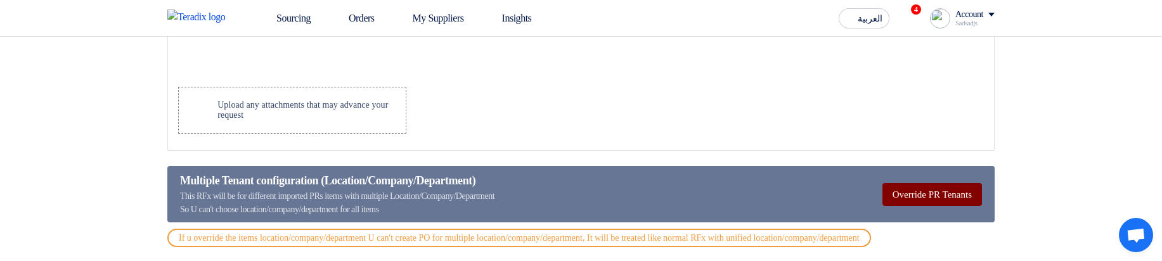
click at [904, 143] on button "Override PR Tenants" at bounding box center [933, 194] width 100 height 23
click at [913, 143] on button "Multiple Tenant" at bounding box center [941, 194] width 81 height 23
click at [412, 143] on div "Multiple Tenant configuration (Location/Company/Department)" at bounding box center [337, 180] width 315 height 17
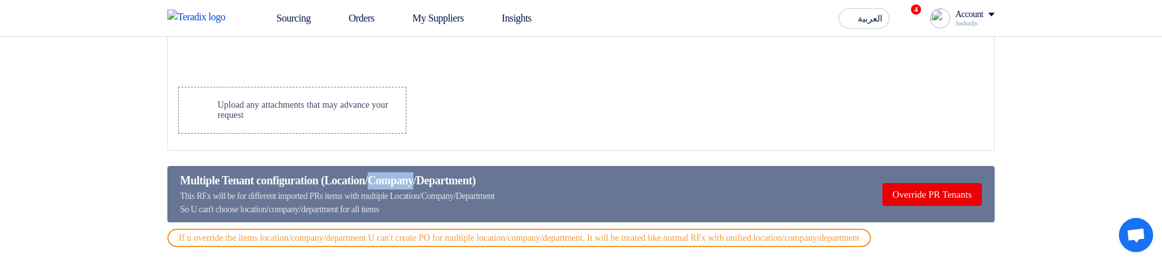
click at [412, 143] on div "Multiple Tenant configuration (Location/Company/Department)" at bounding box center [337, 180] width 315 height 17
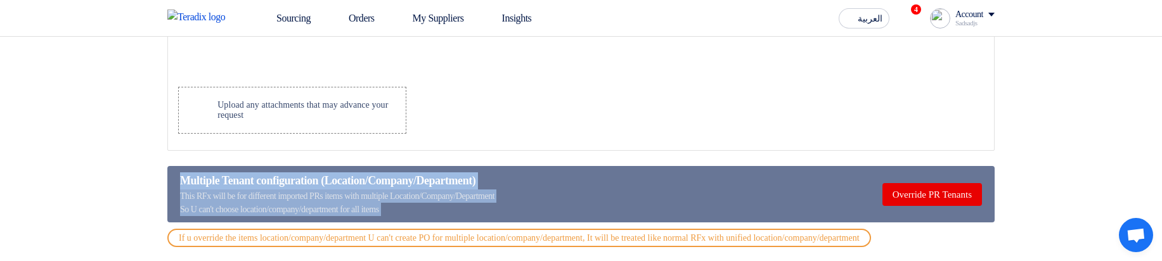
drag, startPoint x: 412, startPoint y: 186, endPoint x: 427, endPoint y: 216, distance: 34.0
click at [427, 143] on div "Multiple Tenant configuration (Location/Company/Department) This RFx will be fo…" at bounding box center [337, 194] width 315 height 44
click at [427, 143] on div "This RFx will be for different imported PRs items with multiple Location/Compan…" at bounding box center [337, 203] width 315 height 27
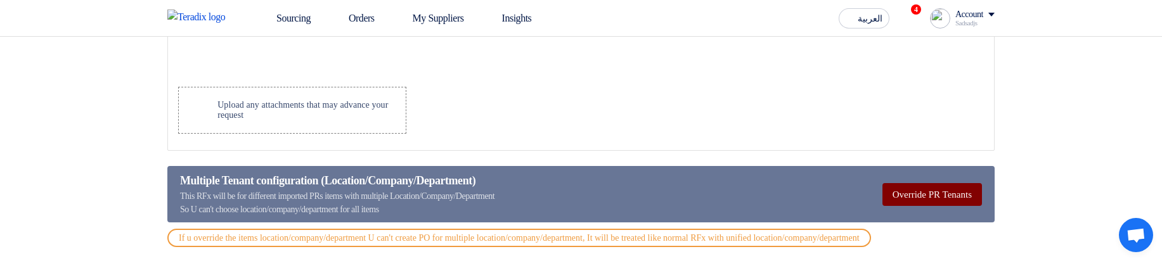
click at [895, 143] on button "Override PR Tenants" at bounding box center [933, 194] width 100 height 23
click at [923, 143] on button "Multiple Tenant" at bounding box center [941, 194] width 81 height 23
click at [940, 143] on button "Override PR Tenants" at bounding box center [933, 194] width 100 height 23
click at [940, 143] on button "Multiple Tenant" at bounding box center [941, 194] width 81 height 23
click at [940, 143] on button "Override PR Tenants" at bounding box center [933, 194] width 100 height 23
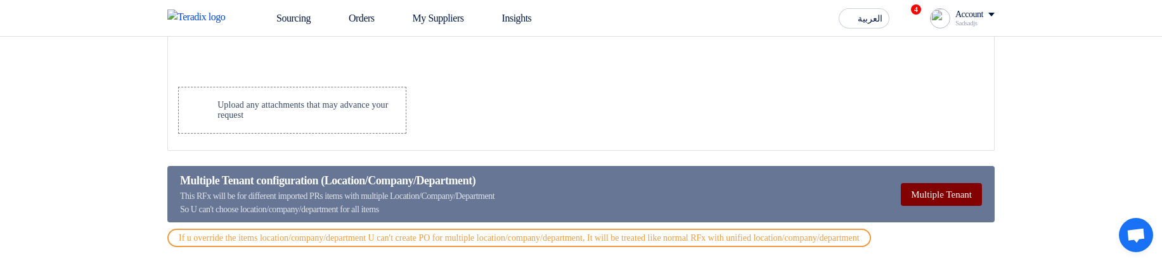
click at [940, 143] on button "Multiple Tenant" at bounding box center [941, 194] width 81 height 23
click at [940, 143] on button "Override PR Tenants" at bounding box center [933, 194] width 100 height 23
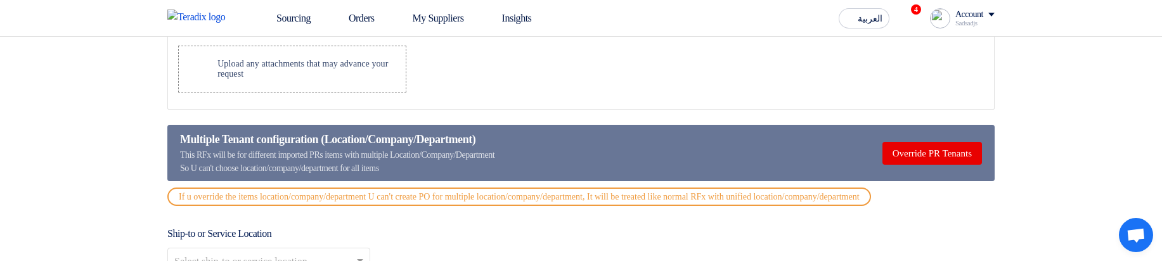
scroll to position [1560, 0]
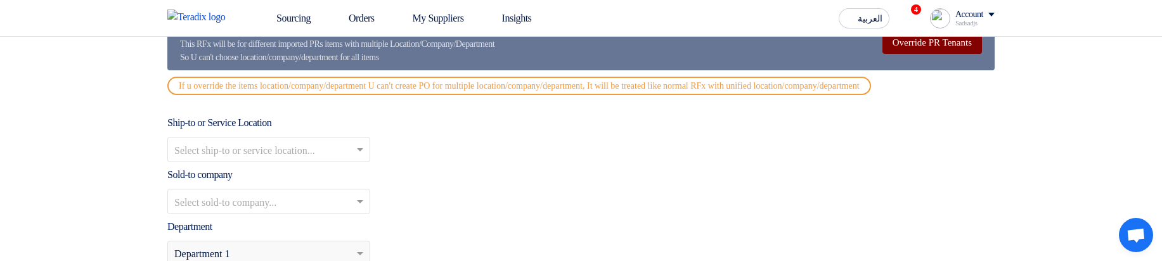
click at [942, 51] on button "Override PR Tenants" at bounding box center [933, 42] width 100 height 23
click at [942, 51] on button "Multiple Tenant" at bounding box center [941, 42] width 81 height 23
click at [942, 51] on button "Override PR Tenants" at bounding box center [933, 42] width 100 height 23
click at [942, 51] on button "Multiple Tenant" at bounding box center [941, 42] width 81 height 23
click at [942, 51] on button "Override PR Tenants" at bounding box center [933, 42] width 100 height 23
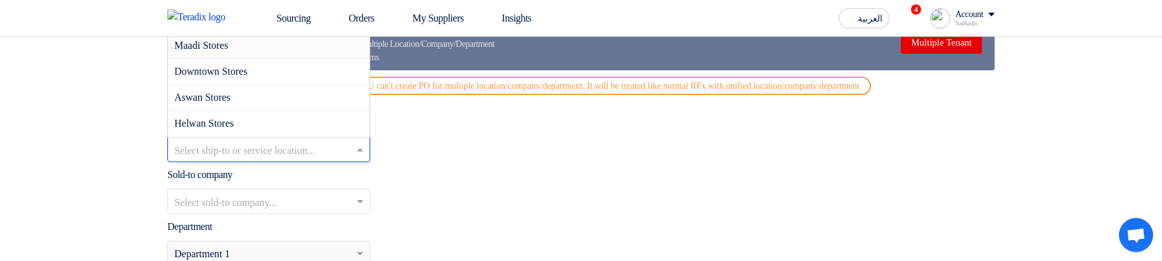
click at [348, 158] on input "text" at bounding box center [262, 151] width 176 height 21
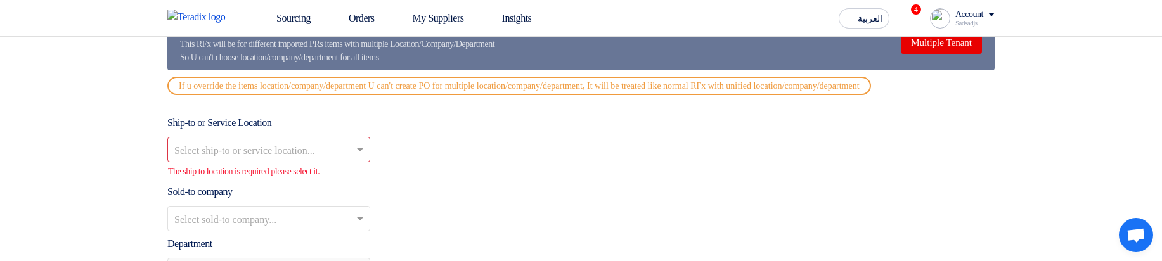
click at [514, 146] on div "Ship-to or Service Location Select ship-to or service location... The ship to l…" at bounding box center [581, 146] width 828 height 63
click at [961, 49] on button "Multiple Tenant" at bounding box center [941, 42] width 81 height 23
click at [312, 153] on input "text" at bounding box center [262, 151] width 176 height 21
click at [483, 162] on div "Select ship-to or service location..." at bounding box center [581, 149] width 828 height 25
click at [267, 224] on input "text" at bounding box center [262, 220] width 176 height 21
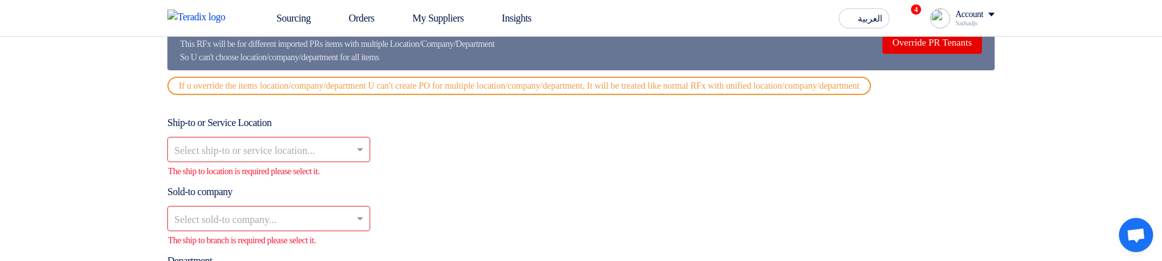
click at [542, 178] on p "The ship to location is required please select it." at bounding box center [581, 171] width 827 height 13
click at [906, 54] on button "Override PR Tenants" at bounding box center [933, 42] width 100 height 23
click at [323, 162] on input "text" at bounding box center [262, 151] width 176 height 21
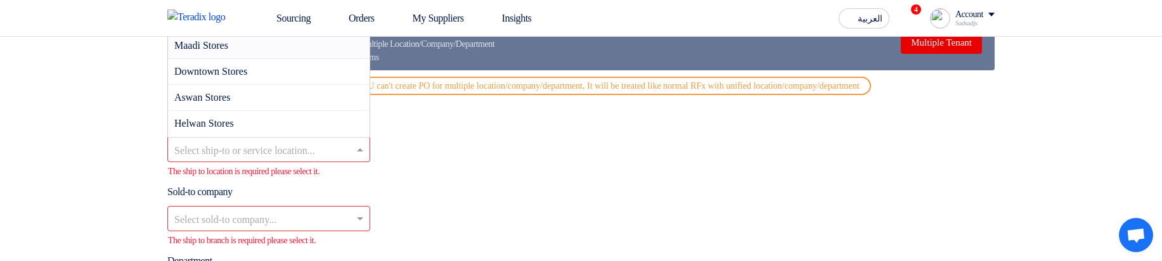
click at [336, 162] on input "text" at bounding box center [262, 151] width 176 height 21
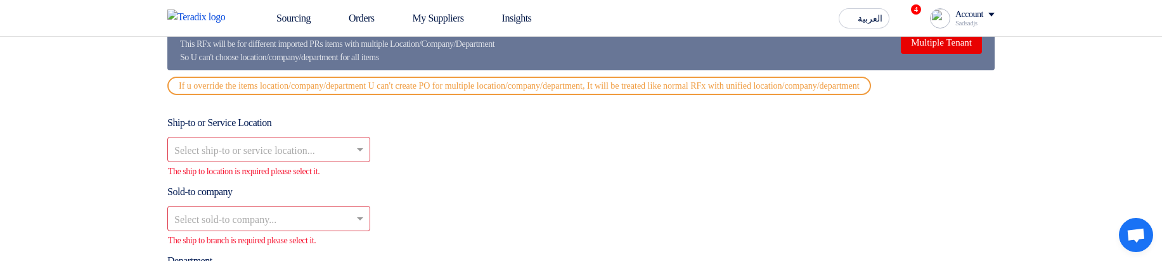
click at [512, 158] on div "Select ship-to or service location..." at bounding box center [581, 149] width 828 height 25
click at [249, 246] on div "Sold-to company Select sold-to company... The ship to branch is required please…" at bounding box center [581, 216] width 828 height 63
click at [315, 231] on input "text" at bounding box center [262, 220] width 176 height 21
click at [620, 219] on div "Select sold-to company..." at bounding box center [581, 218] width 828 height 25
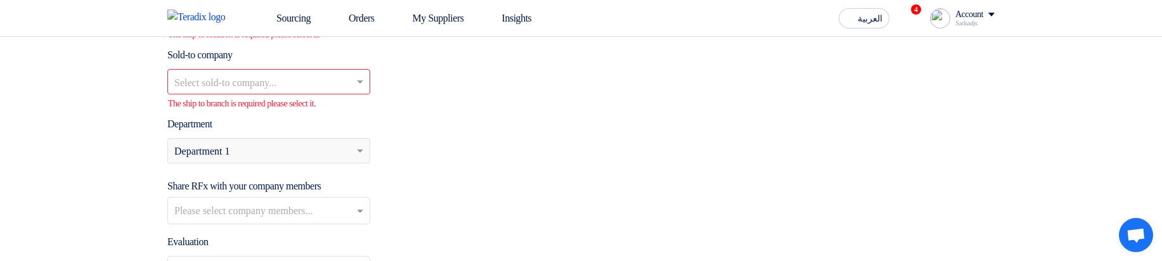
scroll to position [1712, 0]
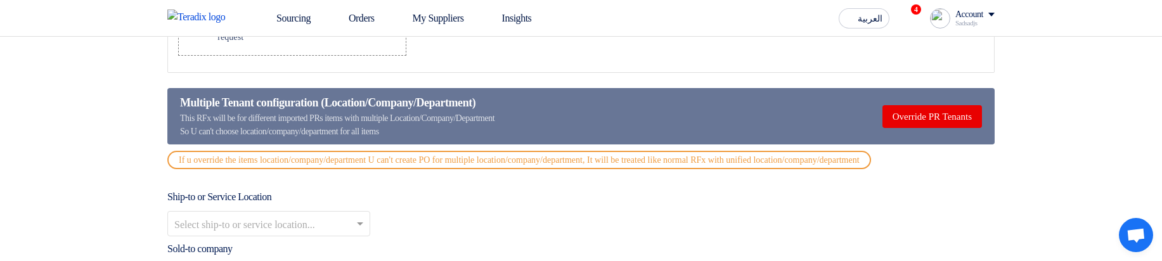
scroll to position [1484, 0]
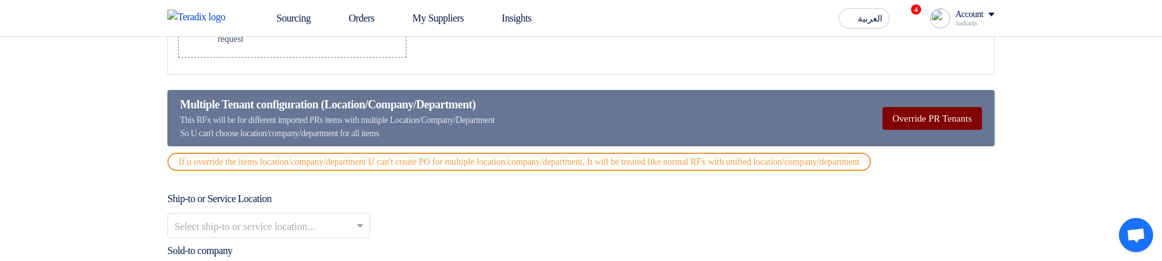
click at [902, 129] on button "Override PR Tenants" at bounding box center [933, 118] width 100 height 23
click at [948, 120] on button "Multiple Tenant" at bounding box center [941, 118] width 81 height 23
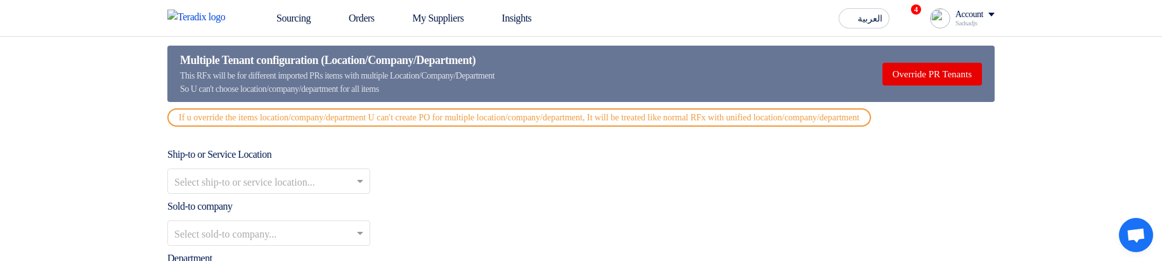
scroll to position [1636, 0]
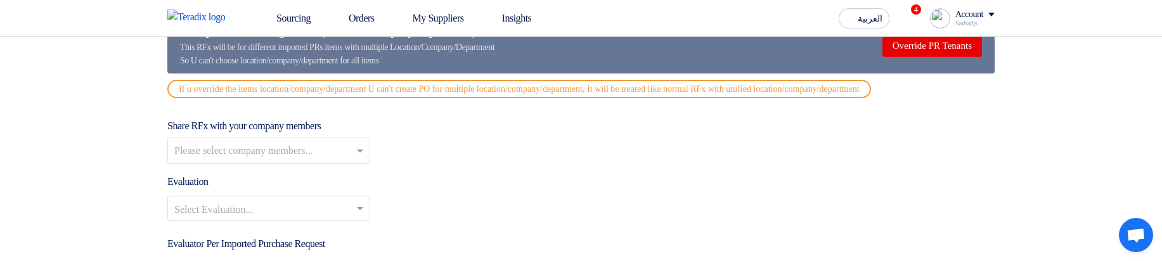
scroll to position [1484, 0]
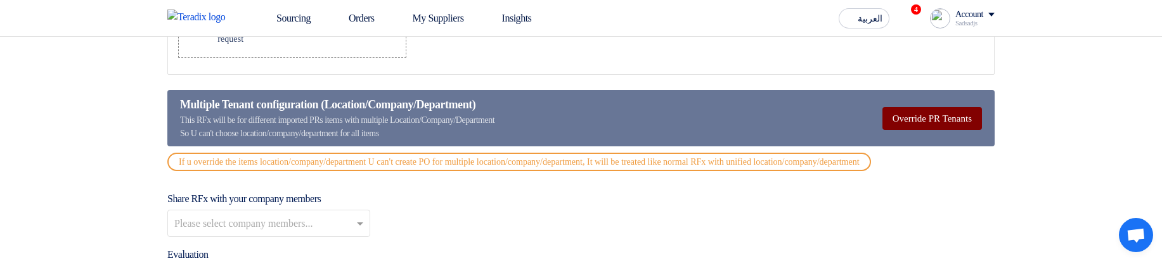
click at [902, 114] on button "Override PR Tenants" at bounding box center [933, 118] width 100 height 23
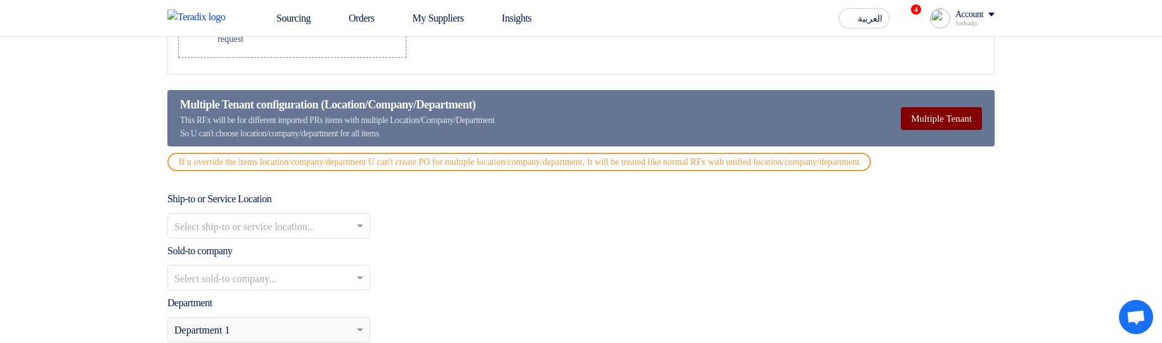
click at [949, 129] on button "Multiple Tenant" at bounding box center [941, 118] width 81 height 23
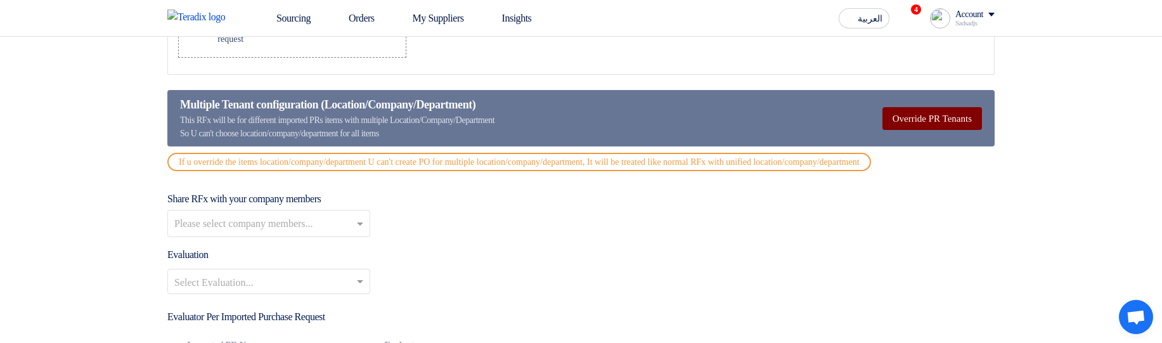
click at [949, 129] on button "Override PR Tenants" at bounding box center [933, 118] width 100 height 23
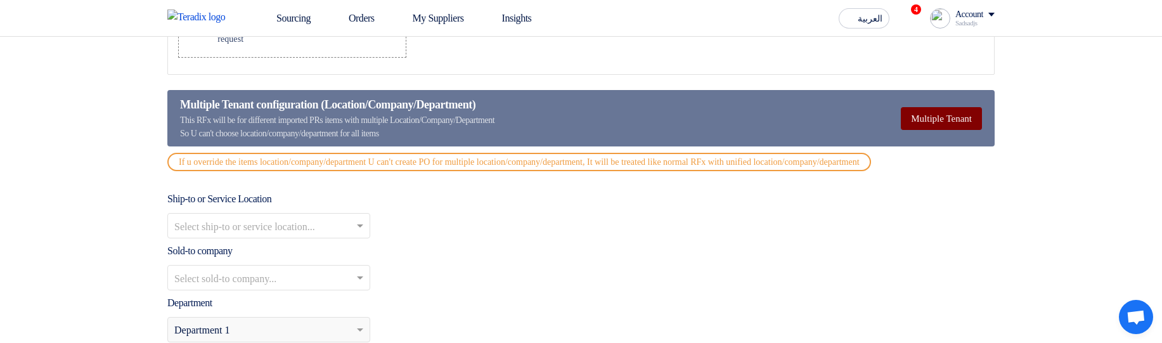
click at [949, 129] on button "Multiple Tenant" at bounding box center [941, 118] width 81 height 23
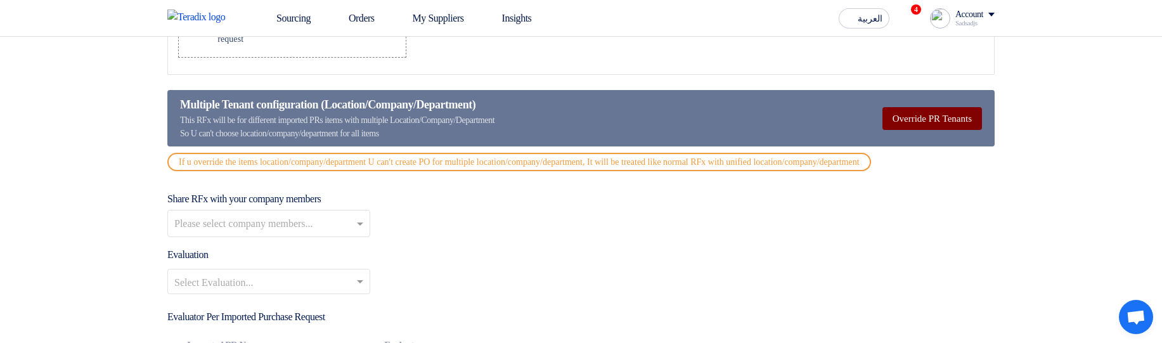
click at [949, 129] on button "Override PR Tenants" at bounding box center [933, 118] width 100 height 23
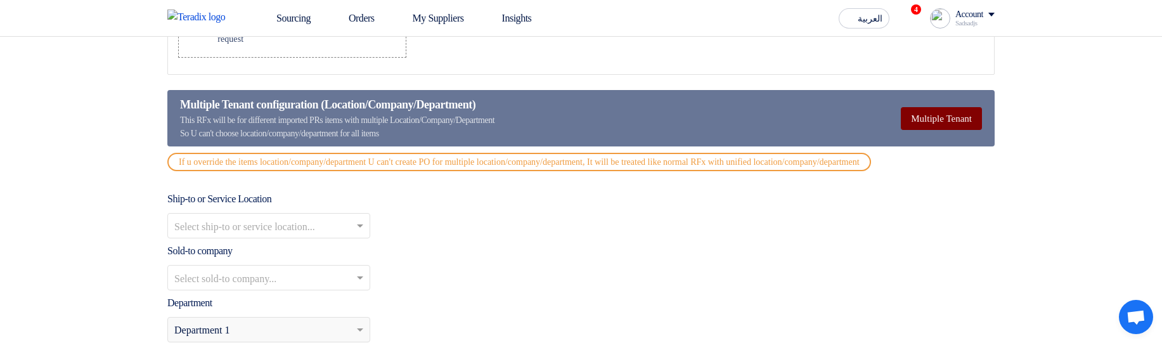
click at [949, 129] on button "Multiple Tenant" at bounding box center [941, 118] width 81 height 23
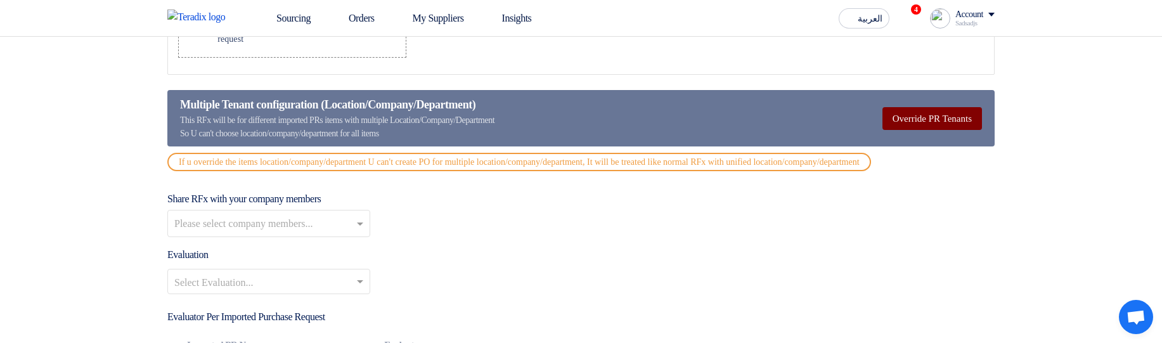
click at [949, 129] on button "Override PR Tenants" at bounding box center [933, 118] width 100 height 23
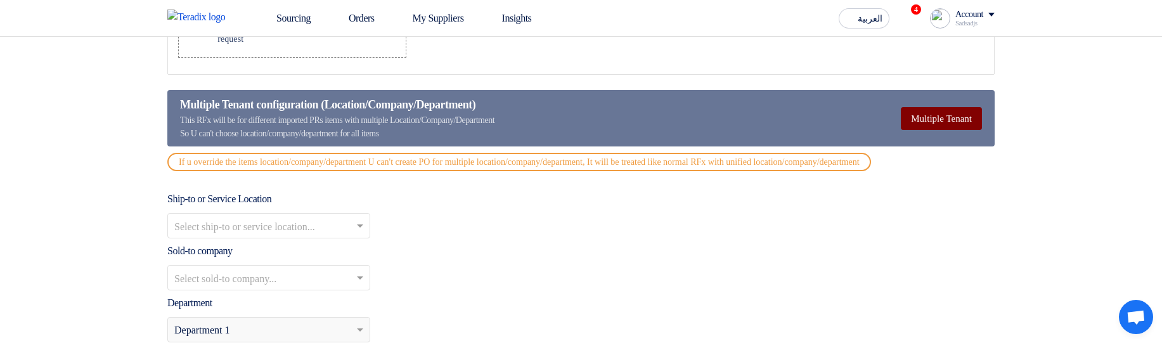
click at [949, 129] on button "Multiple Tenant" at bounding box center [941, 118] width 81 height 23
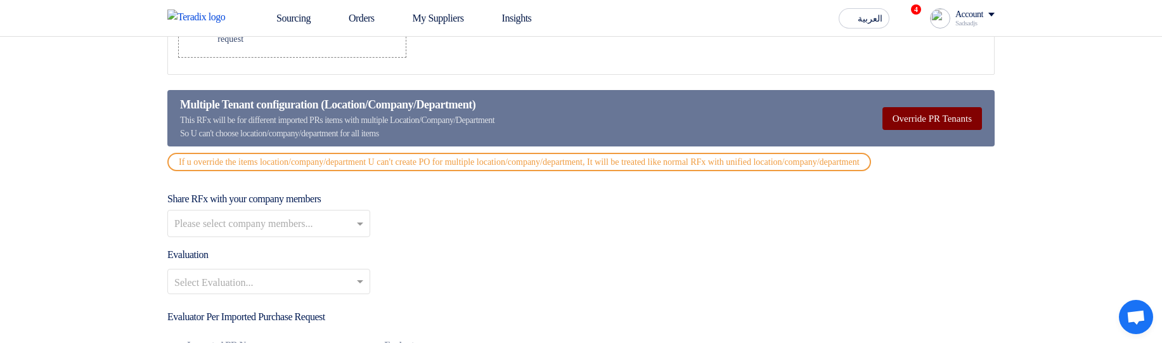
click at [943, 129] on button "Override PR Tenants" at bounding box center [933, 118] width 100 height 23
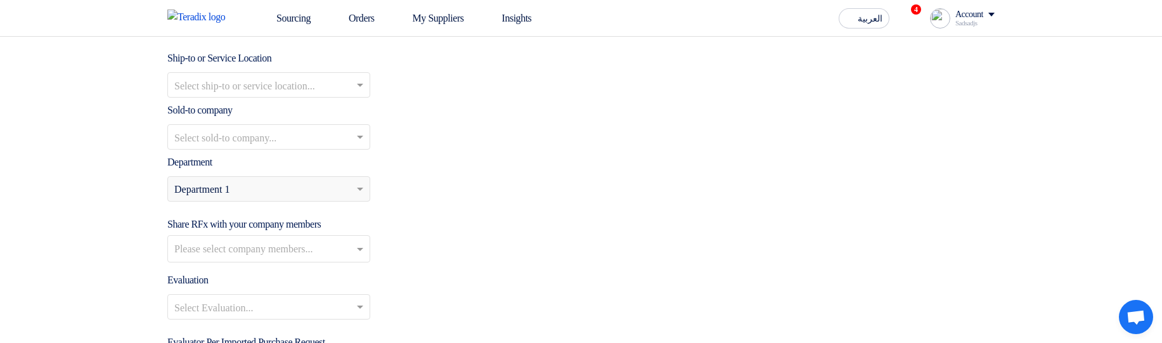
scroll to position [1636, 0]
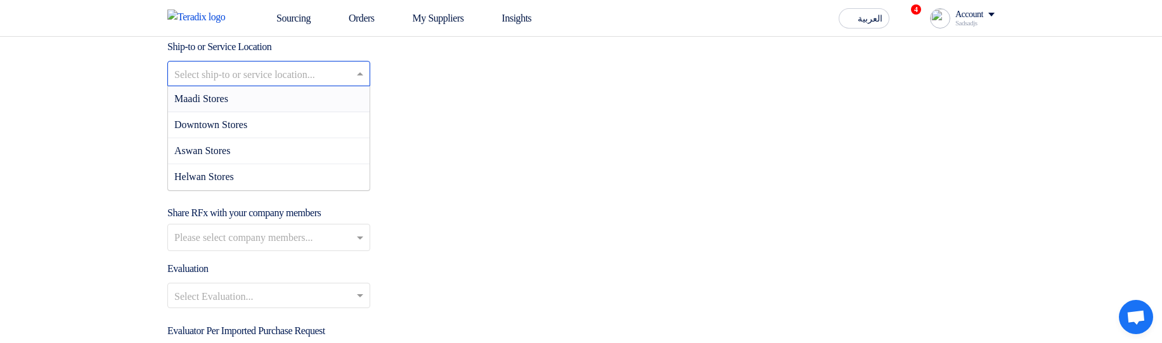
click at [273, 86] on input "text" at bounding box center [262, 75] width 176 height 21
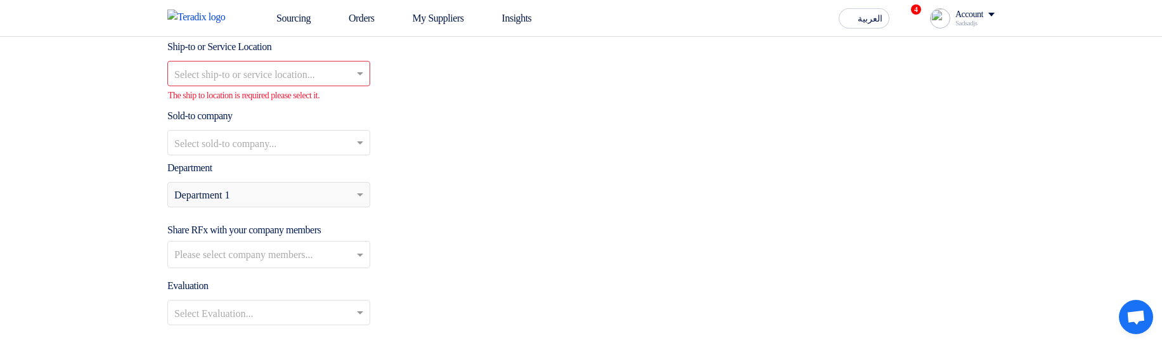
click at [604, 86] on div "Select ship-to or service location..." at bounding box center [581, 73] width 828 height 25
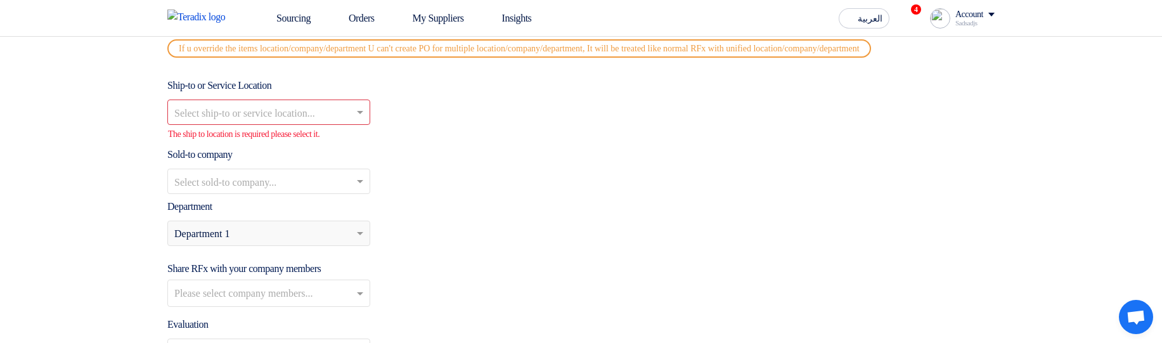
scroll to position [1484, 0]
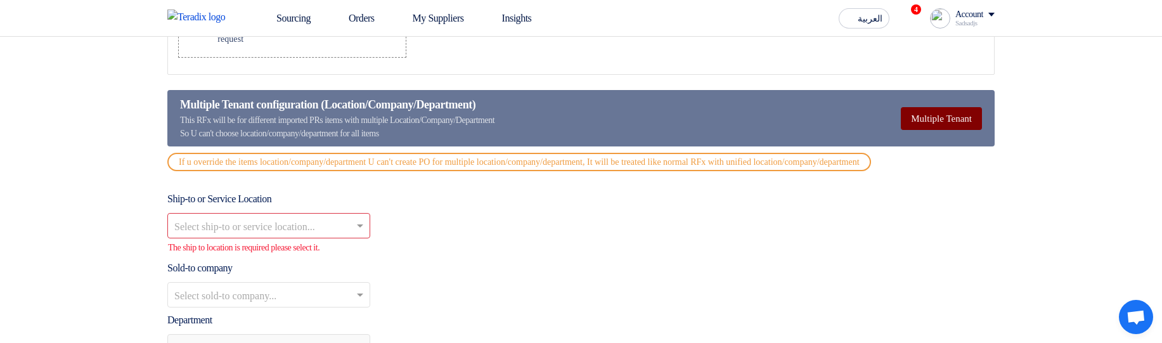
click at [902, 122] on button "Multiple Tenant" at bounding box center [941, 118] width 81 height 23
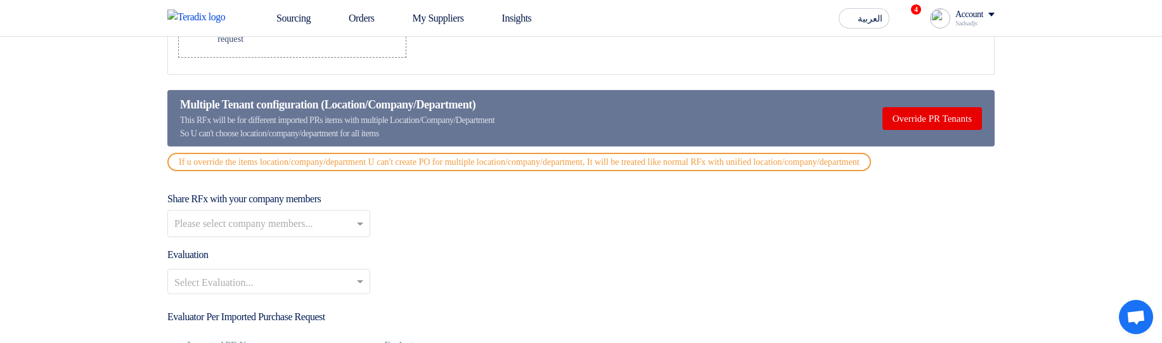
click at [727, 224] on div "Share RFx with your company members Please select company members..." at bounding box center [581, 215] width 828 height 46
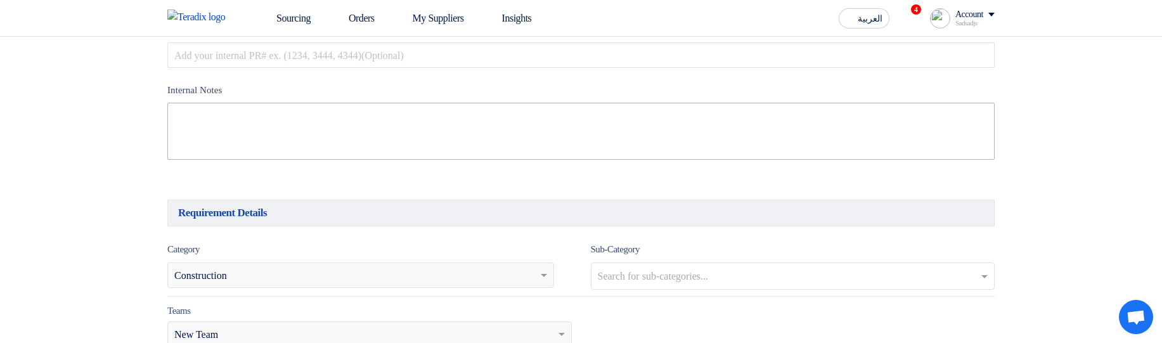
scroll to position [342, 0]
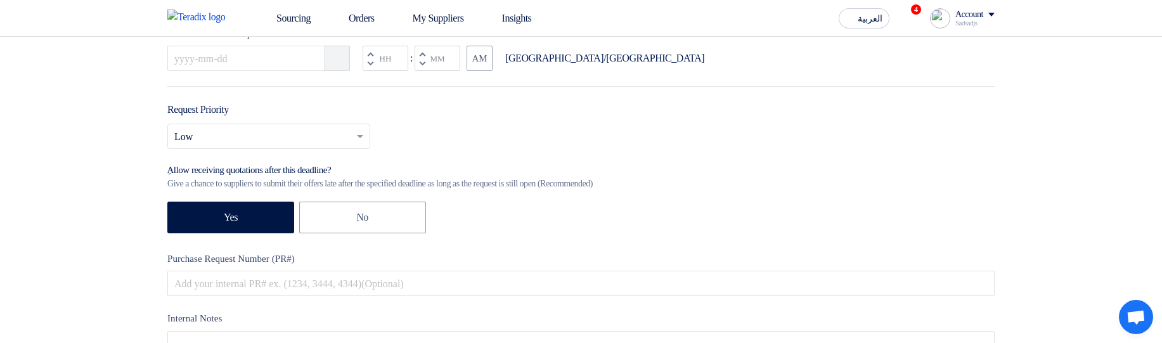
click at [342, 63] on icon "Pick a date" at bounding box center [338, 58] width 13 height 13
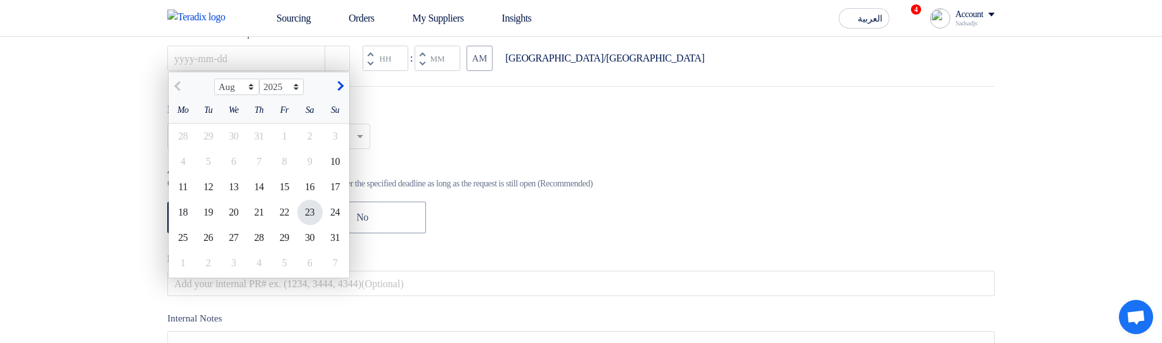
click at [307, 223] on div "23" at bounding box center [309, 212] width 25 height 25
type input "8/23/2025"
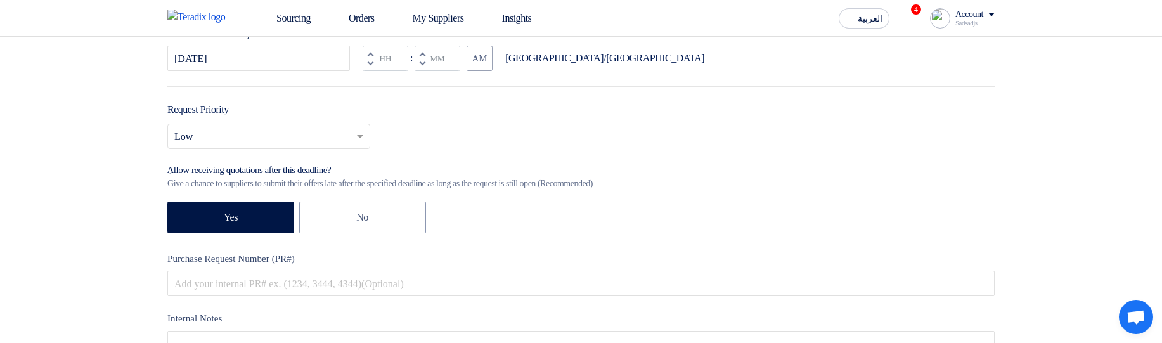
click at [422, 67] on span "button" at bounding box center [422, 63] width 4 height 7
type input "11"
type input "59"
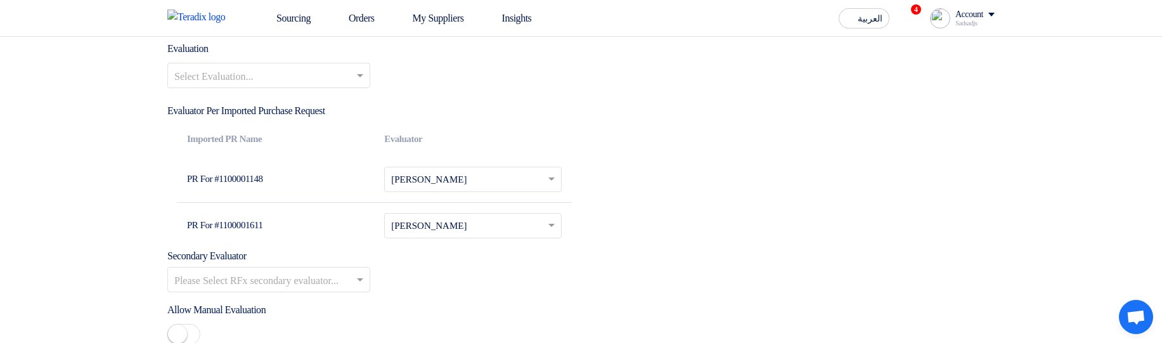
scroll to position [1712, 0]
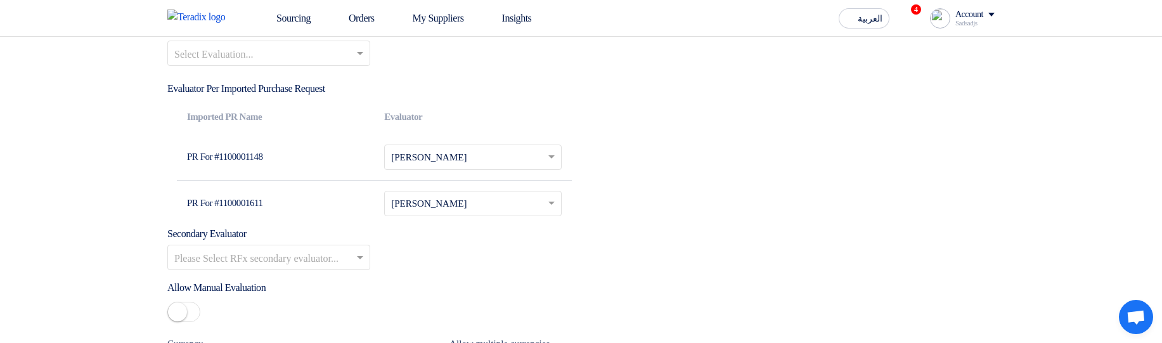
click at [247, 65] on input "text" at bounding box center [262, 54] width 176 height 21
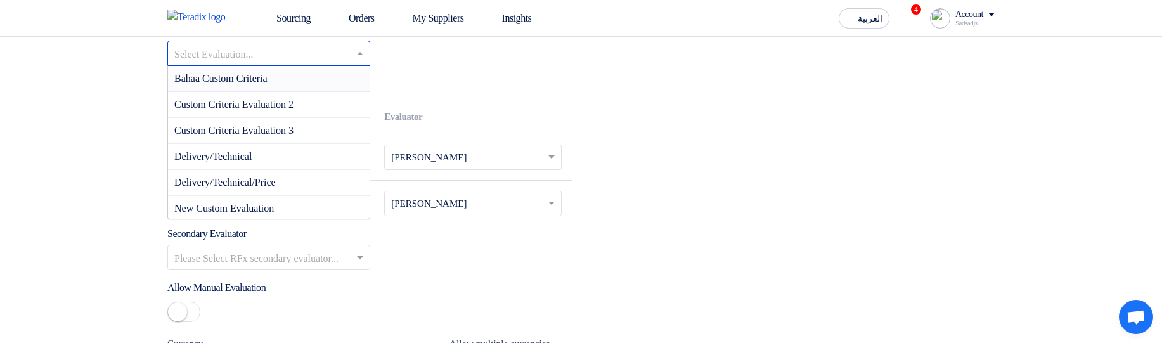
click at [288, 92] on div "Bahaa Custom Criteria" at bounding box center [269, 79] width 202 height 26
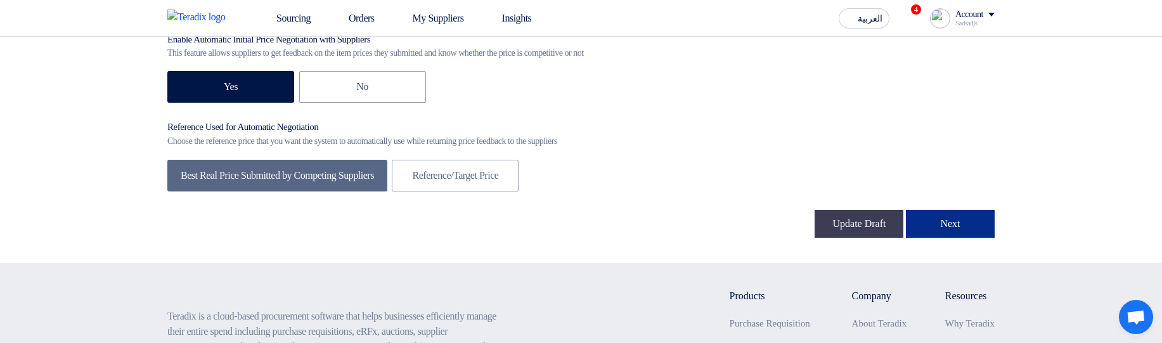
click at [968, 238] on button "Next" at bounding box center [950, 224] width 89 height 28
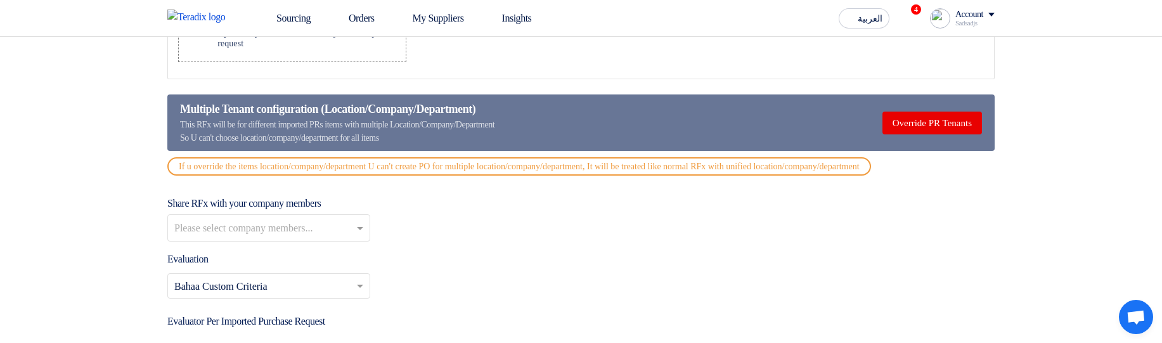
scroll to position [1484, 0]
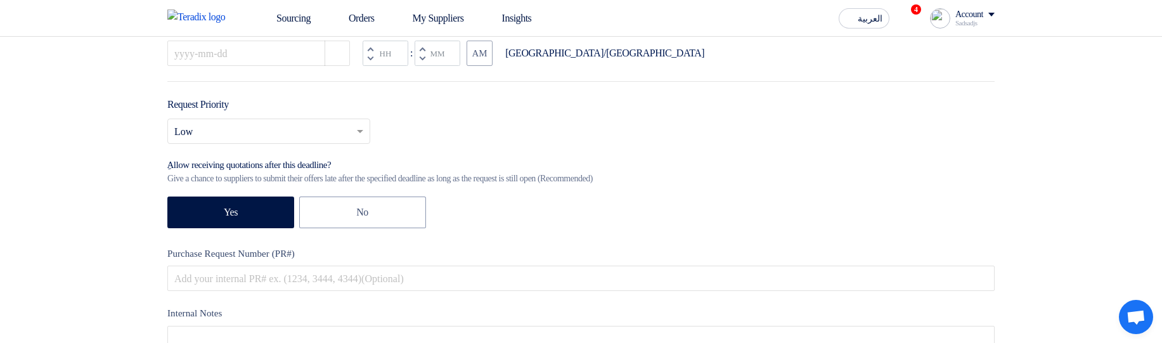
scroll to position [190, 0]
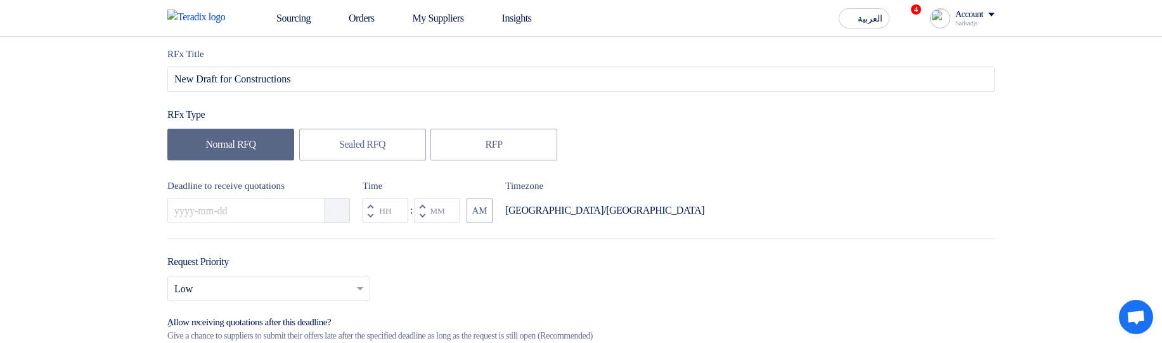
click at [341, 215] on icon "Pick a date" at bounding box center [338, 210] width 13 height 13
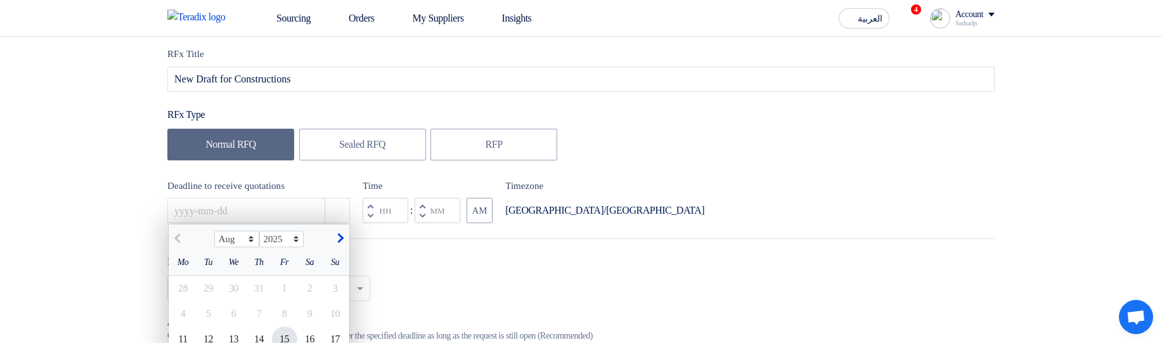
click at [292, 336] on div "15" at bounding box center [284, 339] width 25 height 25
type input "[DATE]"
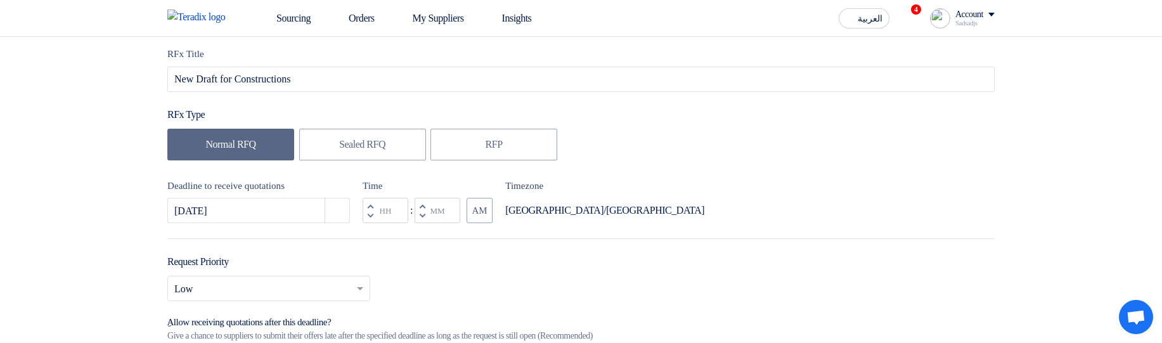
click at [423, 221] on button "Decrement minutes" at bounding box center [422, 216] width 15 height 16
type input "11"
type input "59"
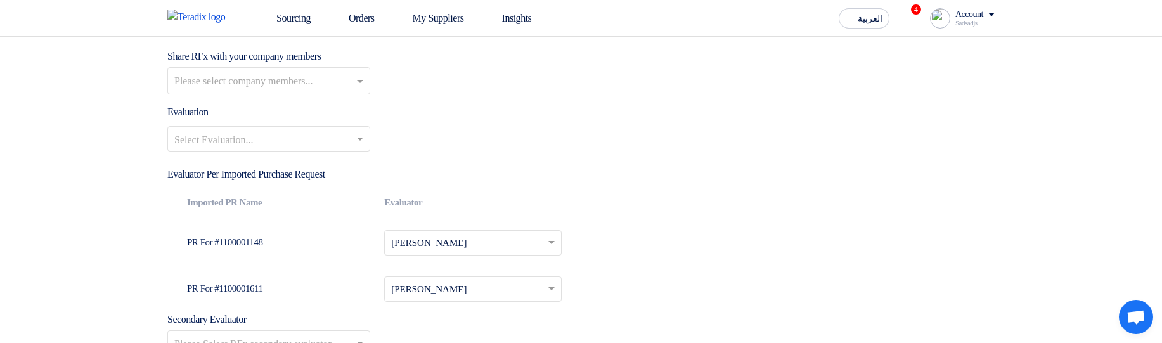
scroll to position [1636, 0]
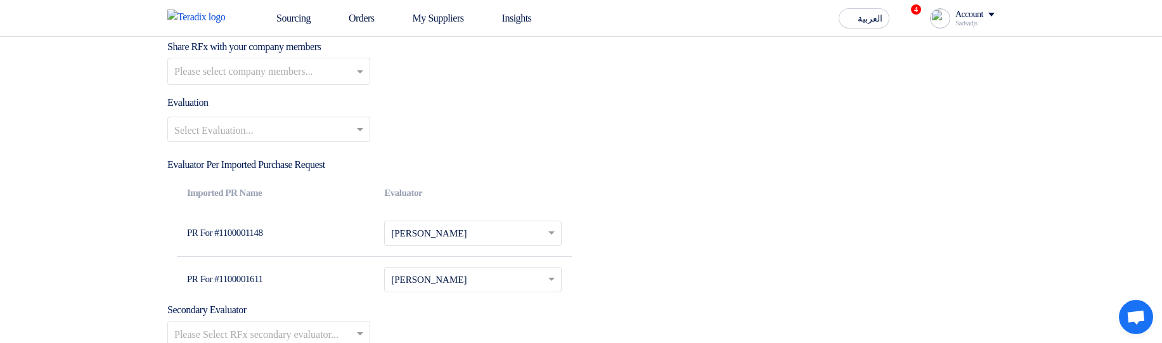
click at [296, 79] on input "text" at bounding box center [270, 72] width 192 height 21
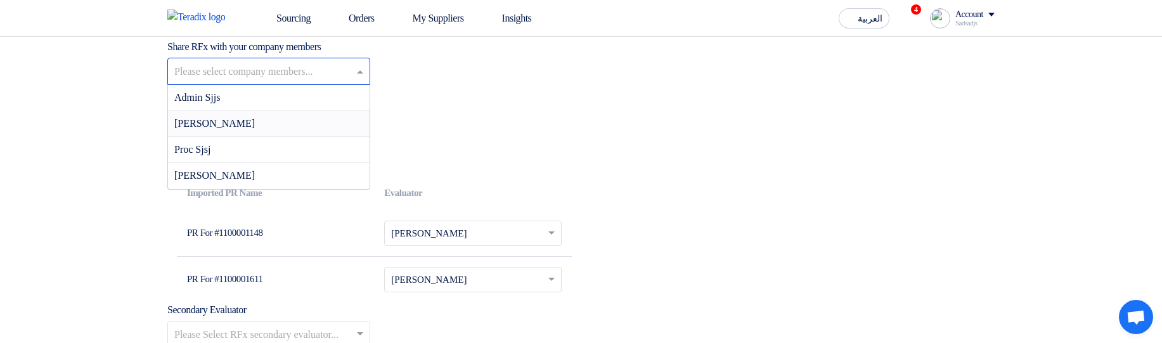
click at [613, 152] on div "Select Evaluation..." at bounding box center [581, 135] width 828 height 36
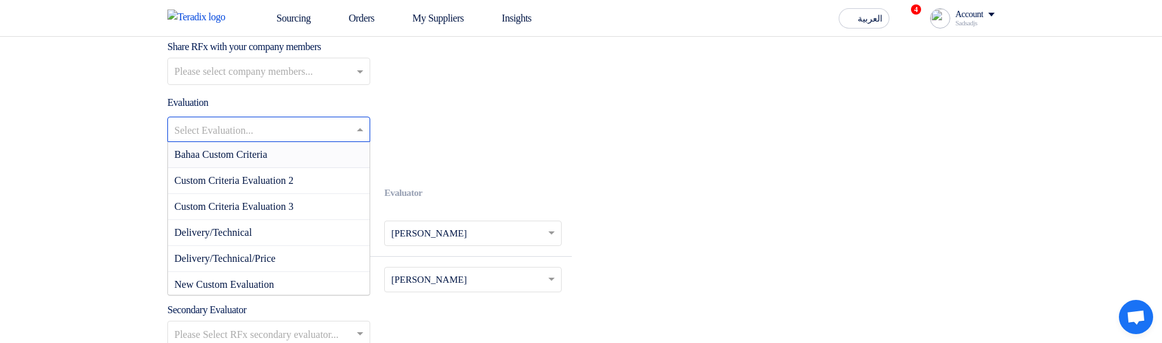
click at [301, 141] on input "text" at bounding box center [262, 130] width 176 height 21
click at [309, 167] on div "Bahaa Custom Criteria" at bounding box center [269, 155] width 202 height 26
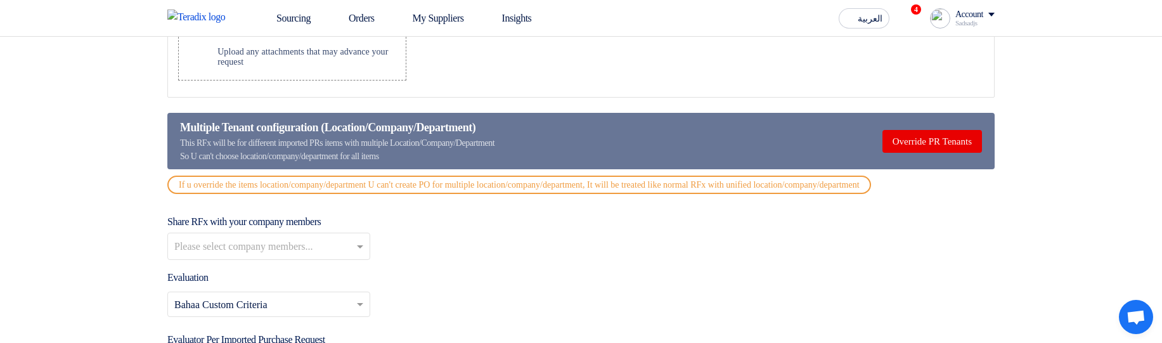
scroll to position [1484, 0]
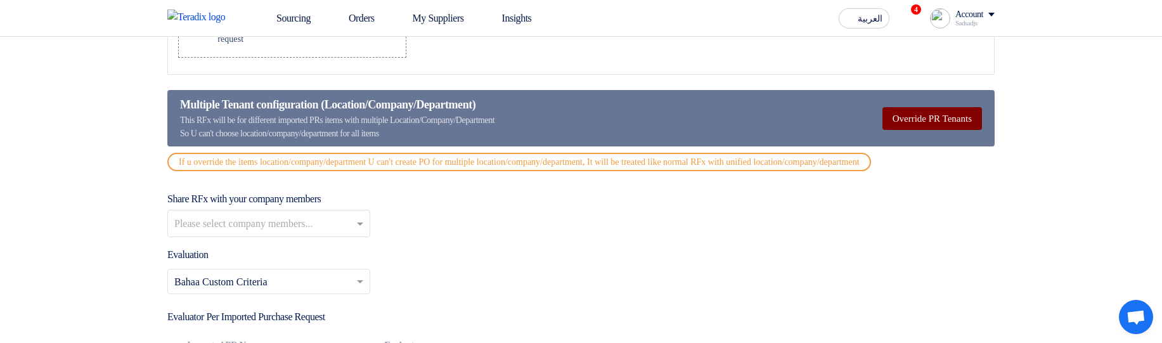
click at [919, 126] on button "Override PR Tenants" at bounding box center [933, 118] width 100 height 23
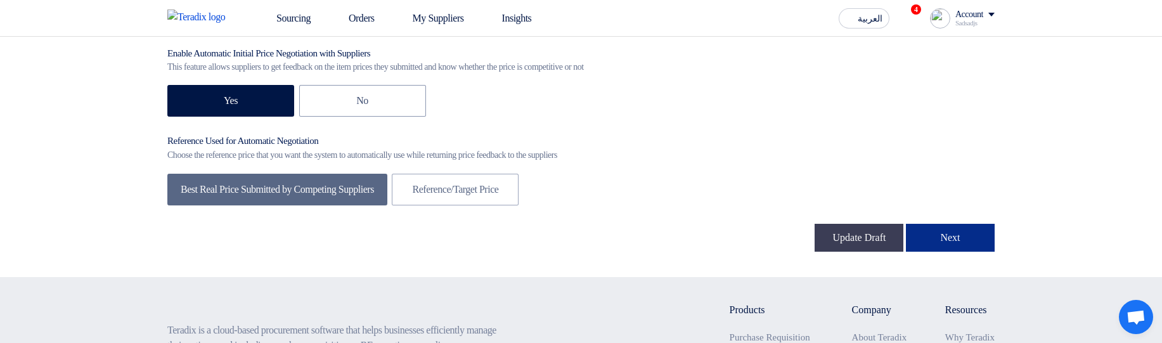
click at [951, 252] on button "Next" at bounding box center [950, 238] width 89 height 28
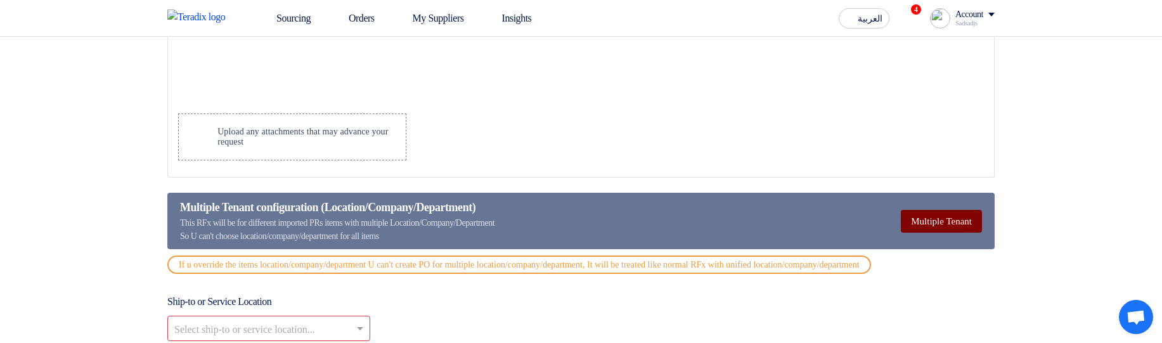
scroll to position [1560, 0]
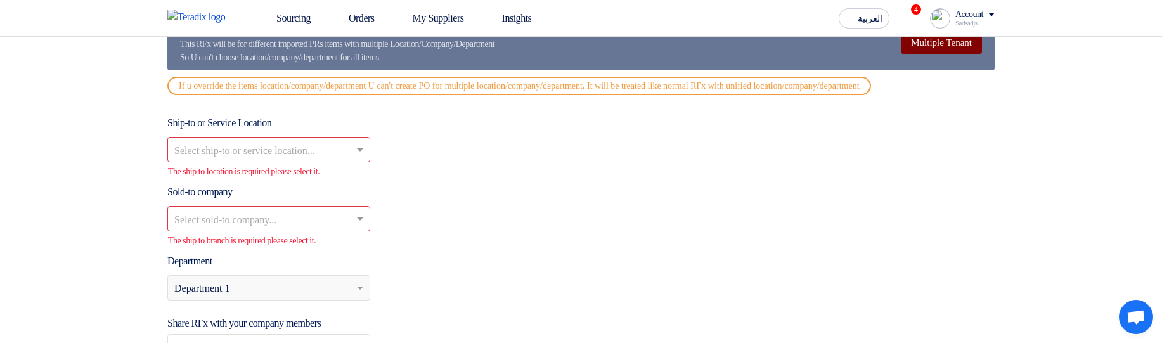
click at [925, 52] on button "Multiple Tenant" at bounding box center [941, 42] width 81 height 23
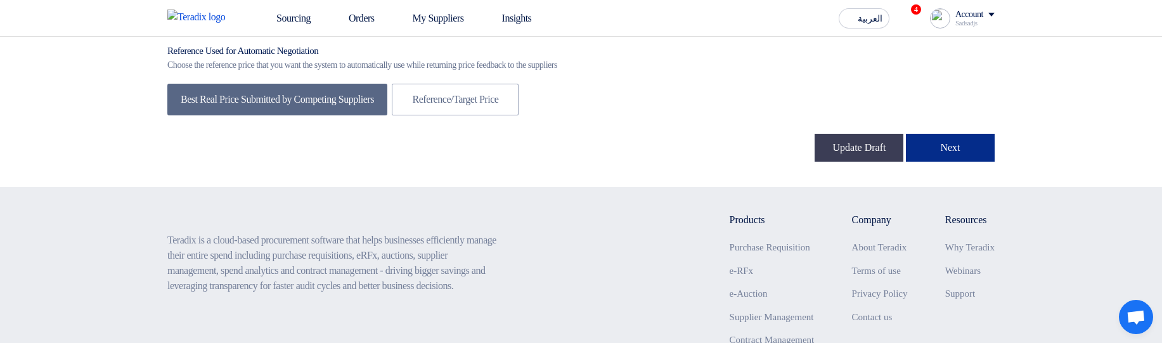
click at [935, 162] on button "Next" at bounding box center [950, 148] width 89 height 28
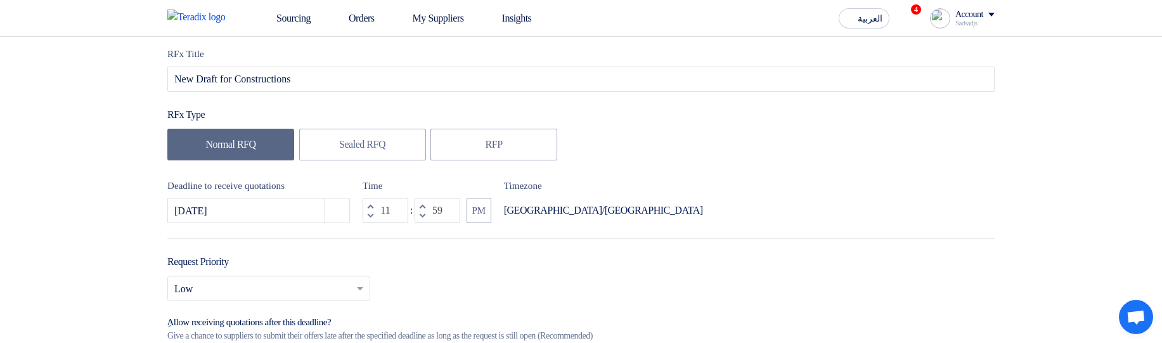
click at [757, 231] on div "RFx Title New Draft for Constructions RFx Type Normal RFQ Sealed RFQ RFP Deadli…" at bounding box center [581, 303] width 847 height 513
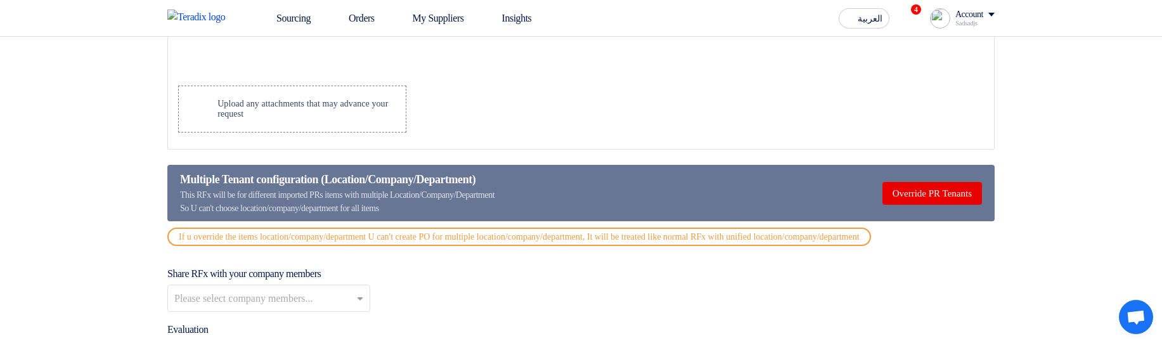
scroll to position [1408, 0]
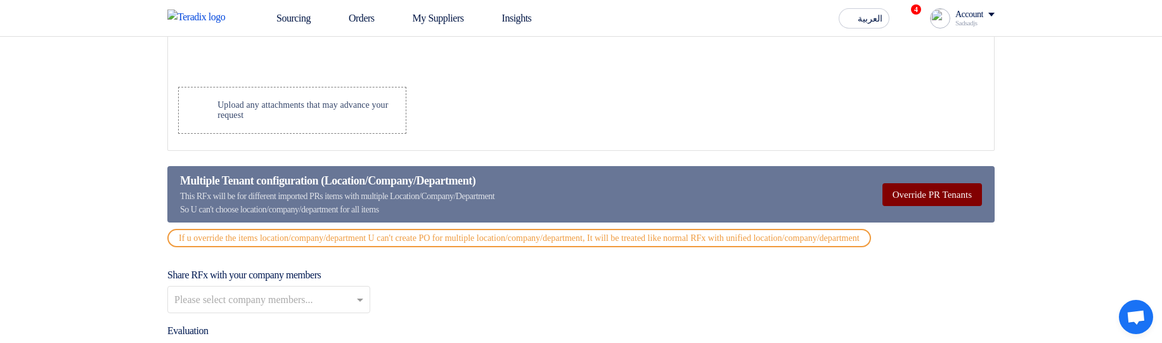
click at [901, 195] on button "Override PR Tenants" at bounding box center [933, 194] width 100 height 23
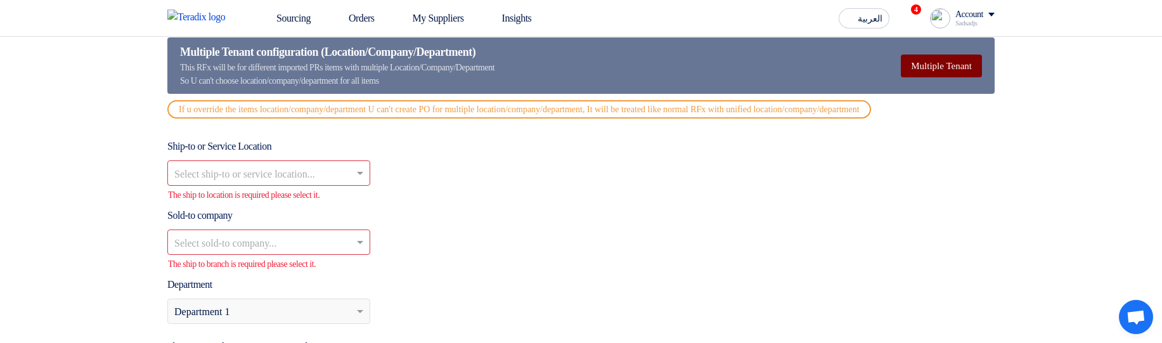
scroll to position [1560, 0]
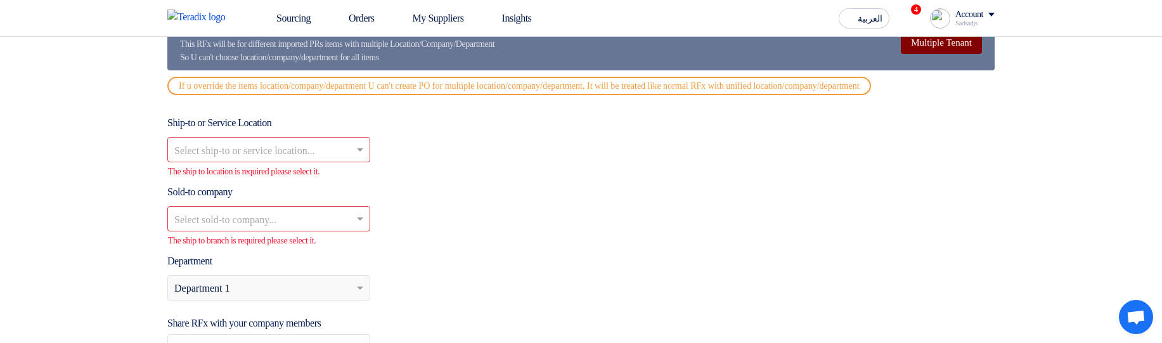
click at [918, 48] on button "Multiple Tenant" at bounding box center [941, 42] width 81 height 23
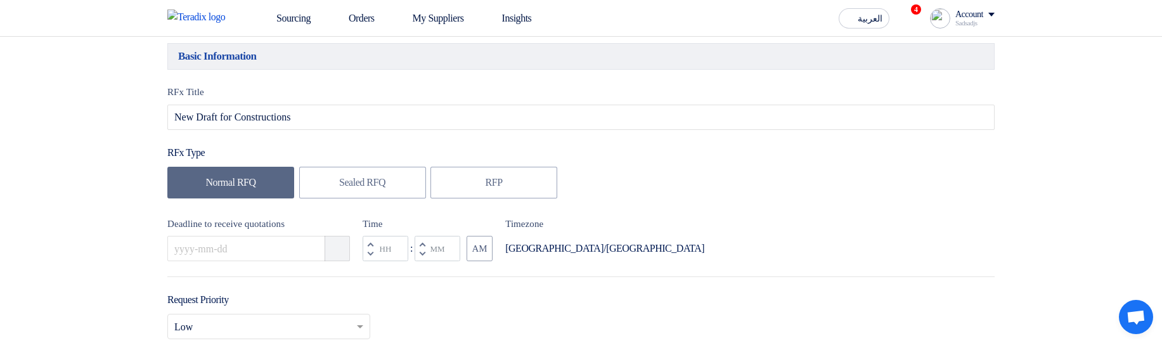
click at [332, 242] on use "button" at bounding box center [332, 242] width 0 height 0
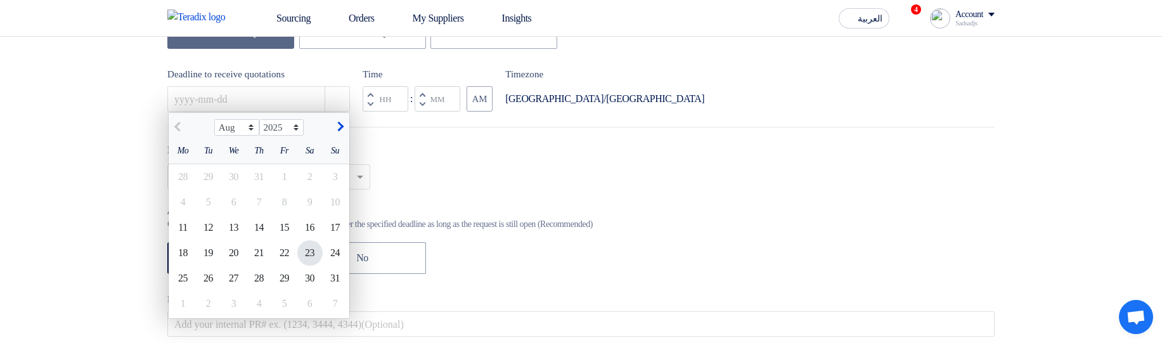
scroll to position [304, 0]
click at [299, 253] on div "23" at bounding box center [309, 250] width 25 height 25
type input "8/23/2025"
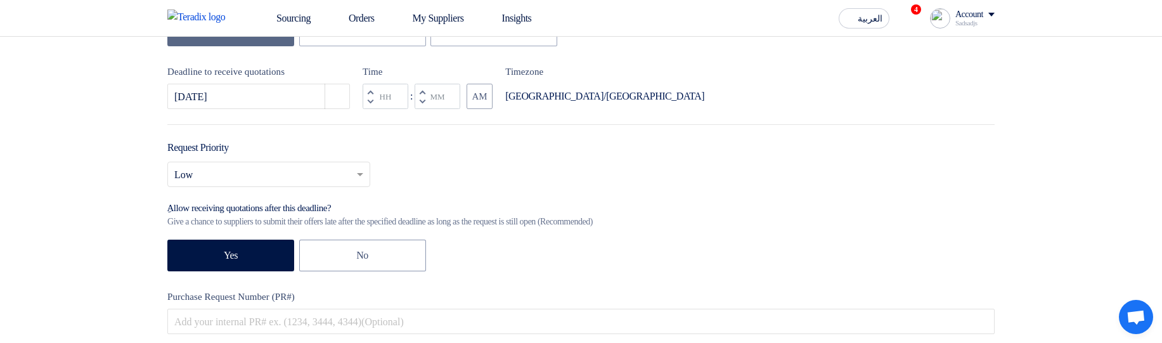
click at [421, 101] on span "button" at bounding box center [422, 101] width 4 height 7
type input "11"
type input "59"
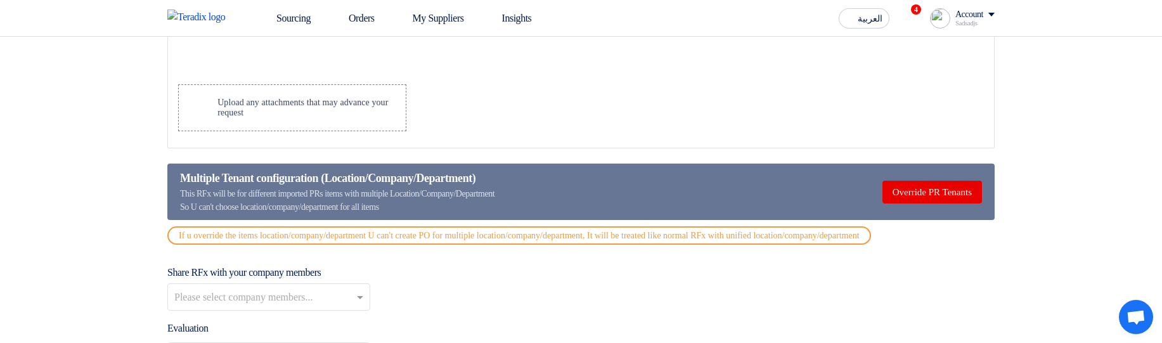
scroll to position [1446, 0]
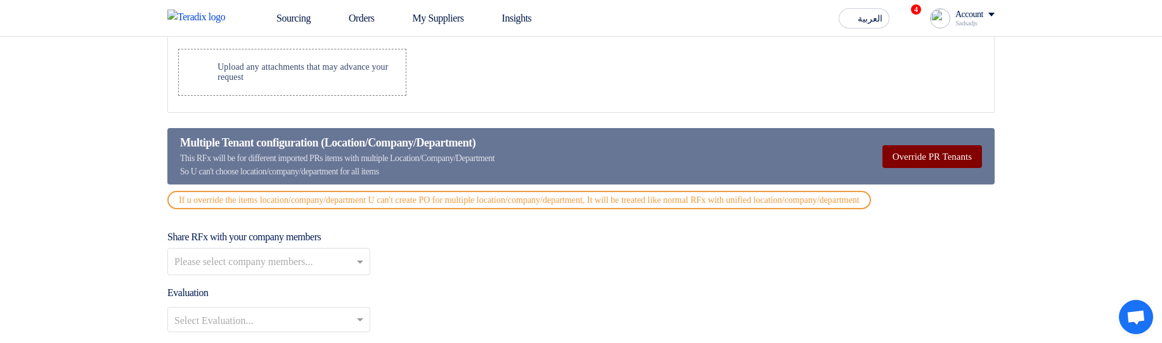
click at [895, 156] on button "Override PR Tenants" at bounding box center [933, 156] width 100 height 23
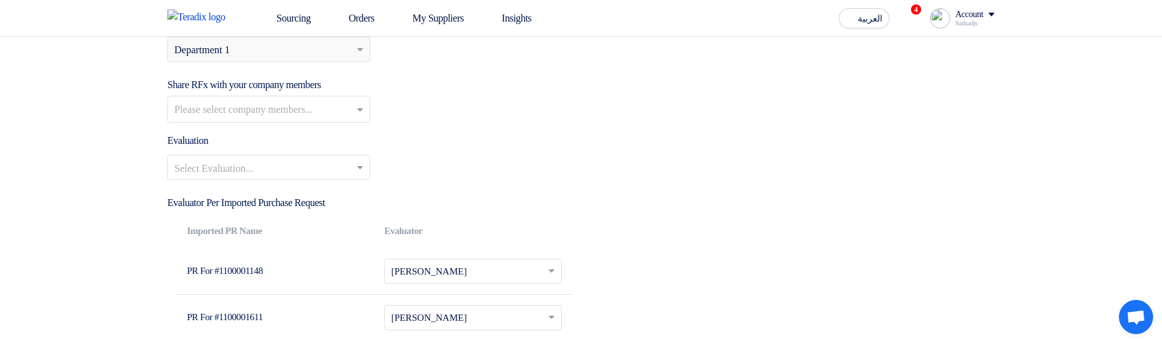
scroll to position [1750, 0]
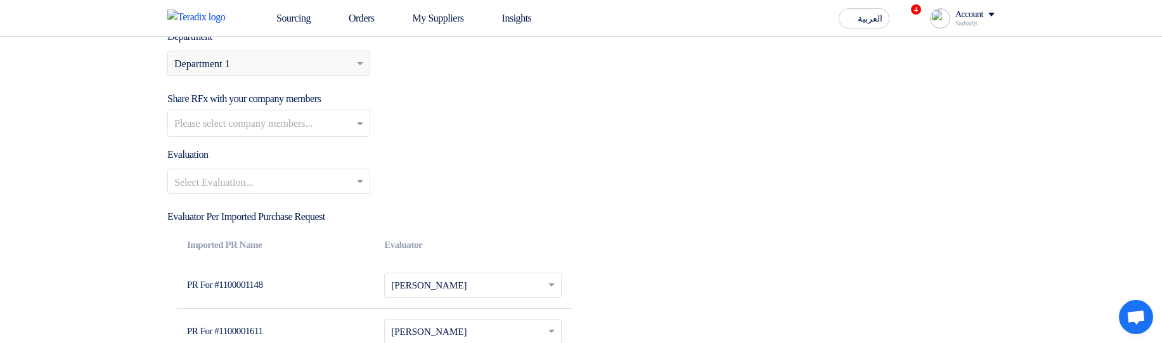
click at [267, 193] on input "text" at bounding box center [262, 182] width 176 height 21
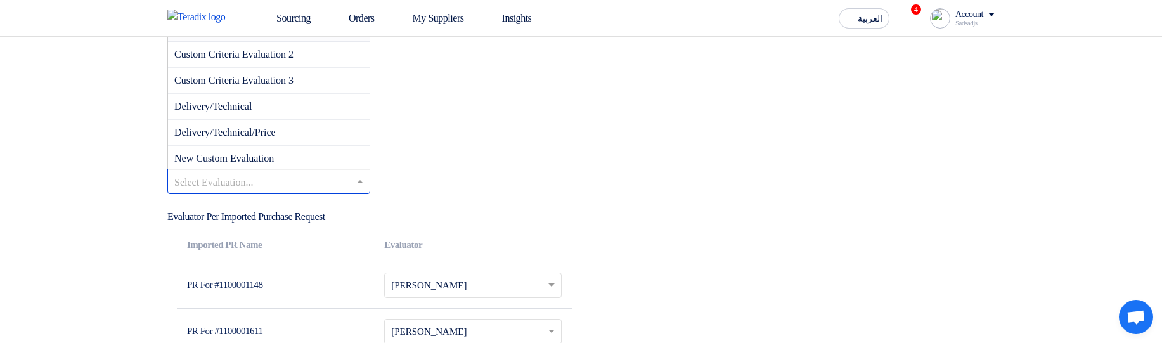
click at [291, 42] on div "Bahaa Custom Criteria" at bounding box center [269, 29] width 202 height 26
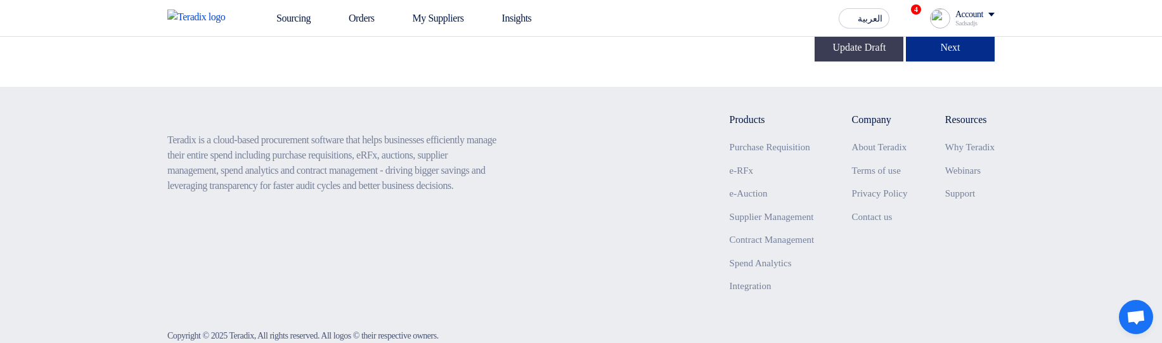
click at [944, 62] on button "Next" at bounding box center [950, 48] width 89 height 28
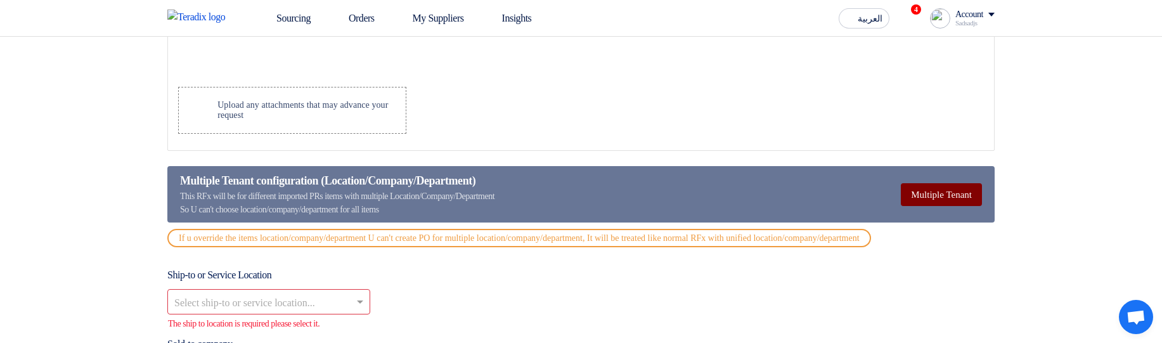
click at [925, 206] on button "Multiple Tenant" at bounding box center [941, 194] width 81 height 23
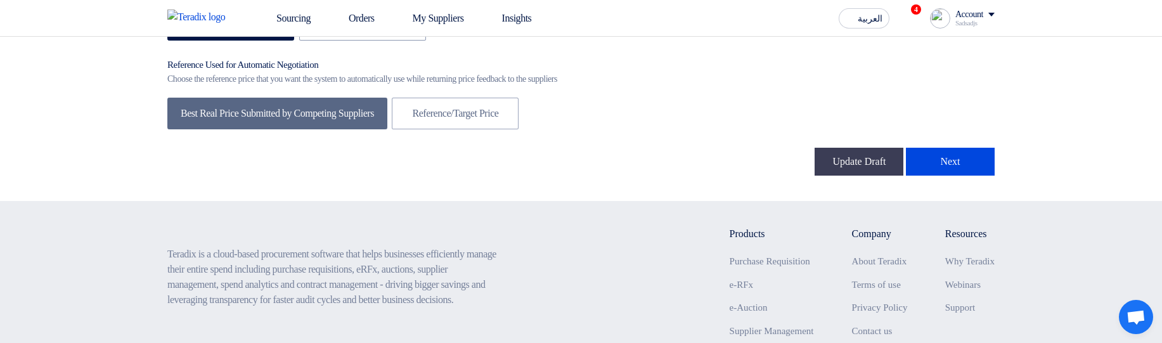
scroll to position [2397, 0]
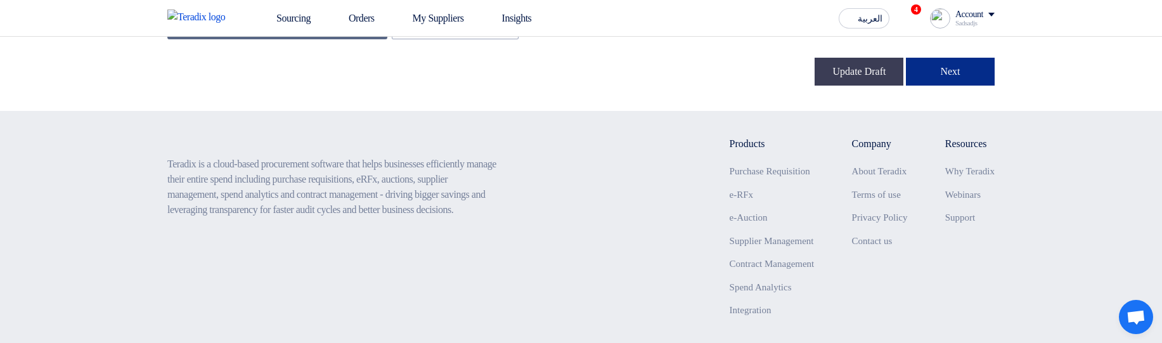
click at [950, 86] on button "Next" at bounding box center [950, 72] width 89 height 28
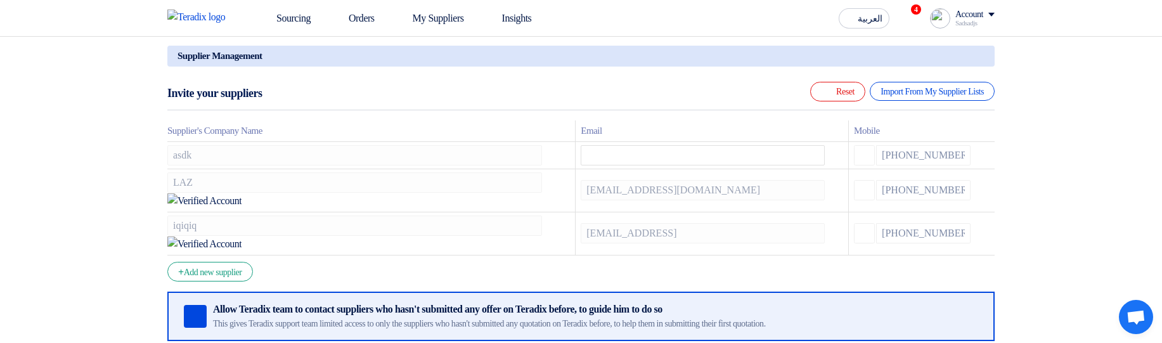
scroll to position [228, 0]
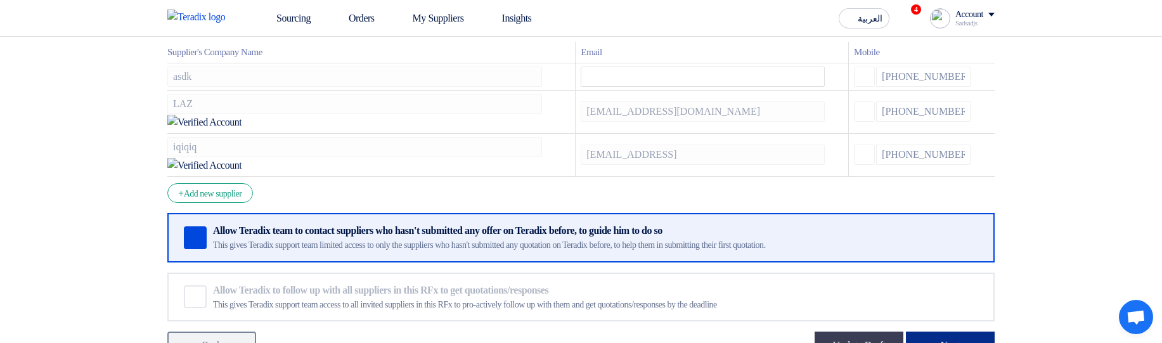
click at [954, 332] on button "Next" at bounding box center [950, 346] width 89 height 28
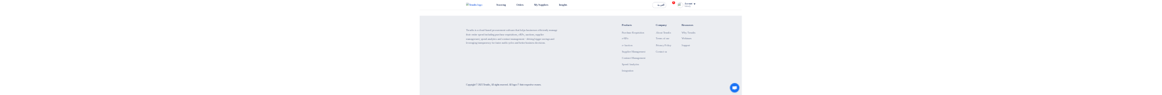
scroll to position [1083, 0]
